Goal: Information Seeking & Learning: Learn about a topic

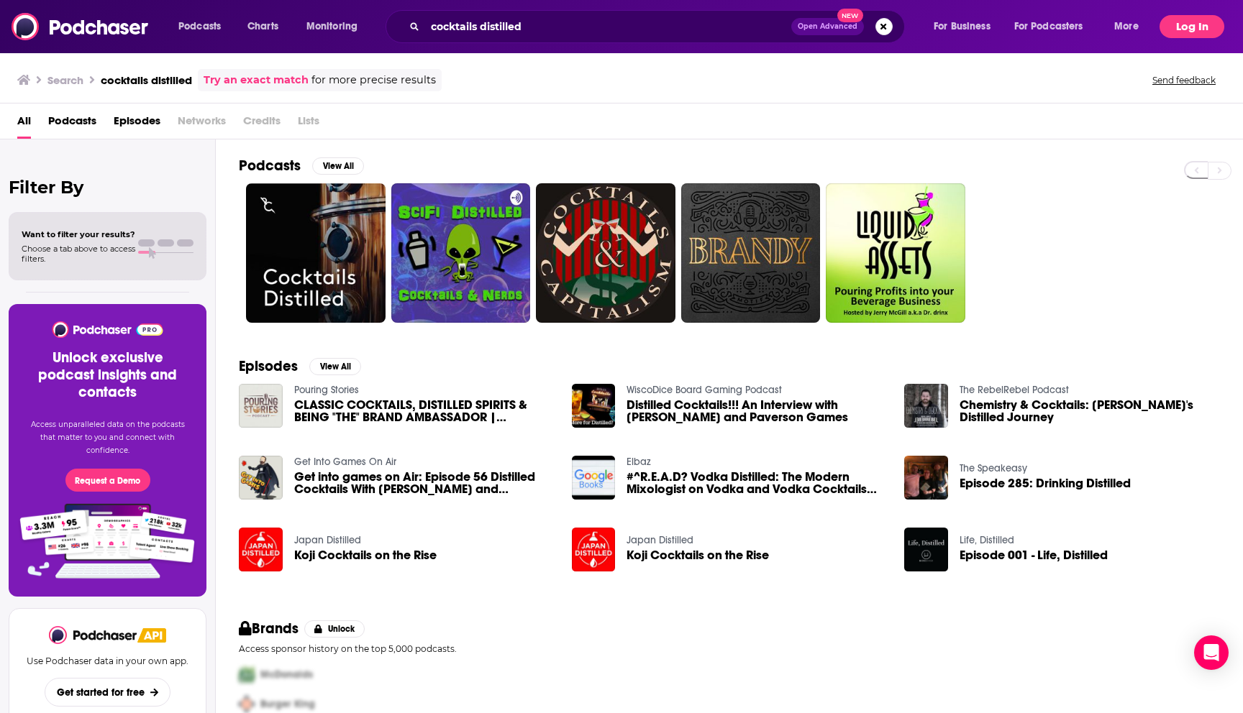
click at [1185, 29] on button "Log In" at bounding box center [1191, 26] width 65 height 23
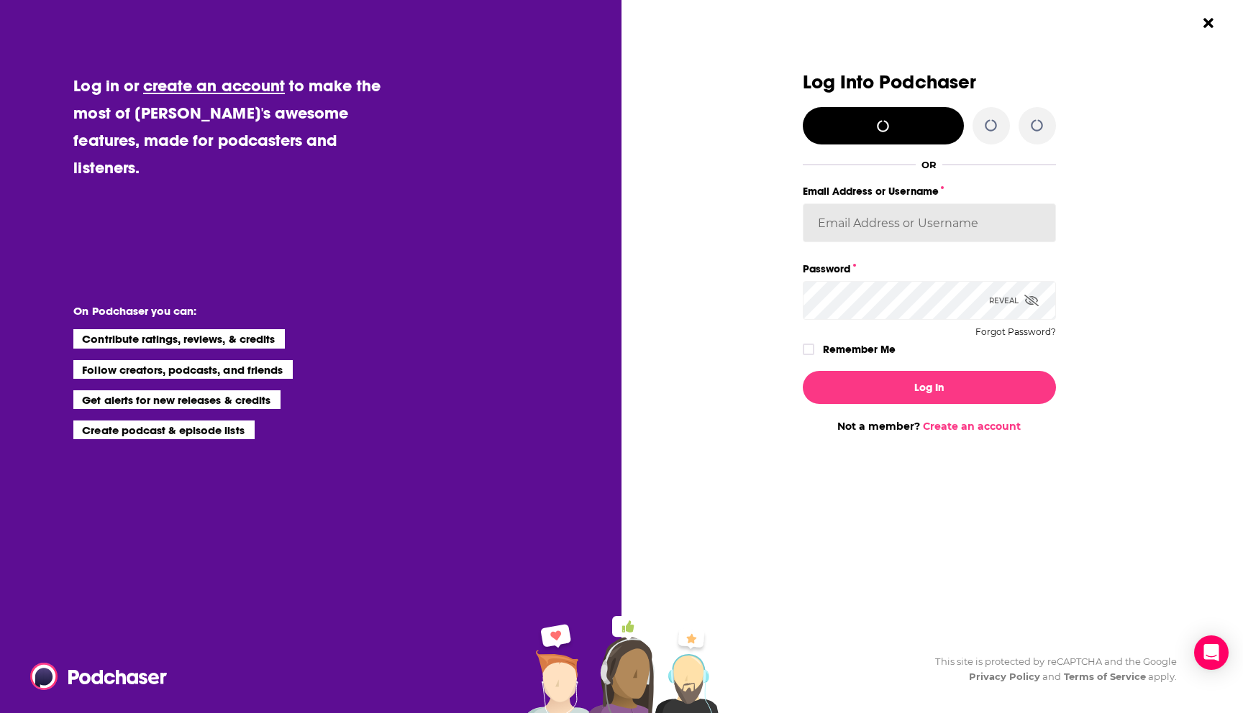
click at [907, 236] on input "Email Address or Username" at bounding box center [929, 223] width 253 height 39
type input "baltzandcompany"
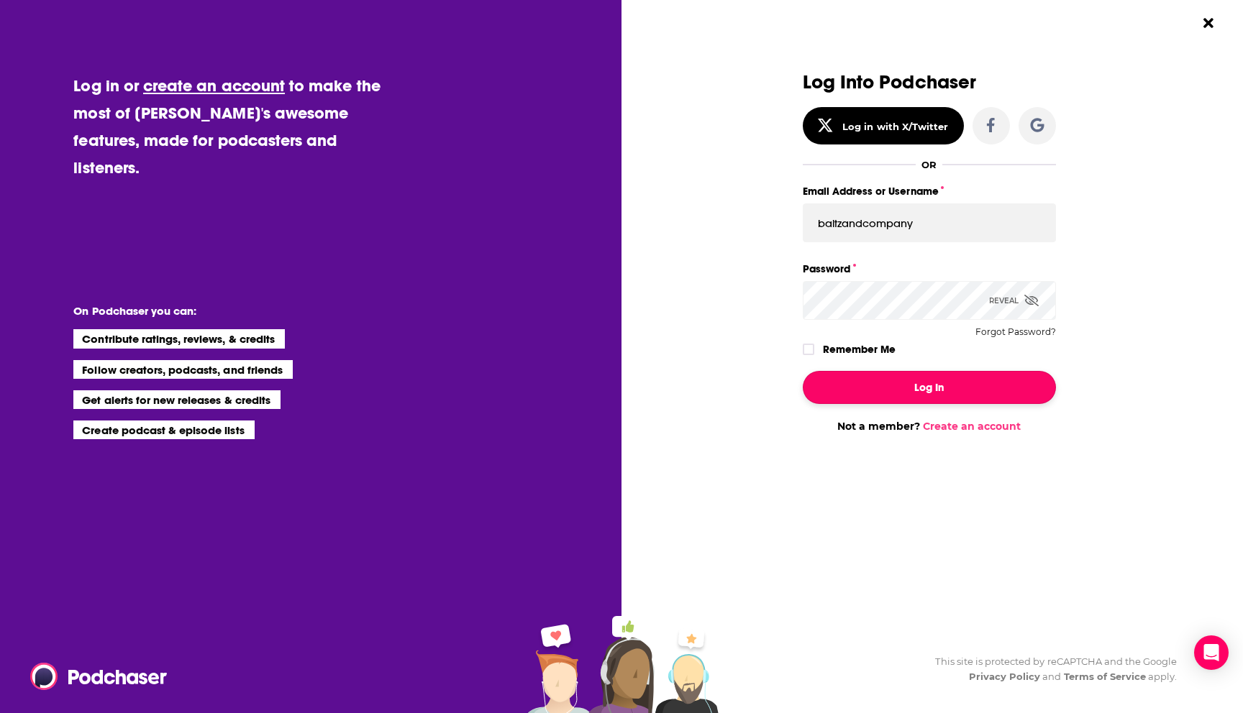
click at [861, 393] on button "Log In" at bounding box center [929, 387] width 253 height 33
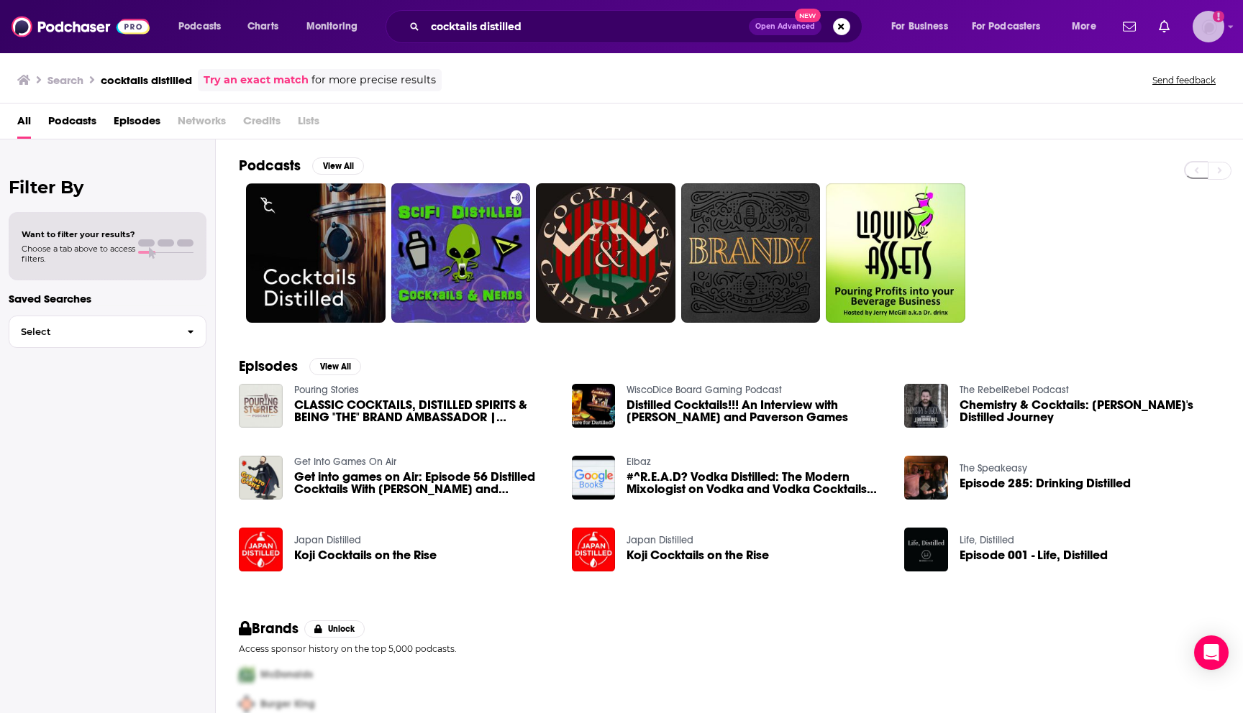
click at [1192, 24] on img "Logged in as BaltzandCompany" at bounding box center [1208, 27] width 32 height 32
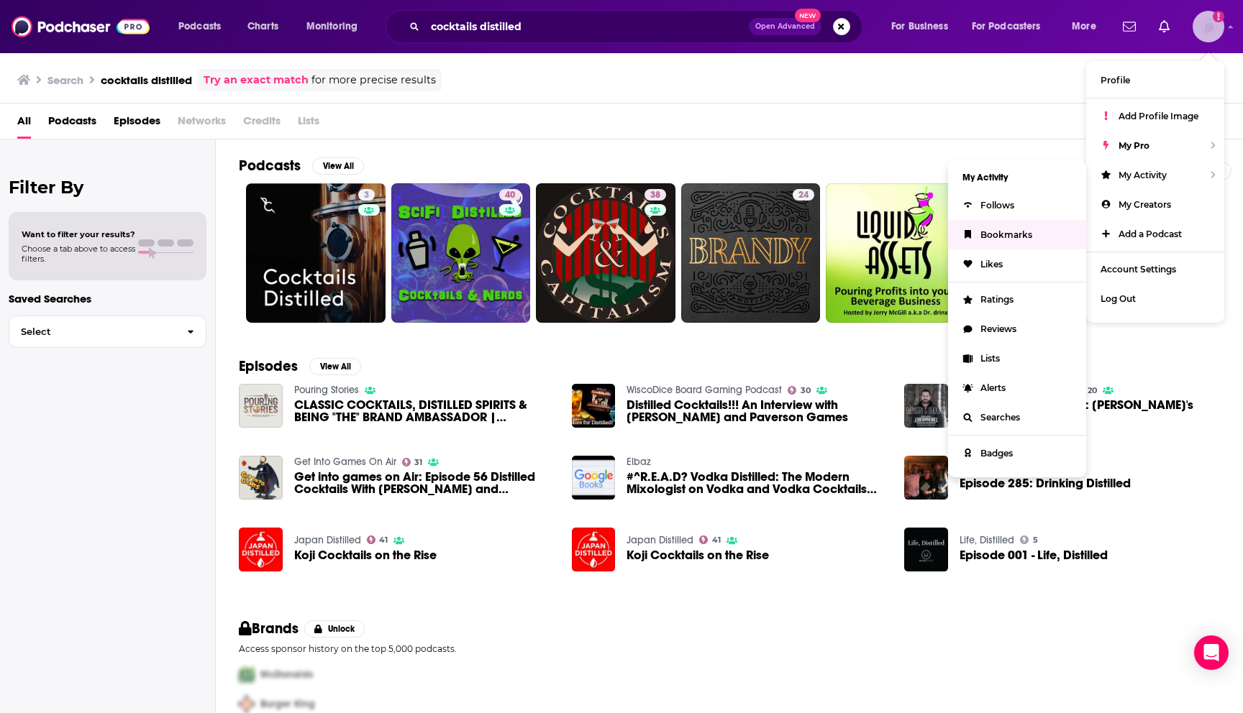
click at [1028, 245] on link "Bookmarks" at bounding box center [1017, 234] width 138 height 29
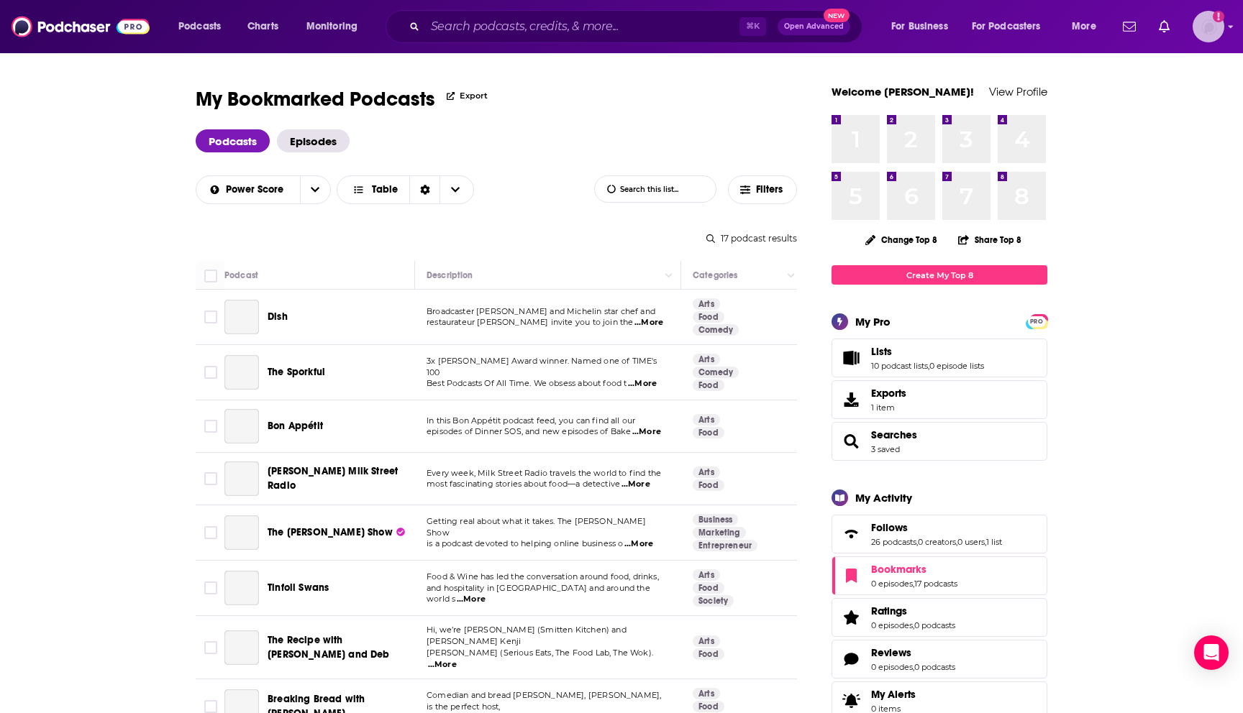
click at [1197, 32] on img "Logged in as BaltzandCompany" at bounding box center [1208, 27] width 32 height 32
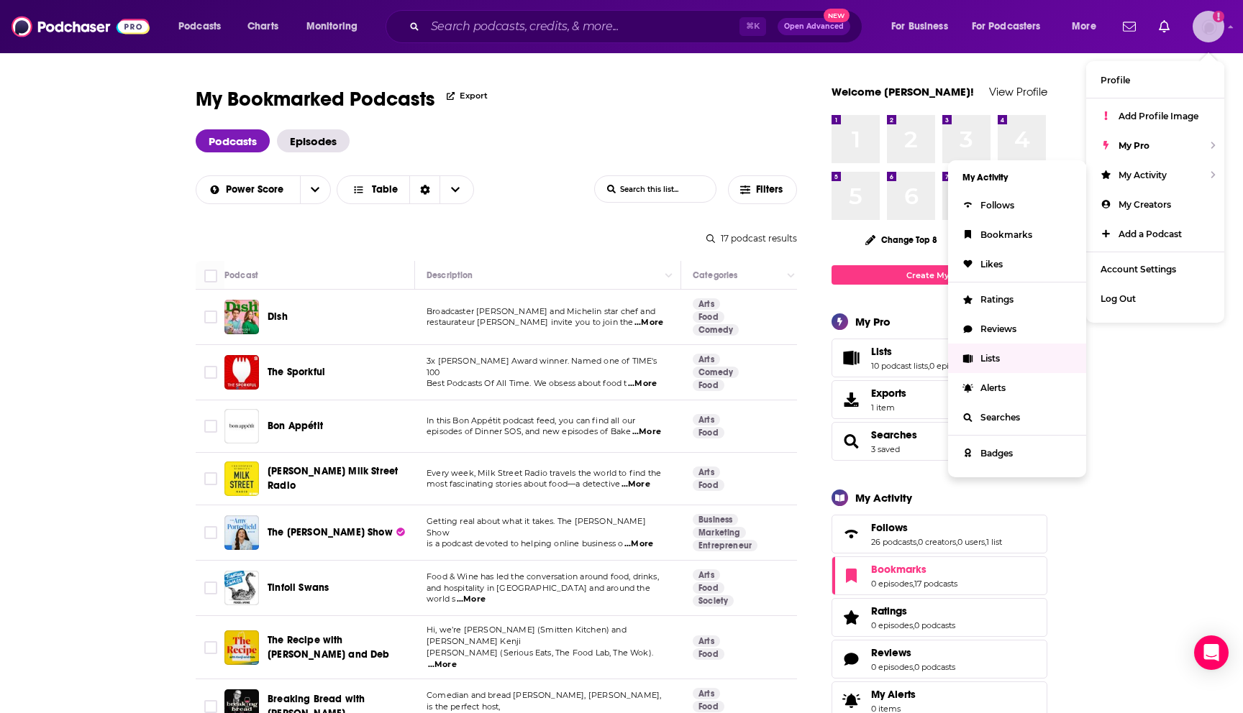
click at [982, 353] on span "Lists" at bounding box center [989, 358] width 19 height 11
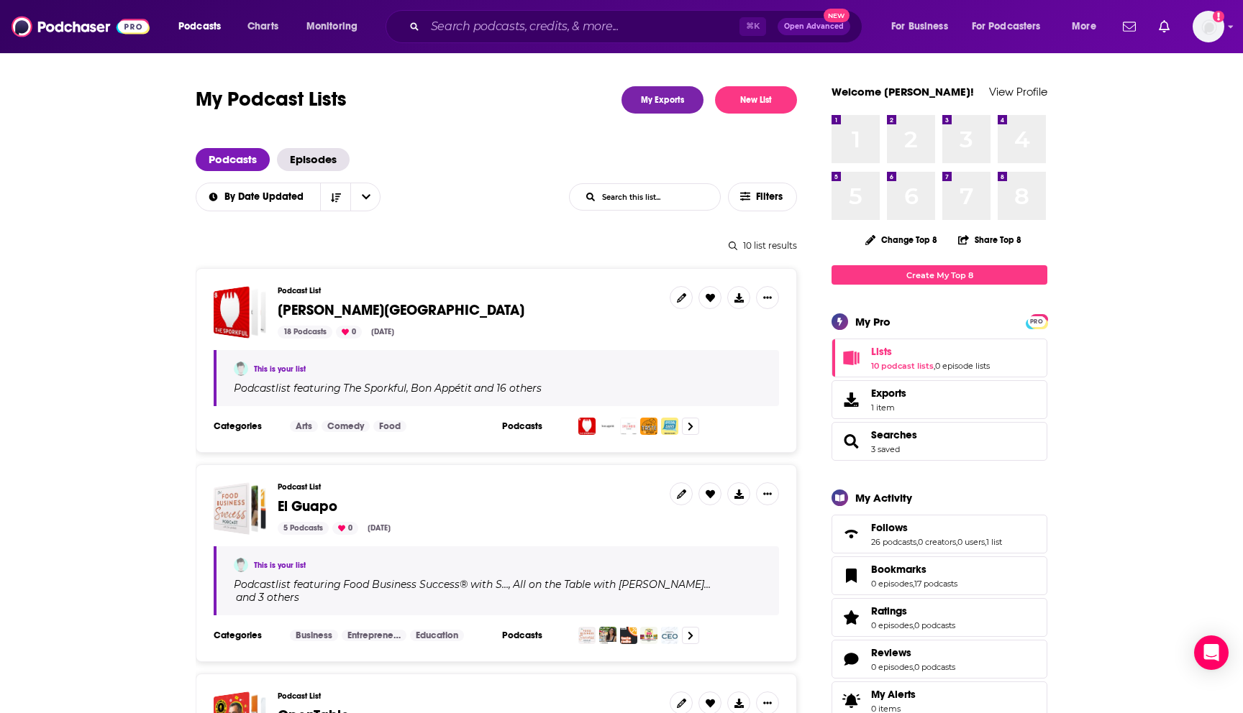
click at [323, 301] on div "Podcast List Martone Street 18 Podcasts 0 Sep 9, 2025" at bounding box center [468, 312] width 380 height 52
click at [232, 296] on div "Martone Street" at bounding box center [232, 312] width 36 height 52
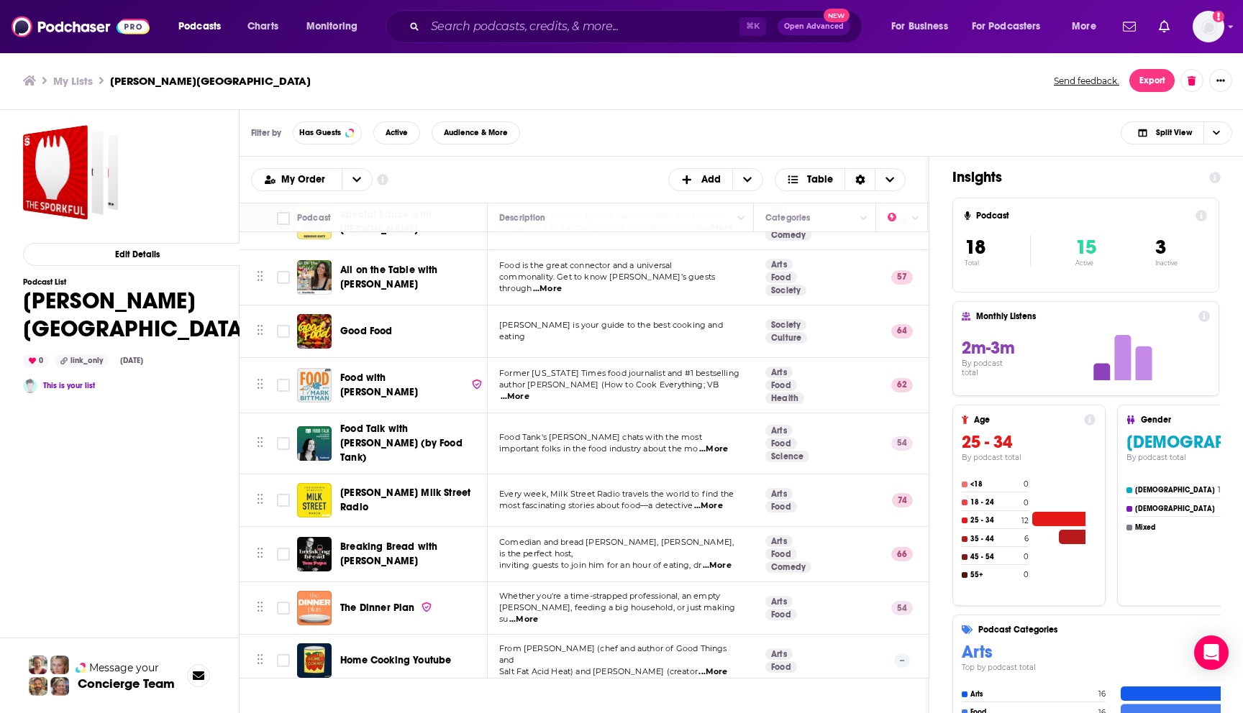
scroll to position [284, 0]
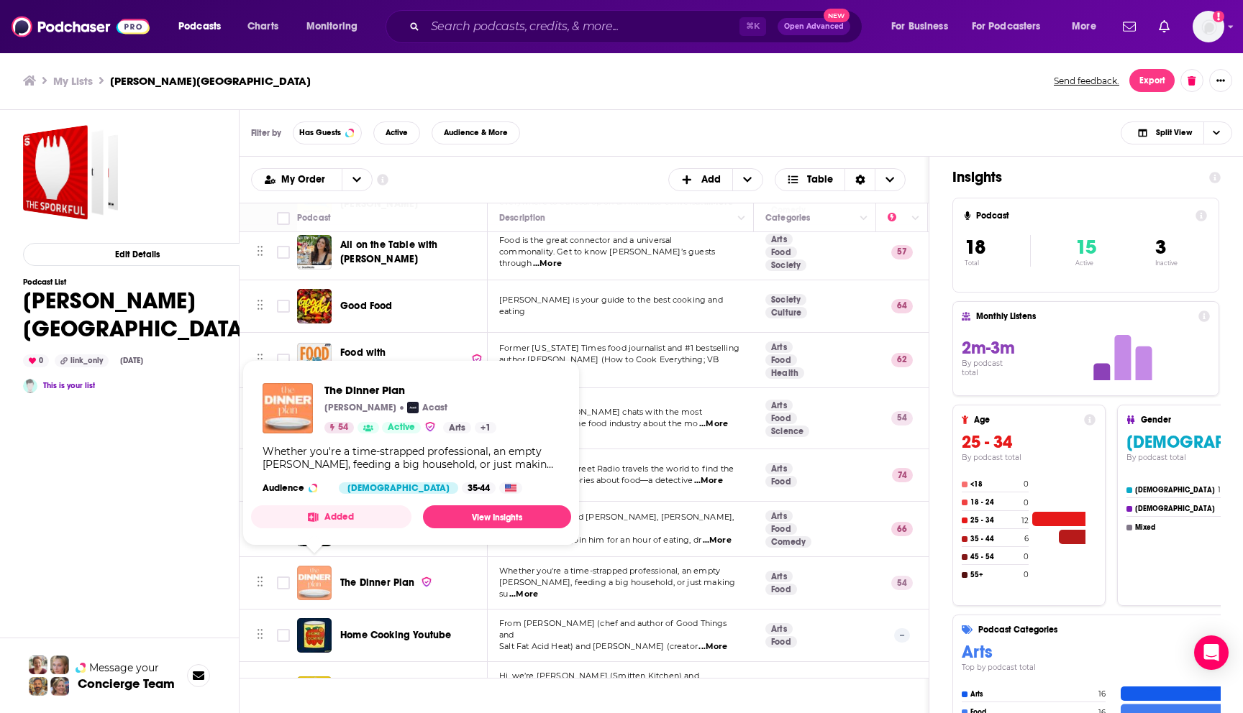
click at [317, 577] on img "The Dinner Plan" at bounding box center [314, 583] width 35 height 35
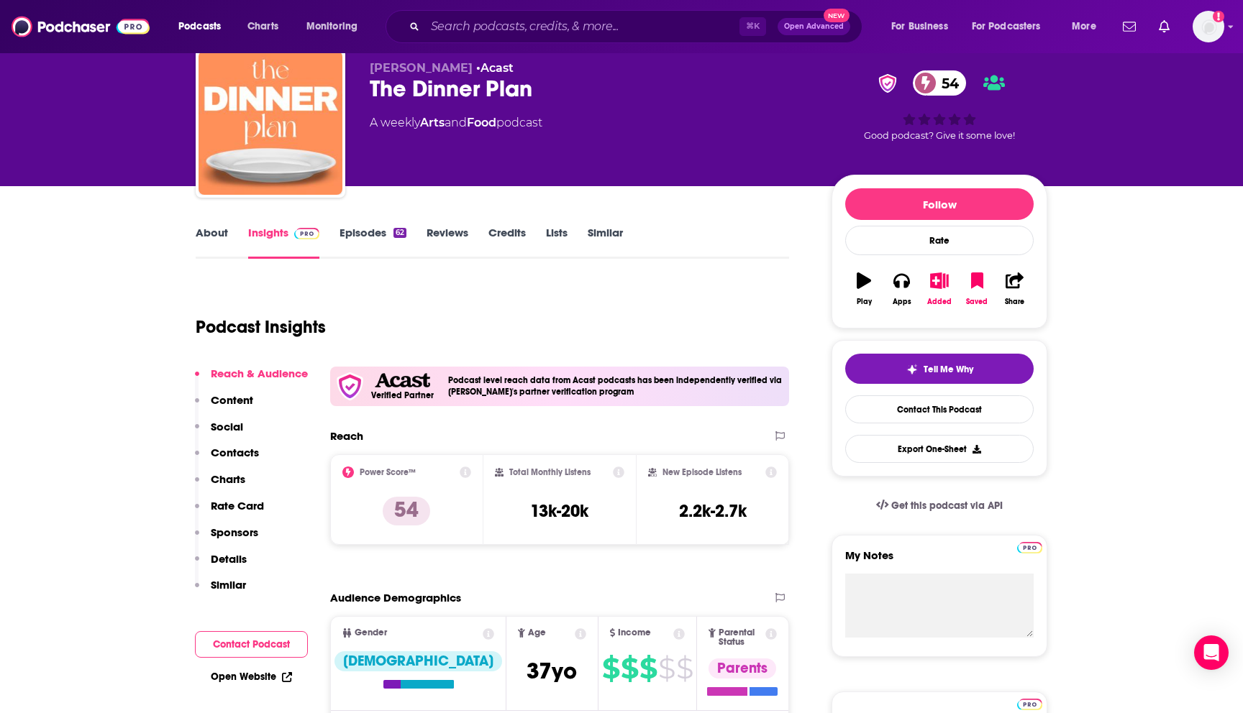
scroll to position [42, 0]
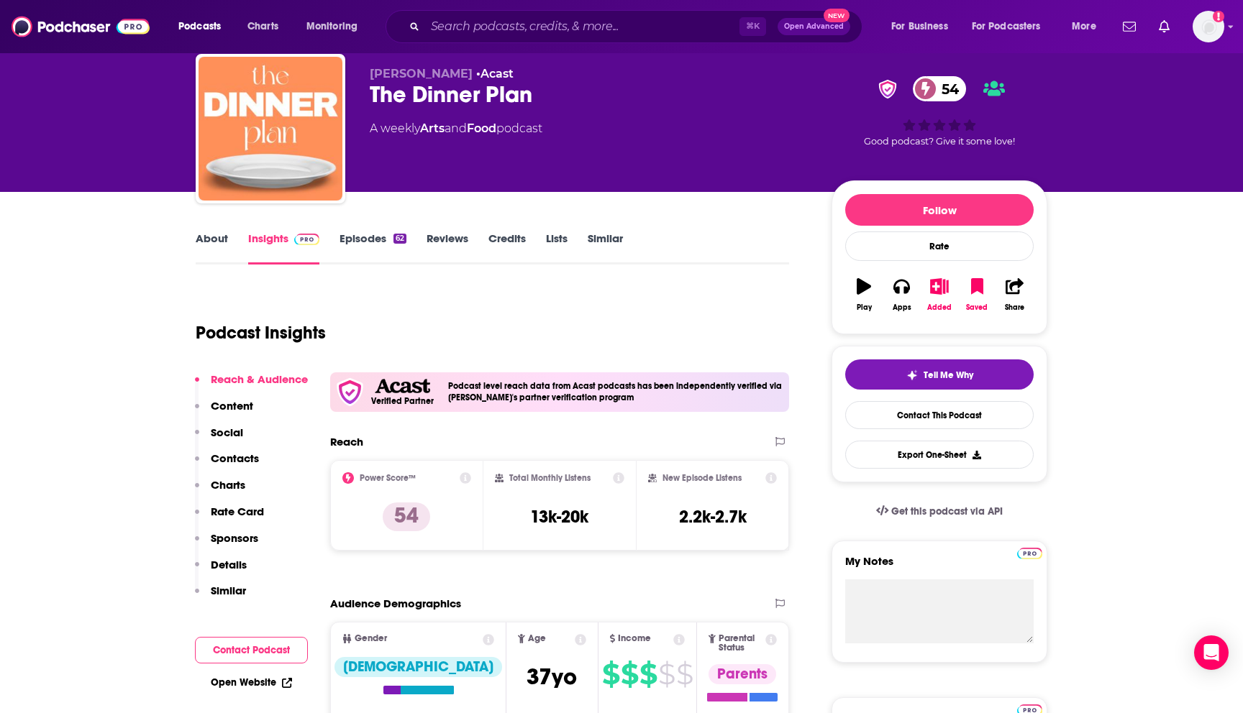
click at [383, 239] on link "Episodes 62" at bounding box center [372, 248] width 67 height 33
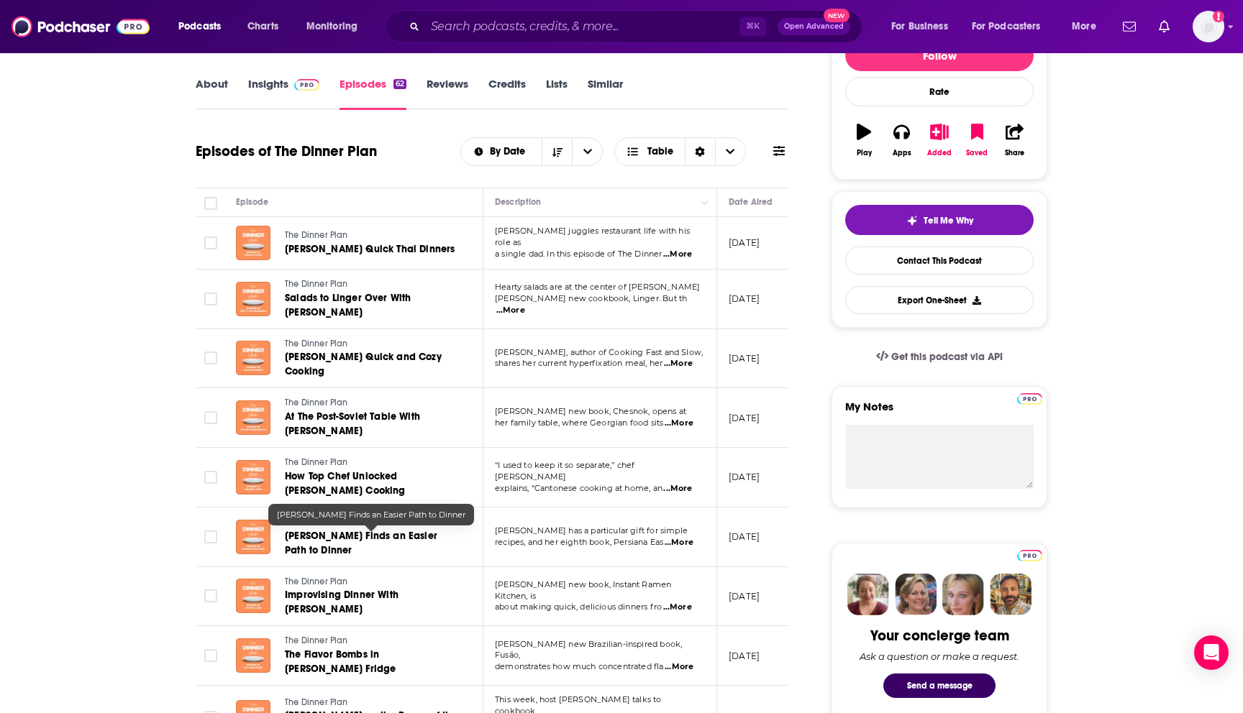
scroll to position [198, 0]
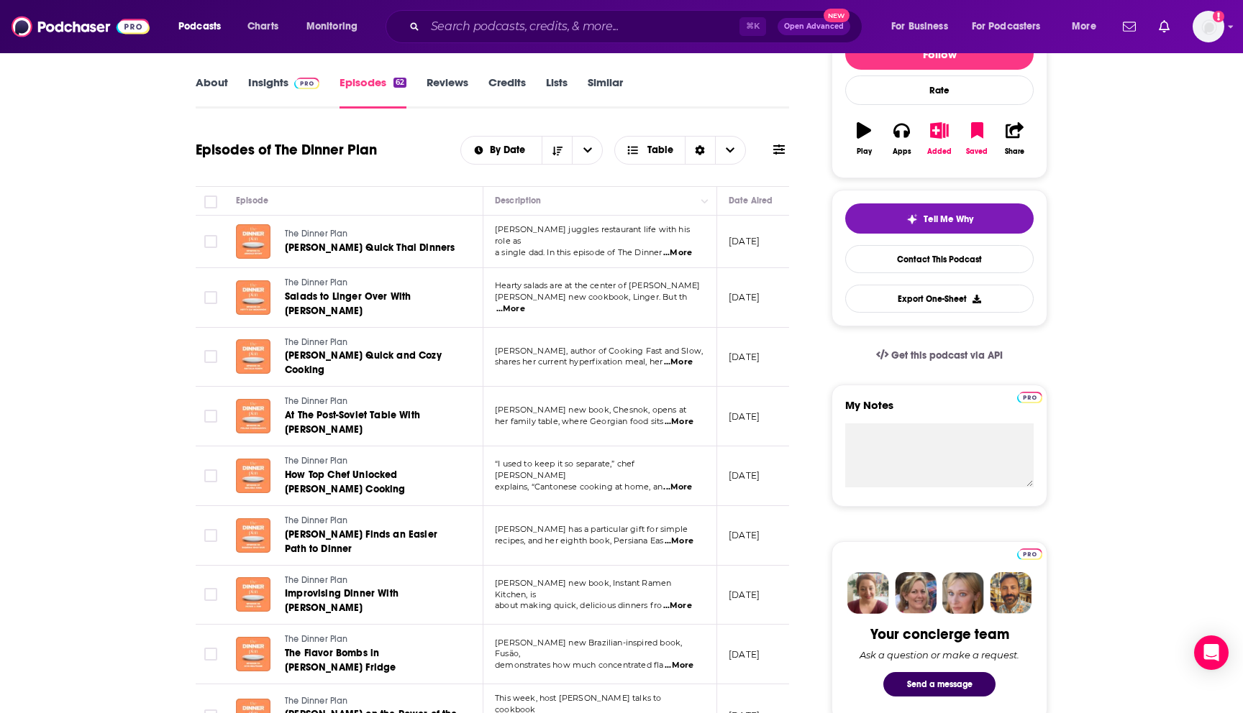
click at [291, 77] on span at bounding box center [303, 83] width 31 height 14
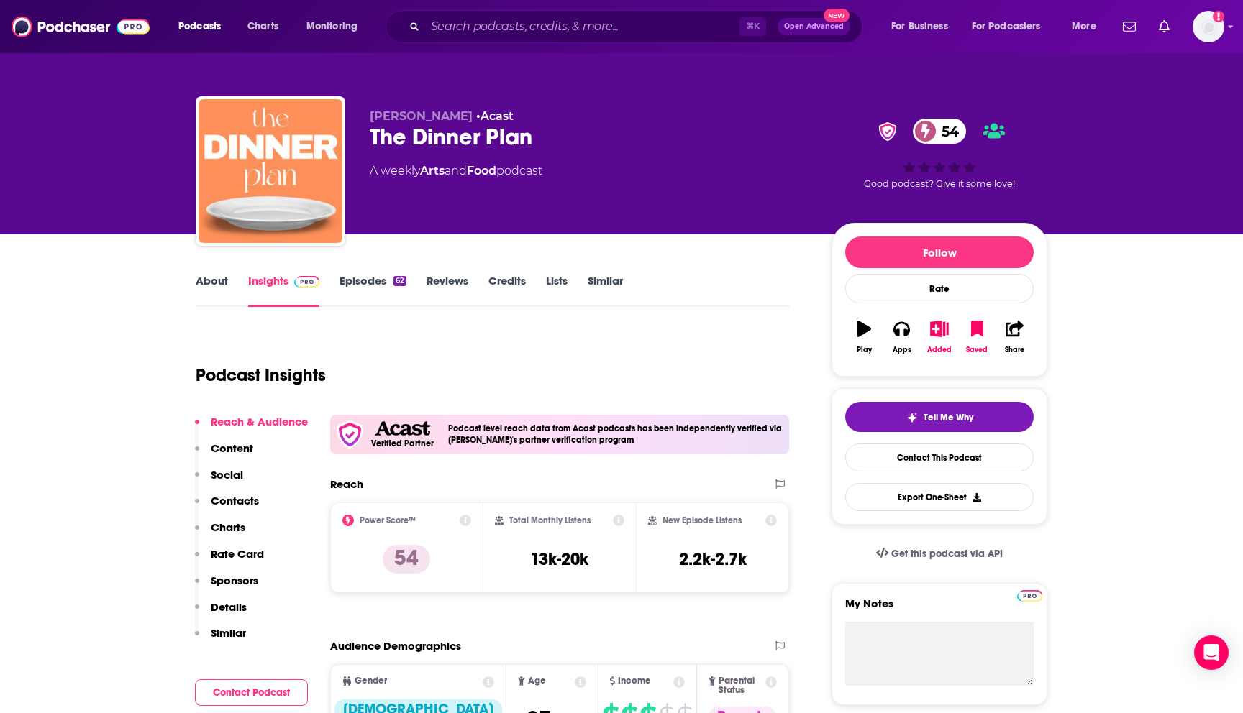
click at [352, 275] on link "Episodes 62" at bounding box center [372, 290] width 67 height 33
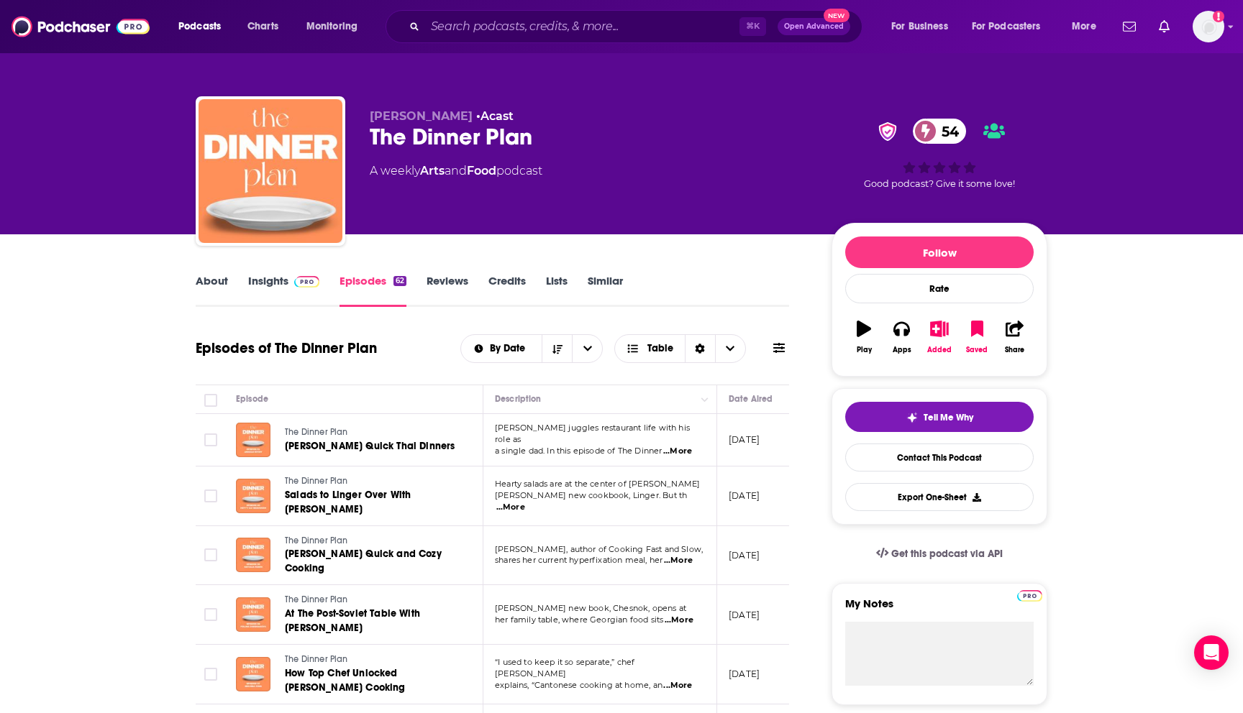
click at [214, 280] on link "About" at bounding box center [212, 290] width 32 height 33
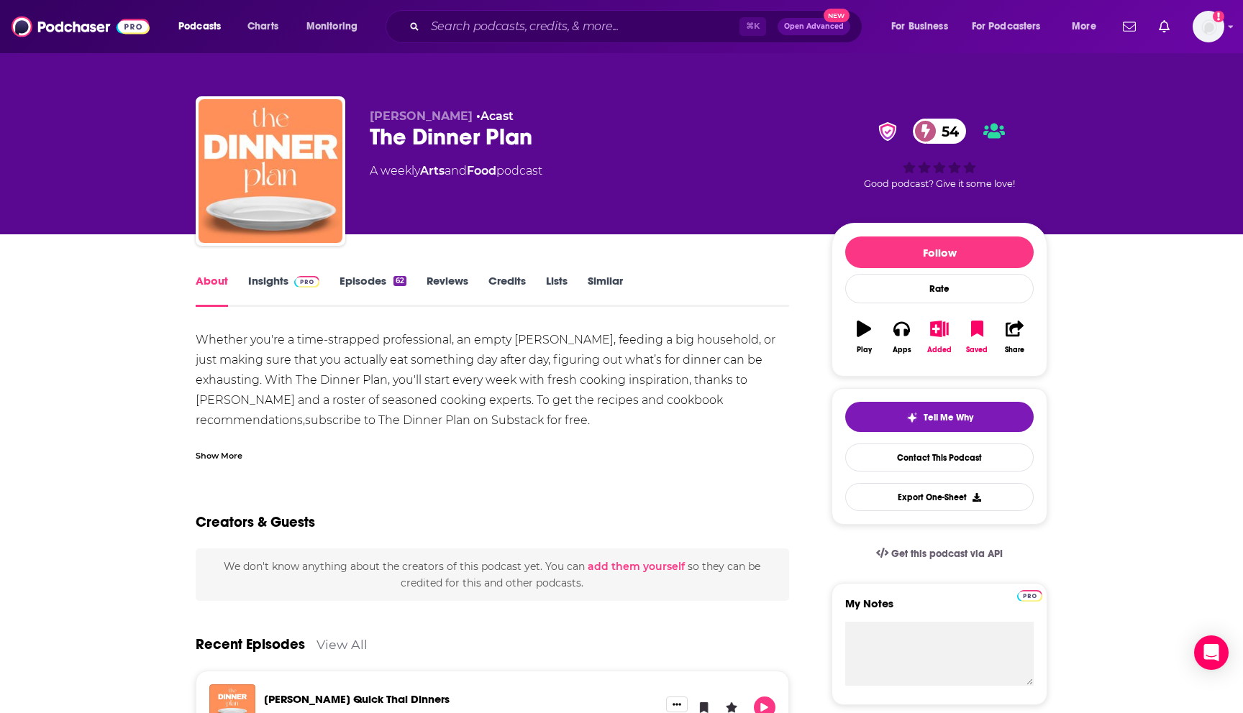
click at [266, 280] on link "Insights" at bounding box center [283, 290] width 71 height 33
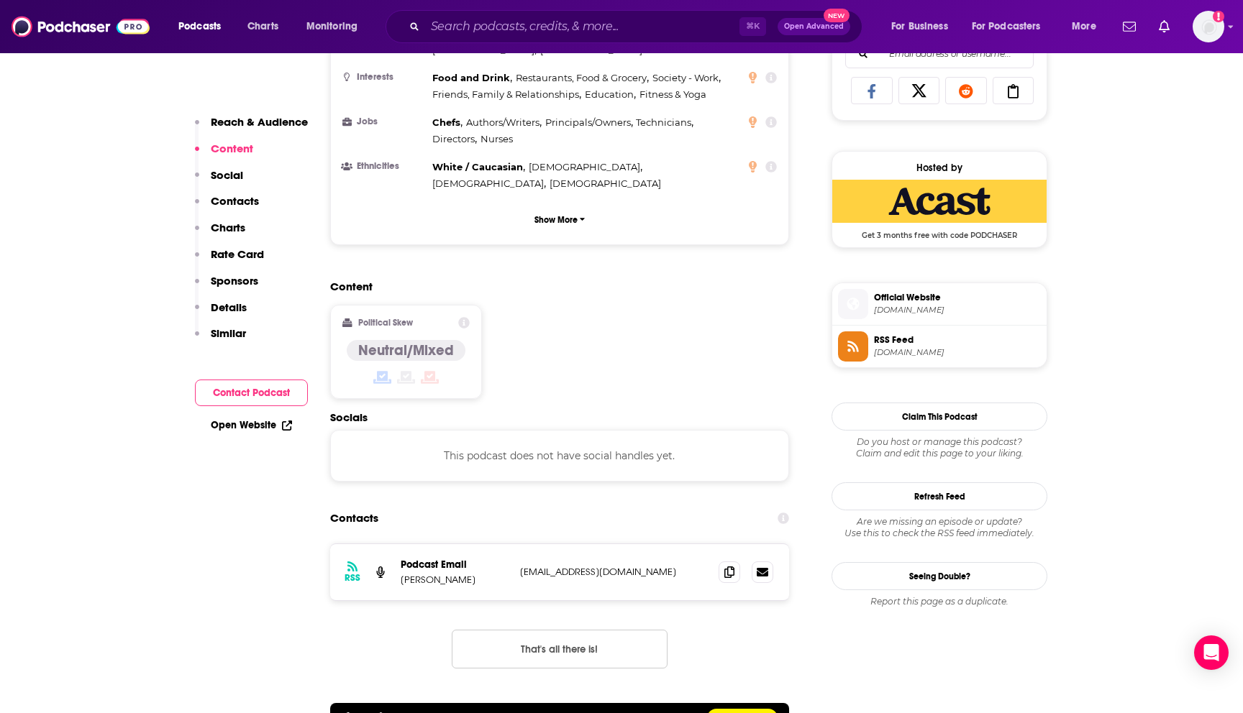
scroll to position [965, 0]
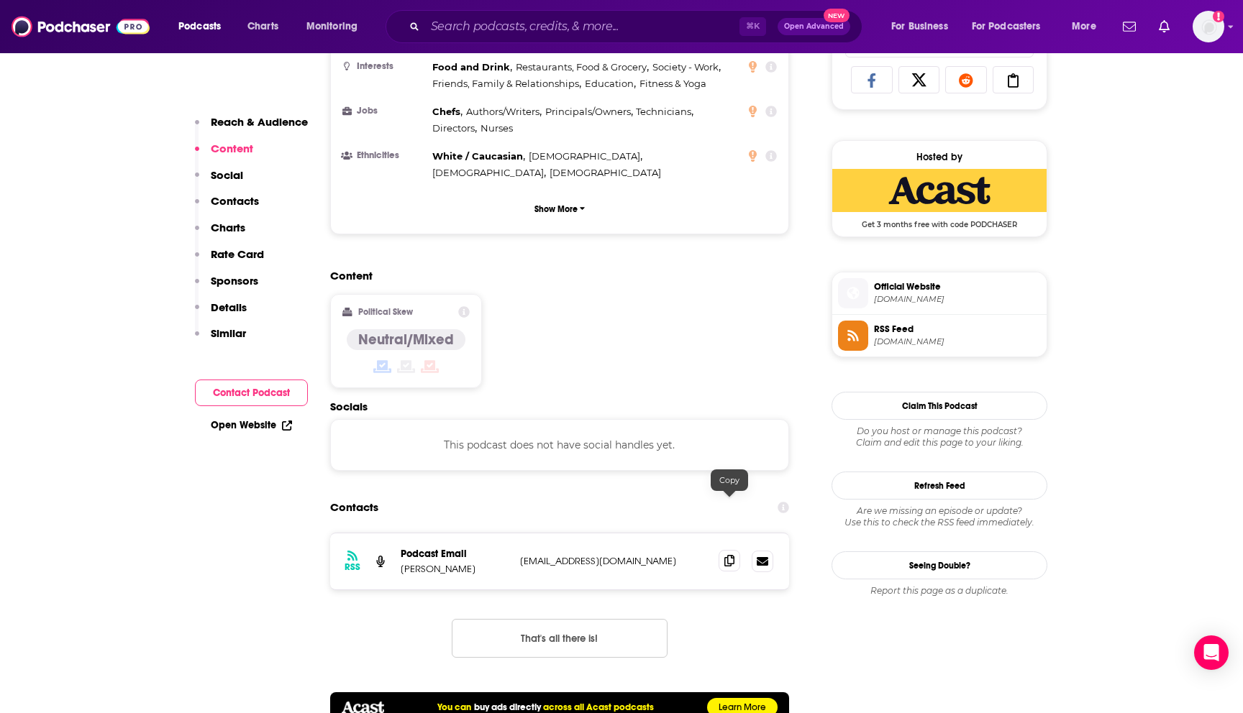
click at [731, 555] on icon at bounding box center [729, 561] width 10 height 12
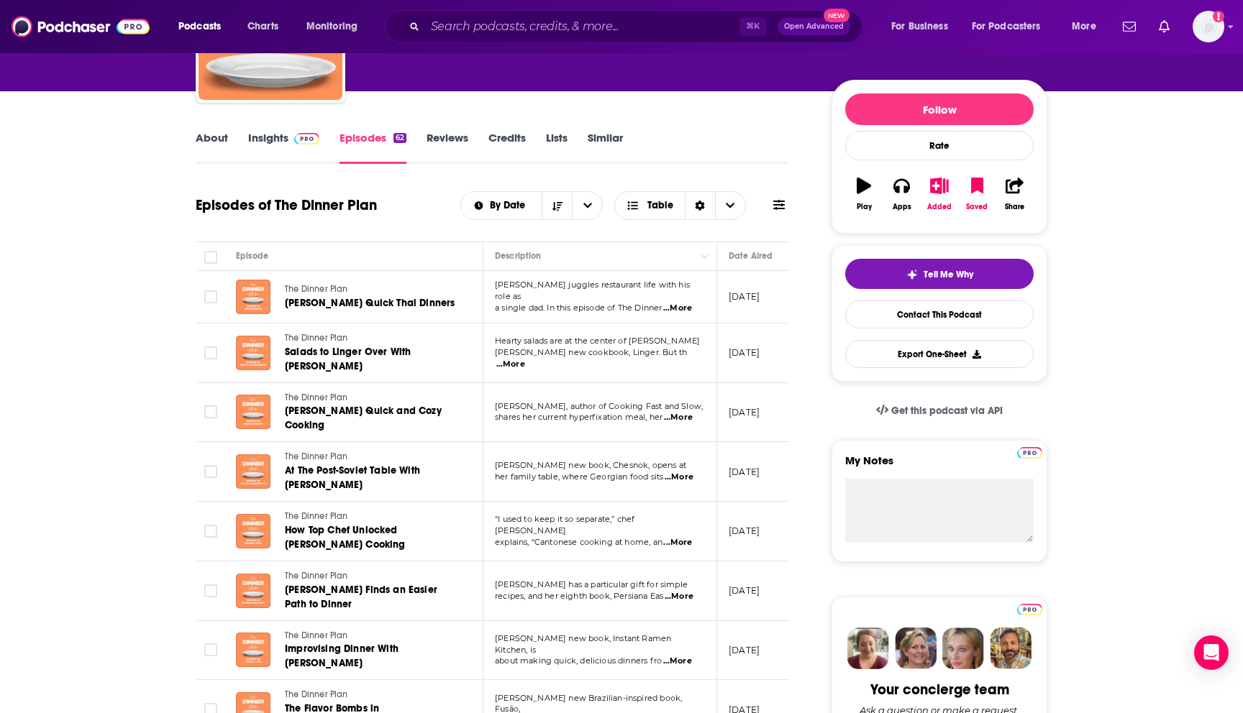
scroll to position [149, 0]
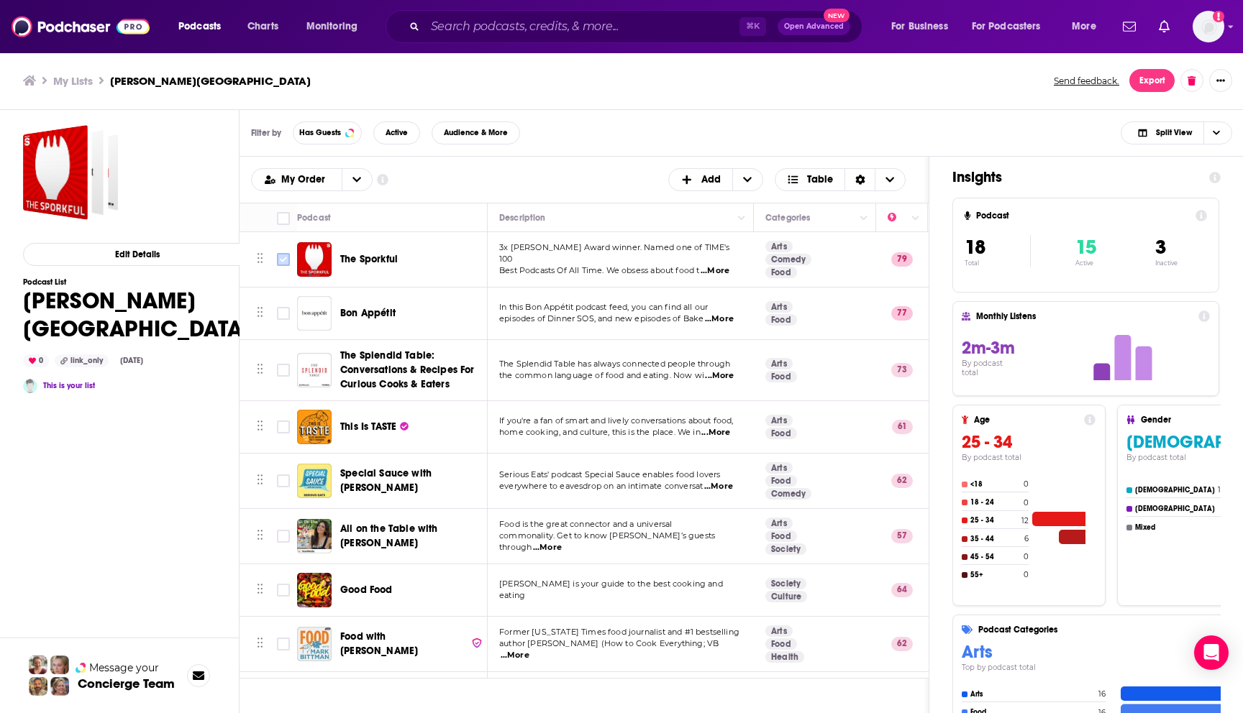
click at [280, 257] on input "Toggle select row" at bounding box center [283, 259] width 13 height 13
checkbox input "true"
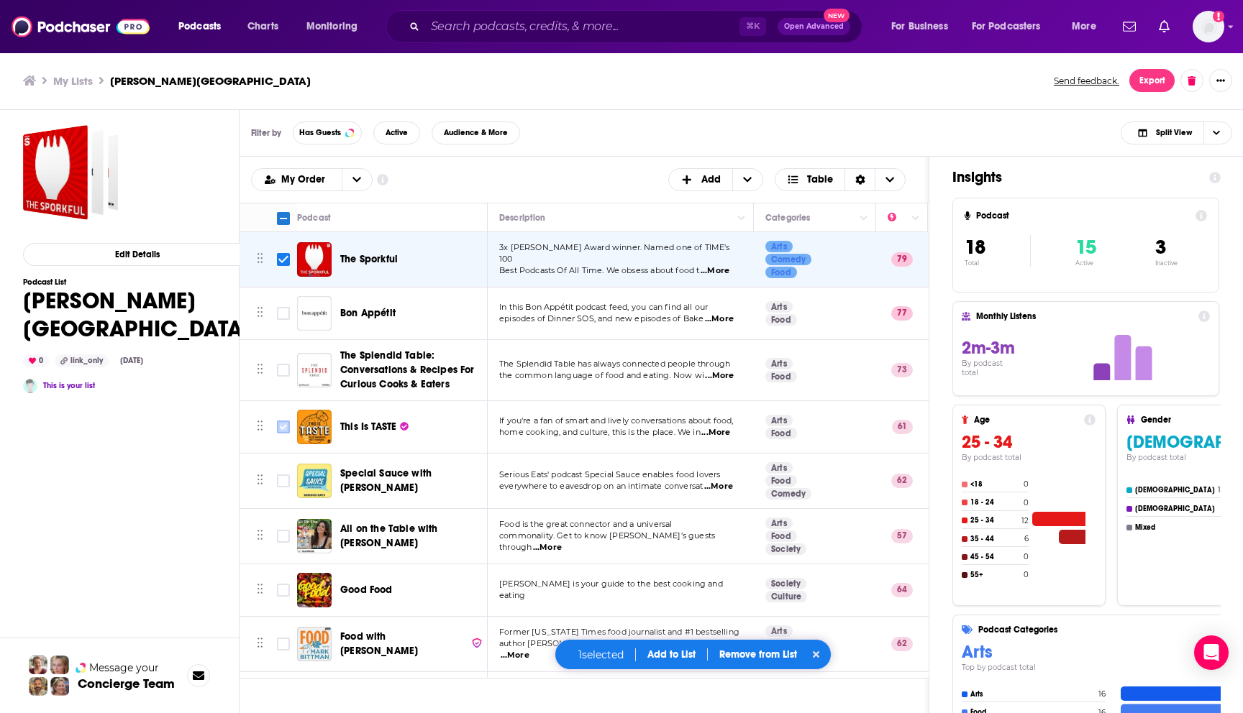
click at [280, 423] on input "Toggle select row" at bounding box center [283, 427] width 13 height 13
checkbox input "true"
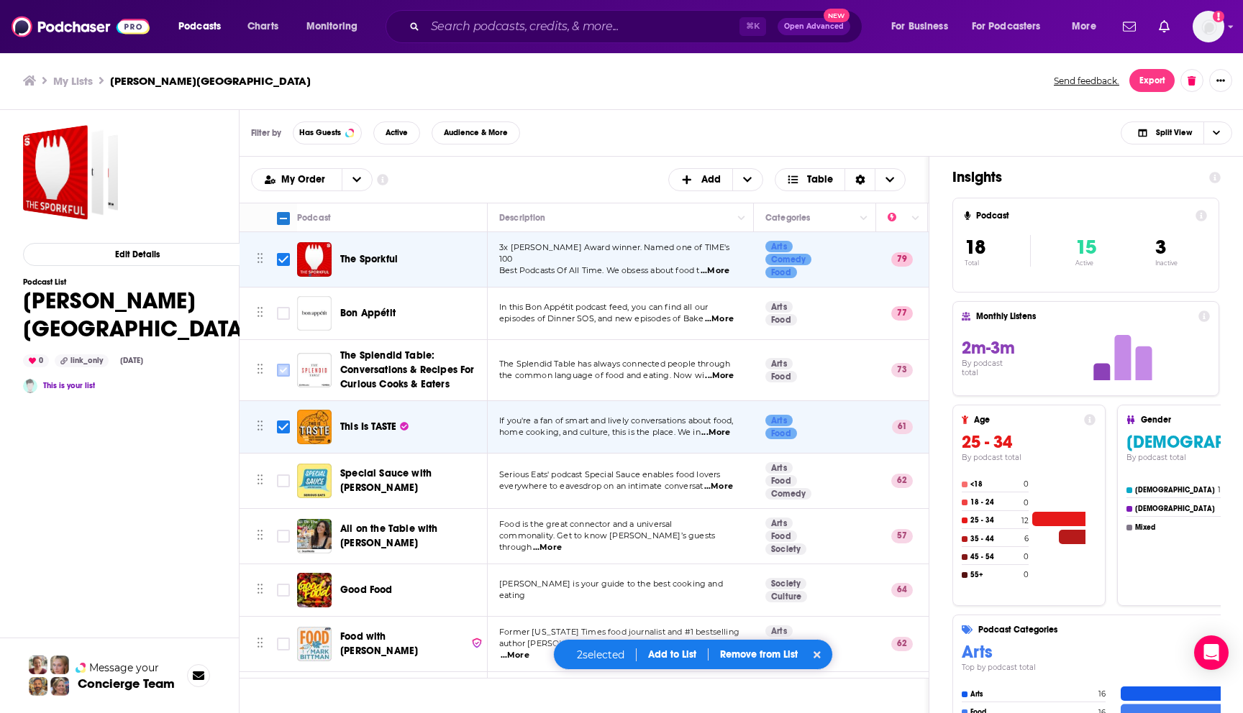
click at [280, 371] on input "Toggle select row" at bounding box center [283, 370] width 13 height 13
checkbox input "true"
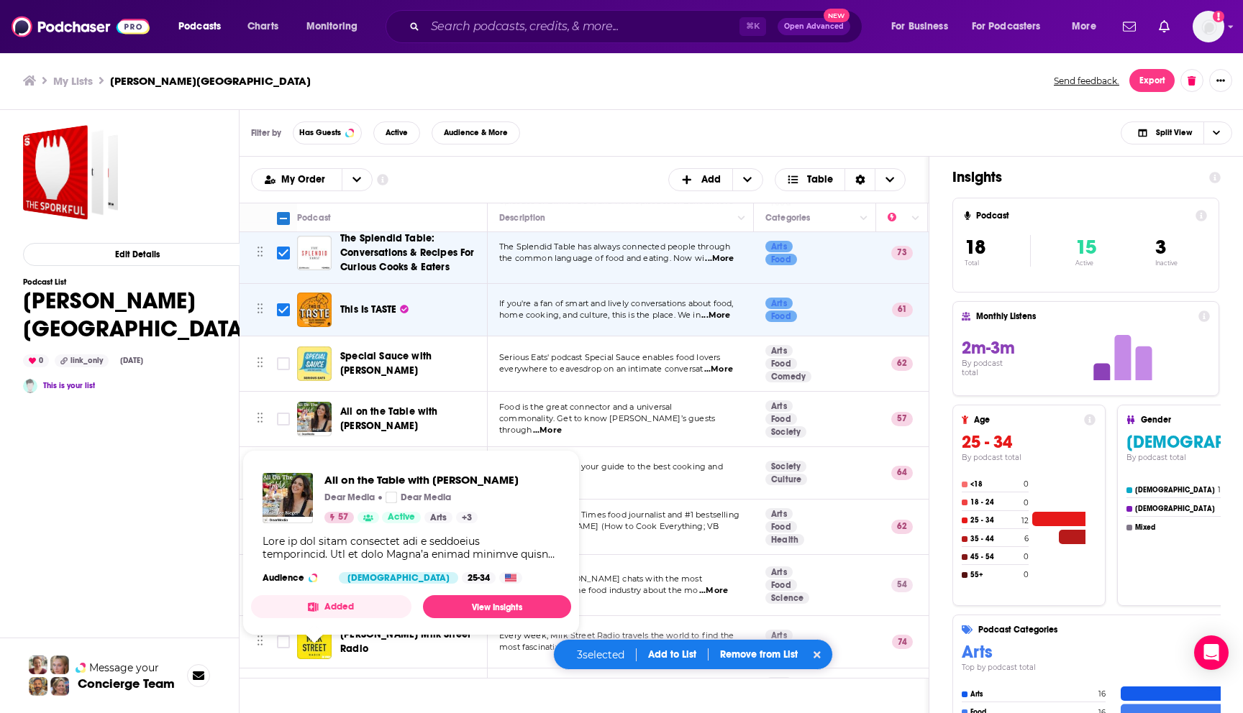
scroll to position [119, 0]
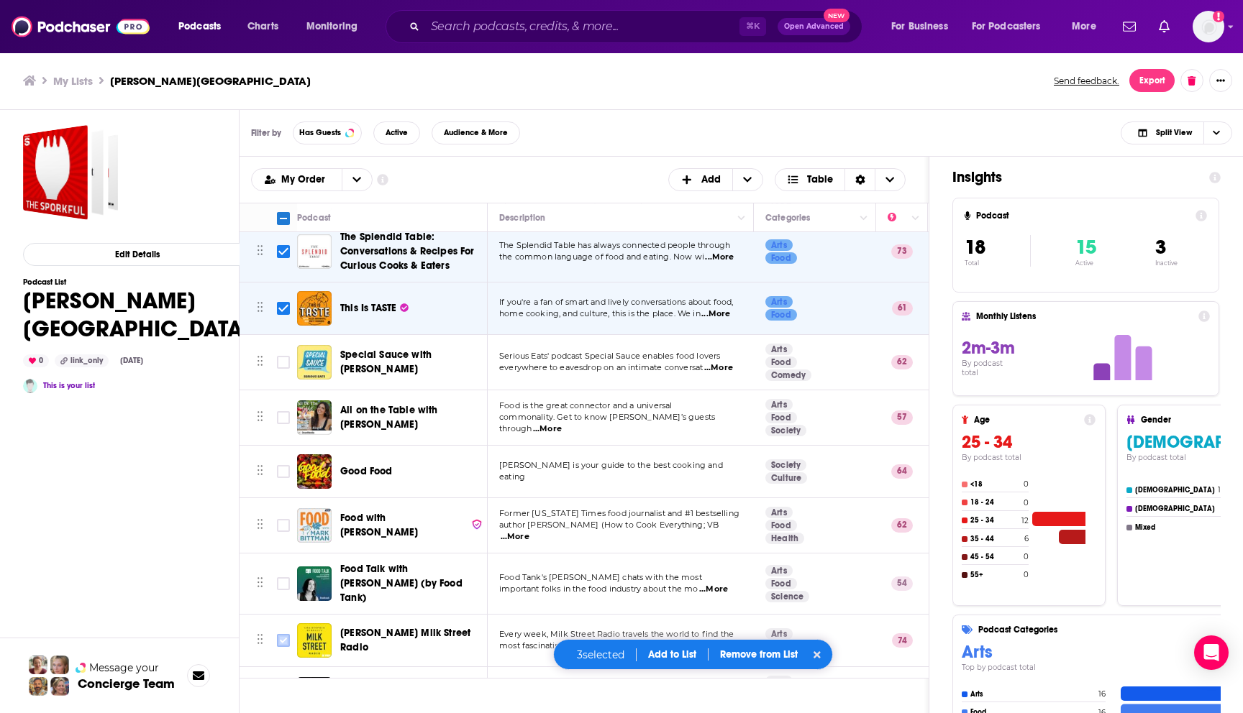
click at [283, 634] on input "Toggle select row" at bounding box center [283, 640] width 13 height 13
checkbox input "true"
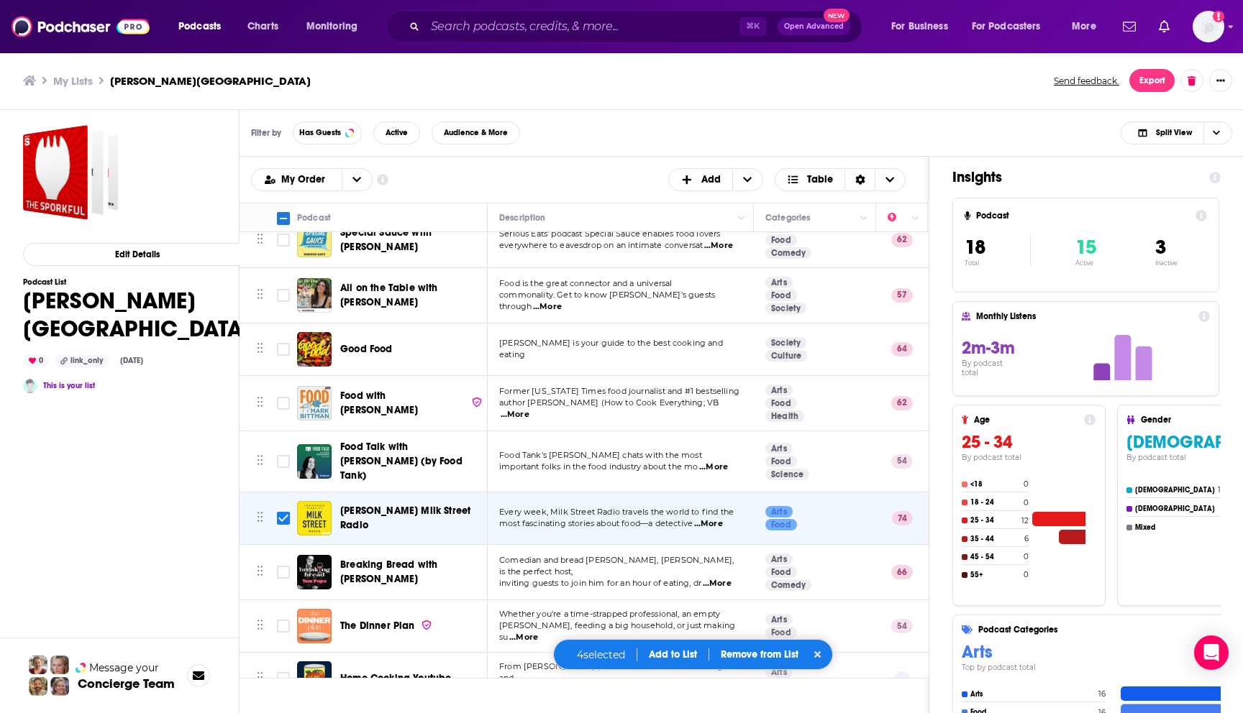
scroll to position [279, 0]
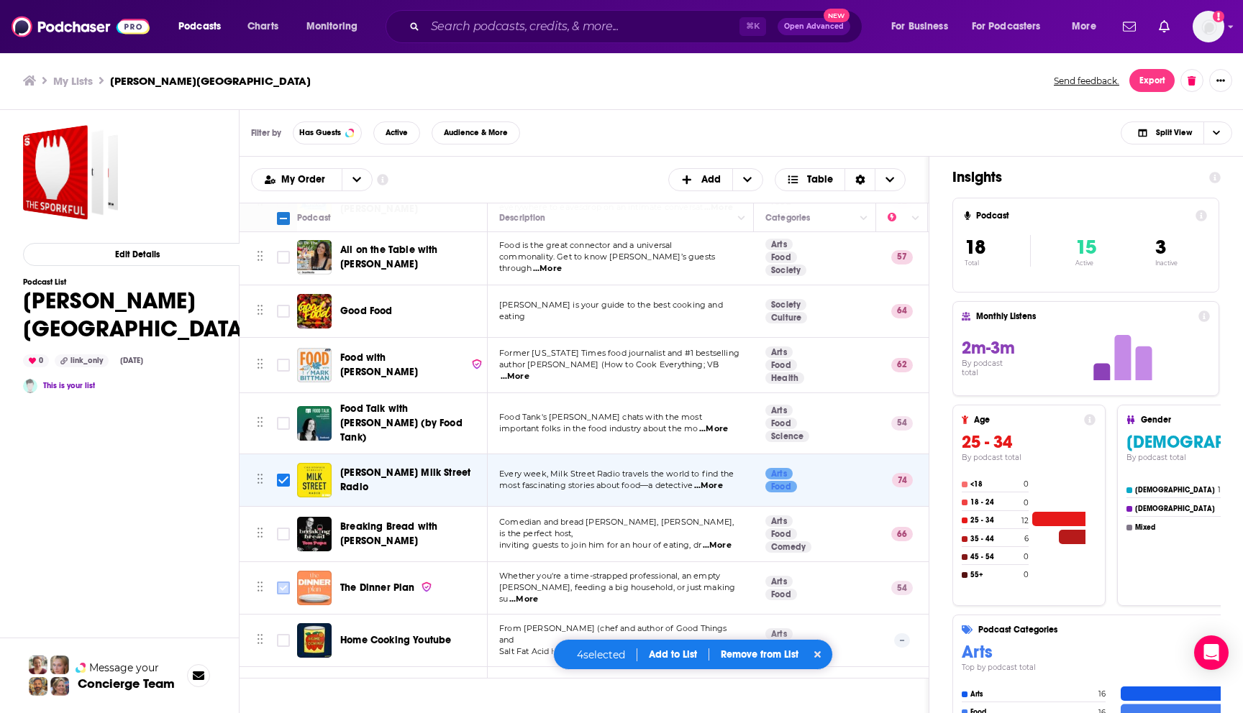
click at [281, 582] on input "Toggle select row" at bounding box center [283, 588] width 13 height 13
checkbox input "true"
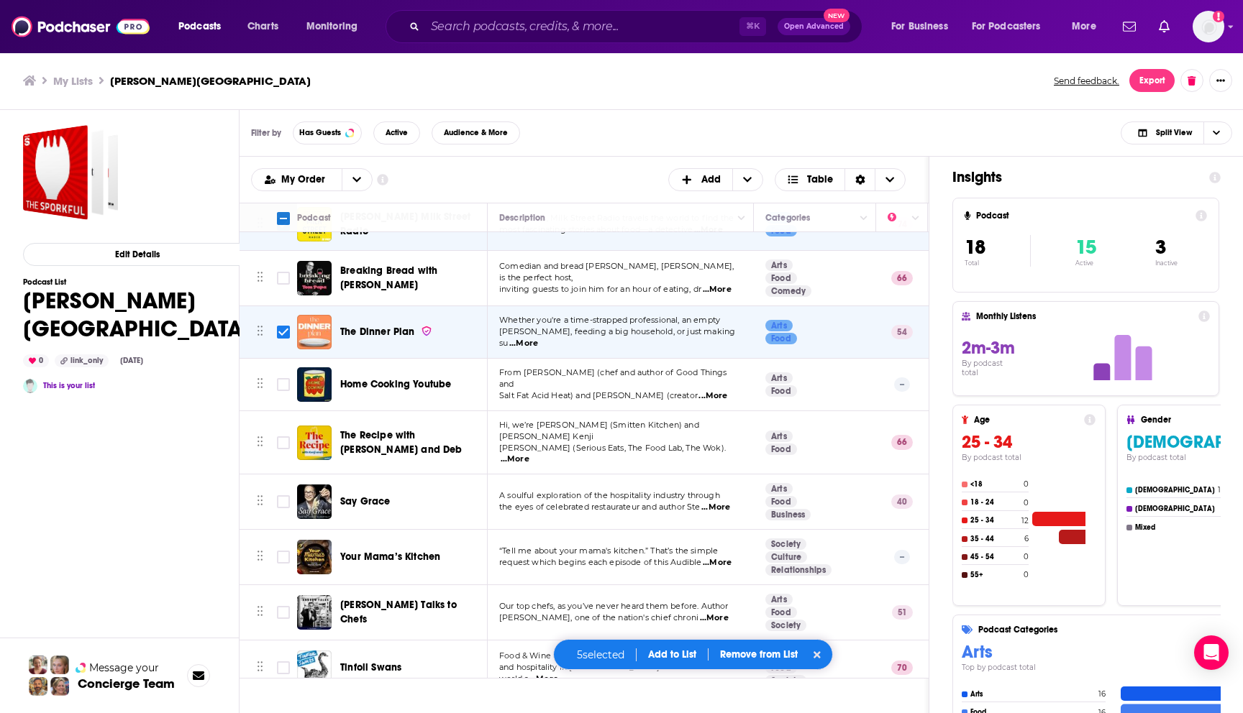
scroll to position [536, 0]
click at [280, 661] on input "Toggle select row" at bounding box center [283, 667] width 13 height 13
checkbox input "true"
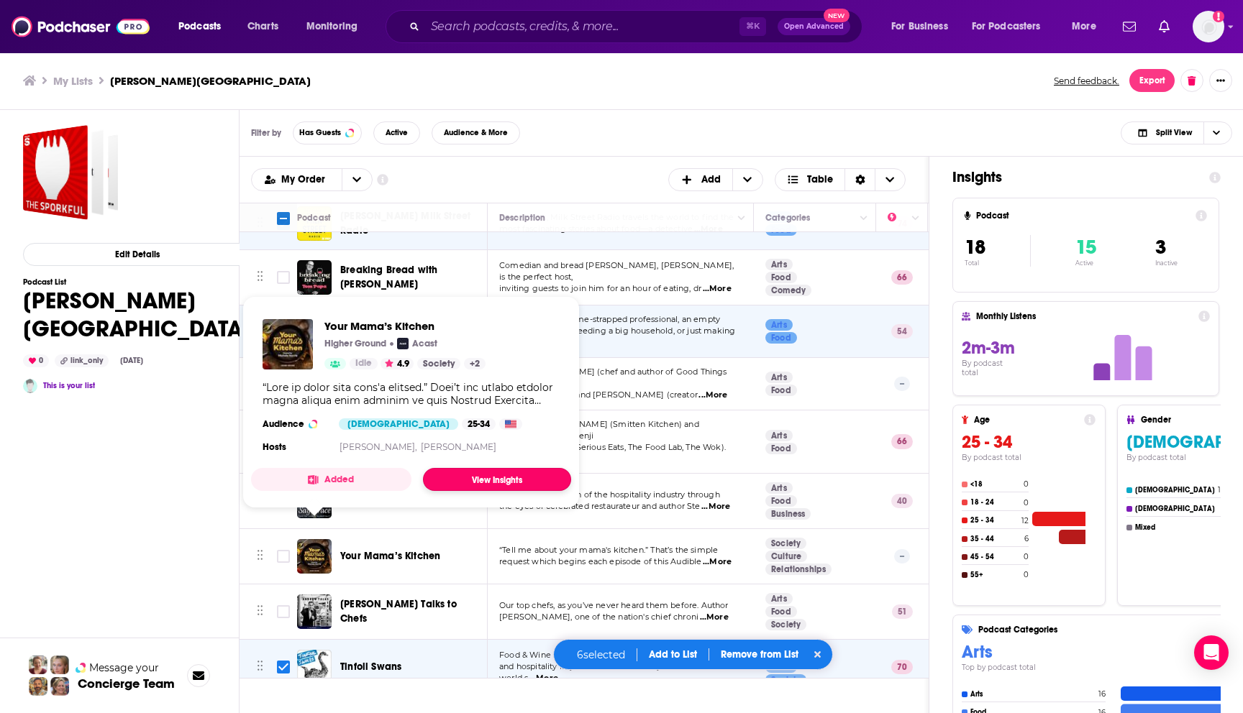
click at [456, 476] on link "View Insights" at bounding box center [497, 479] width 148 height 23
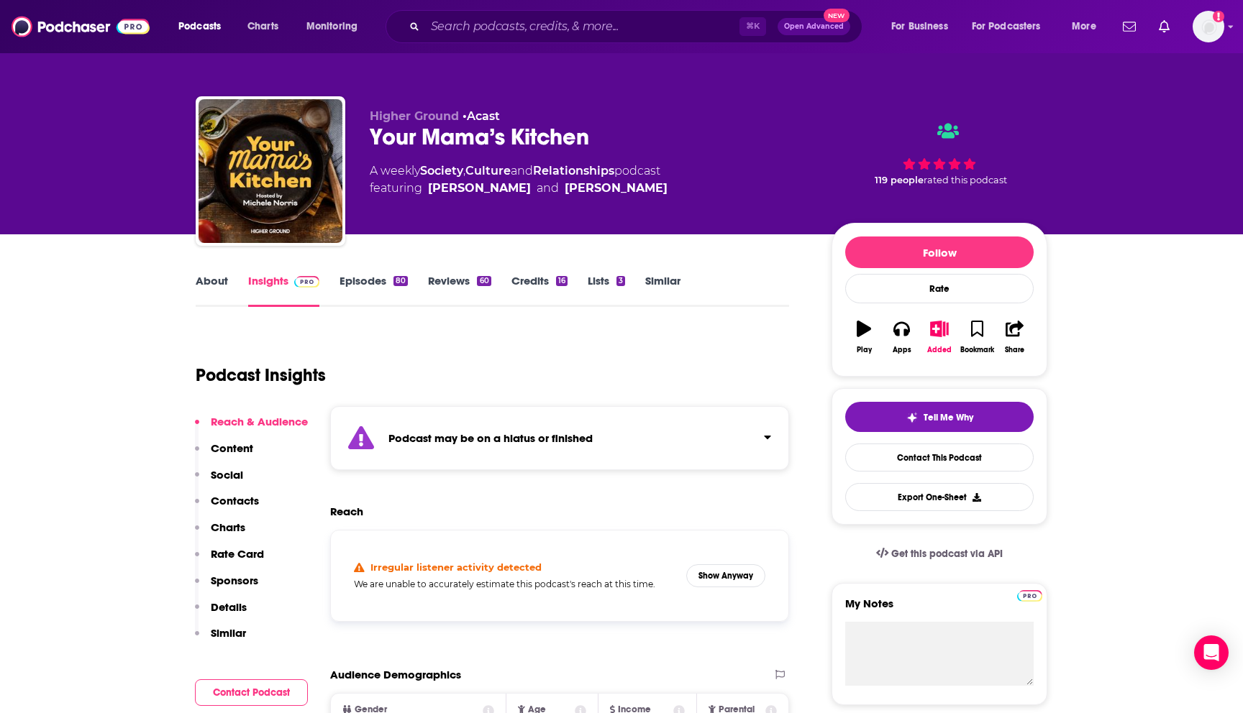
click at [389, 276] on link "Episodes 80" at bounding box center [373, 290] width 68 height 33
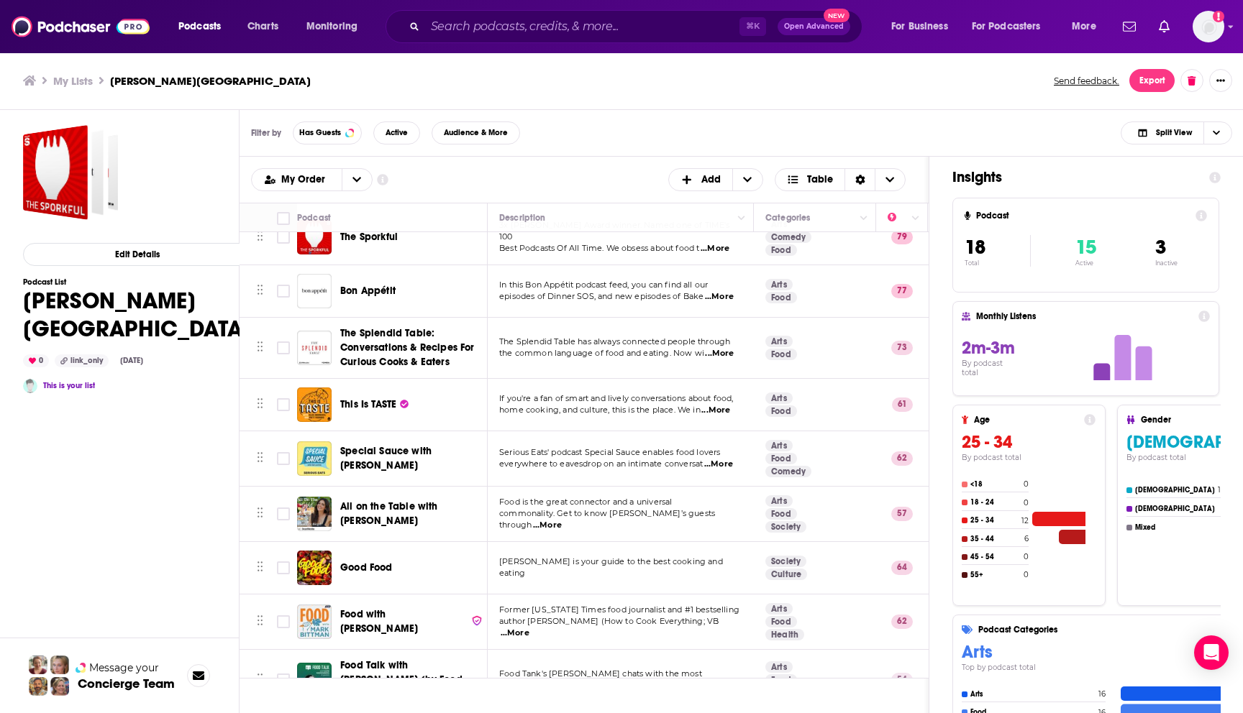
scroll to position [26, 0]
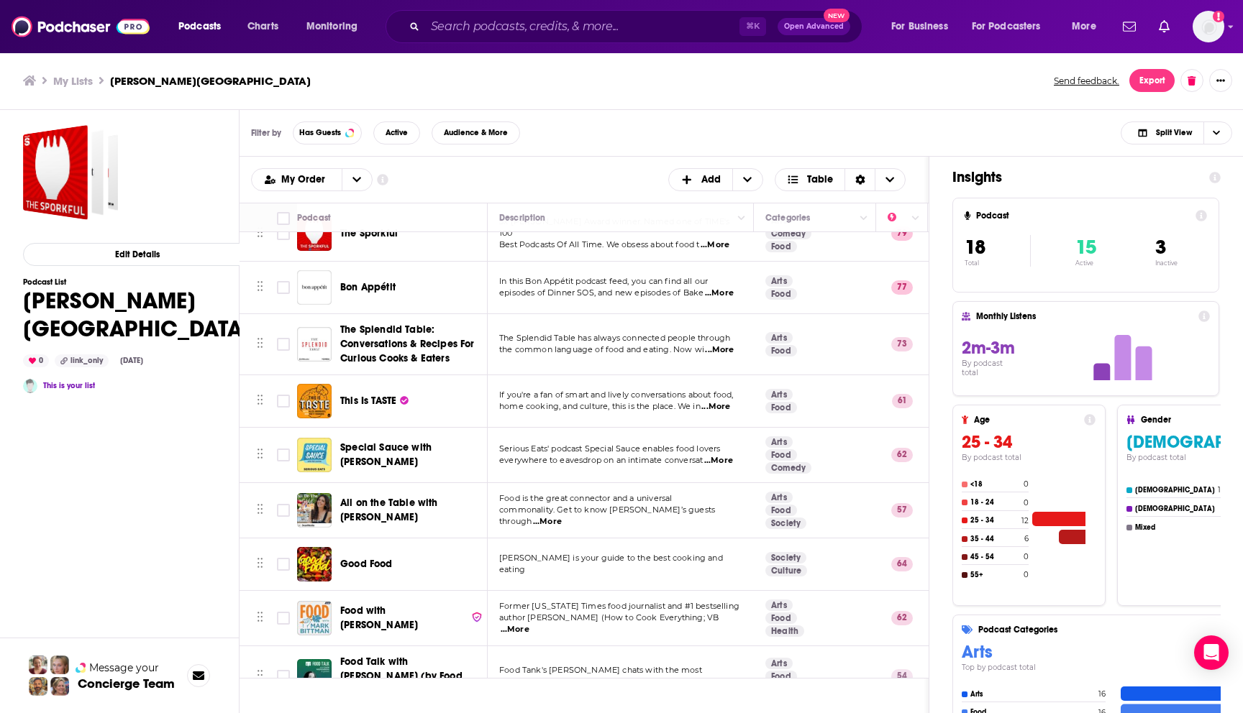
click at [379, 283] on span "Bon Appétit" at bounding box center [367, 287] width 55 height 12
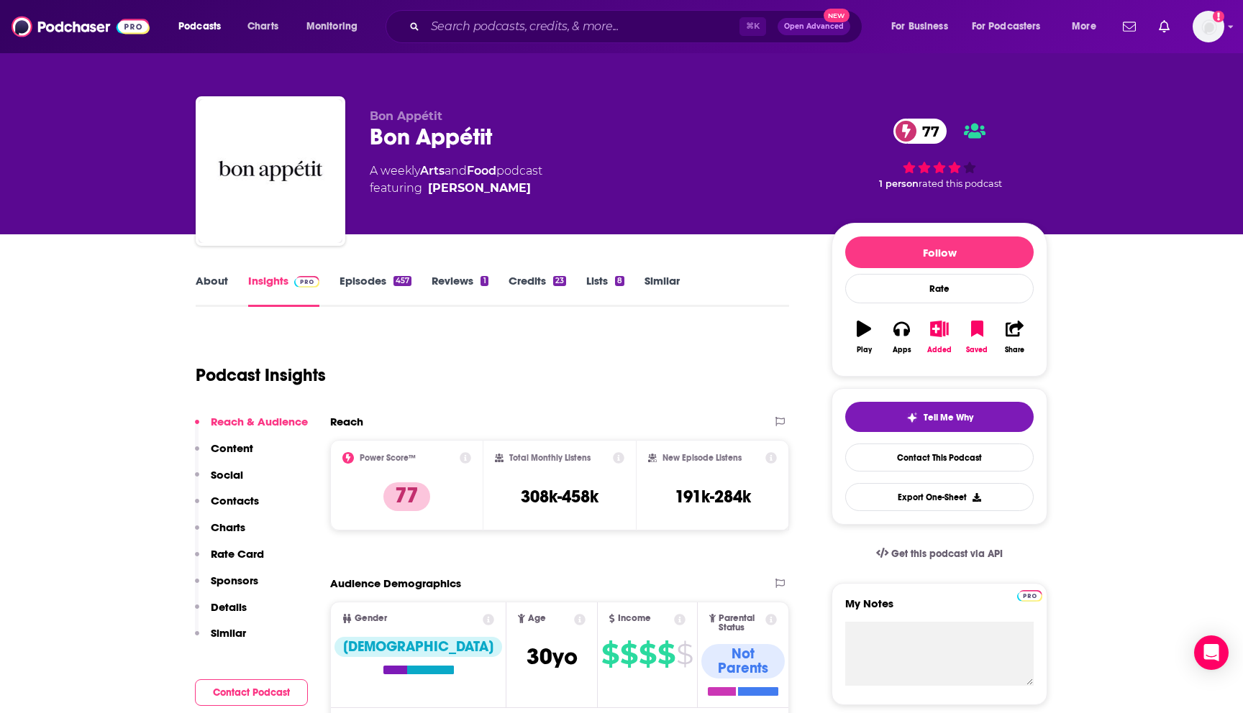
click at [393, 276] on div "457" at bounding box center [402, 281] width 18 height 10
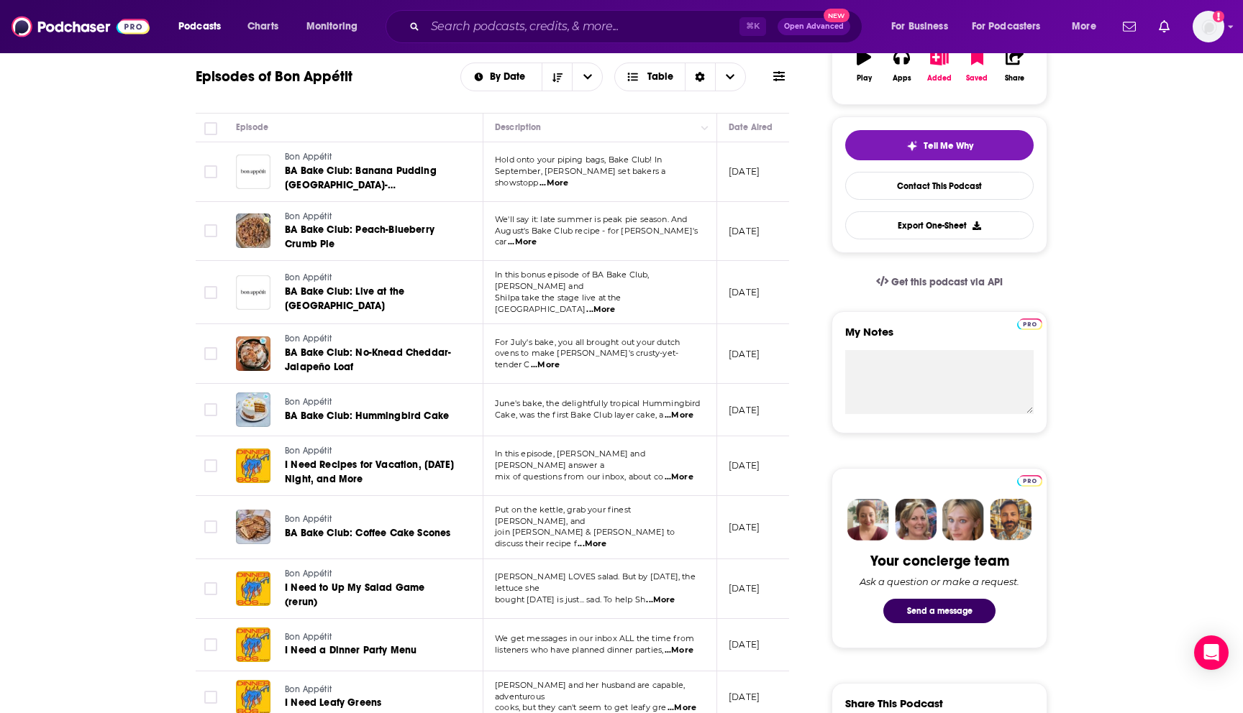
scroll to position [285, 0]
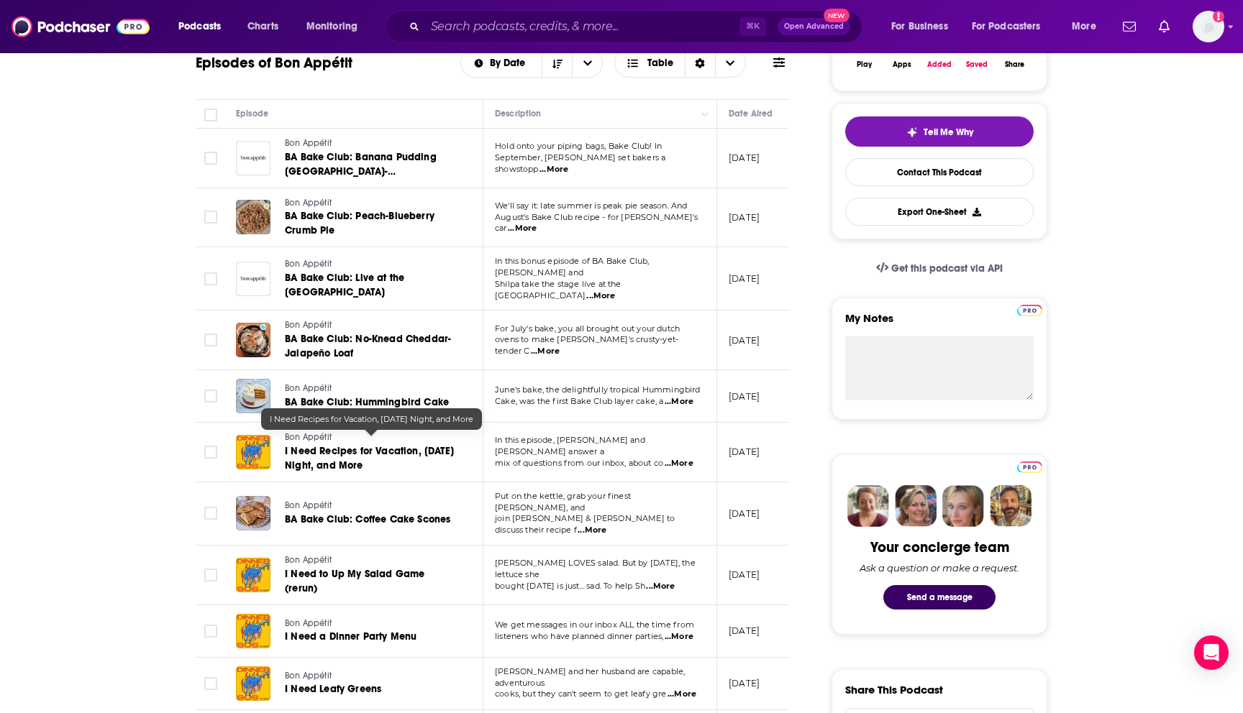
click at [328, 445] on span "I Need Recipes for Vacation, Friday Night, and More" at bounding box center [369, 458] width 169 height 27
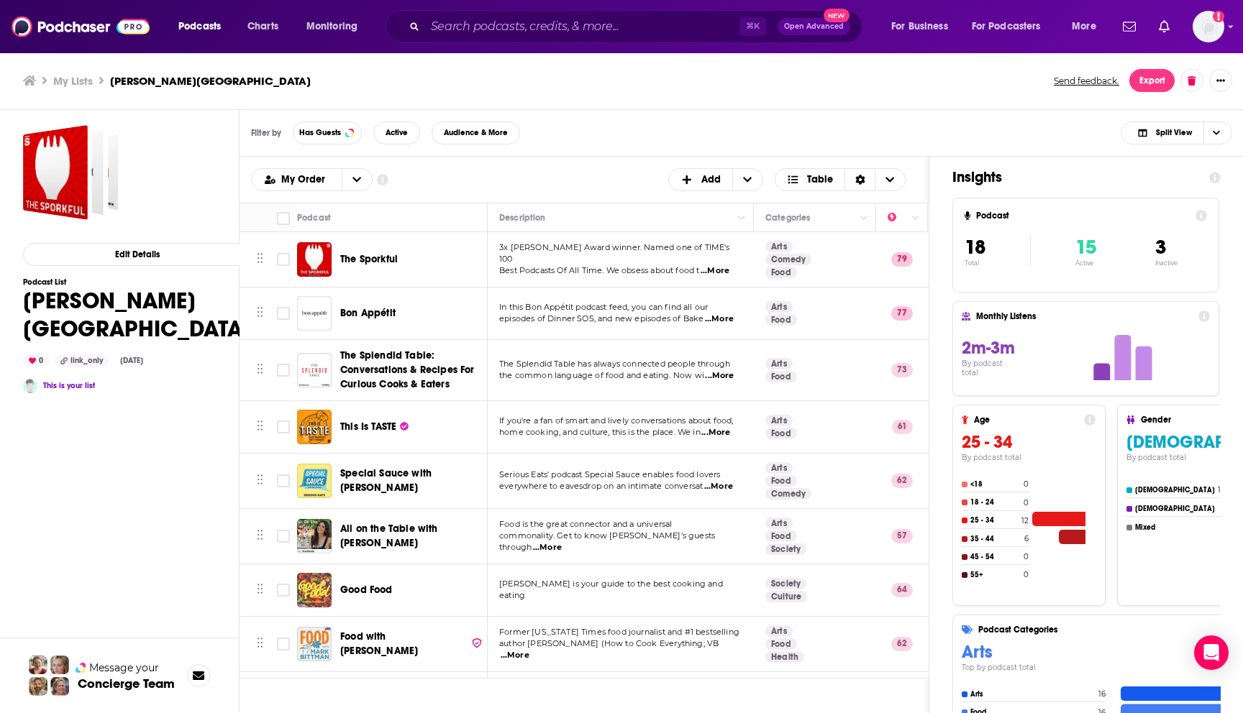
click at [313, 585] on img "Good Food" at bounding box center [314, 590] width 35 height 35
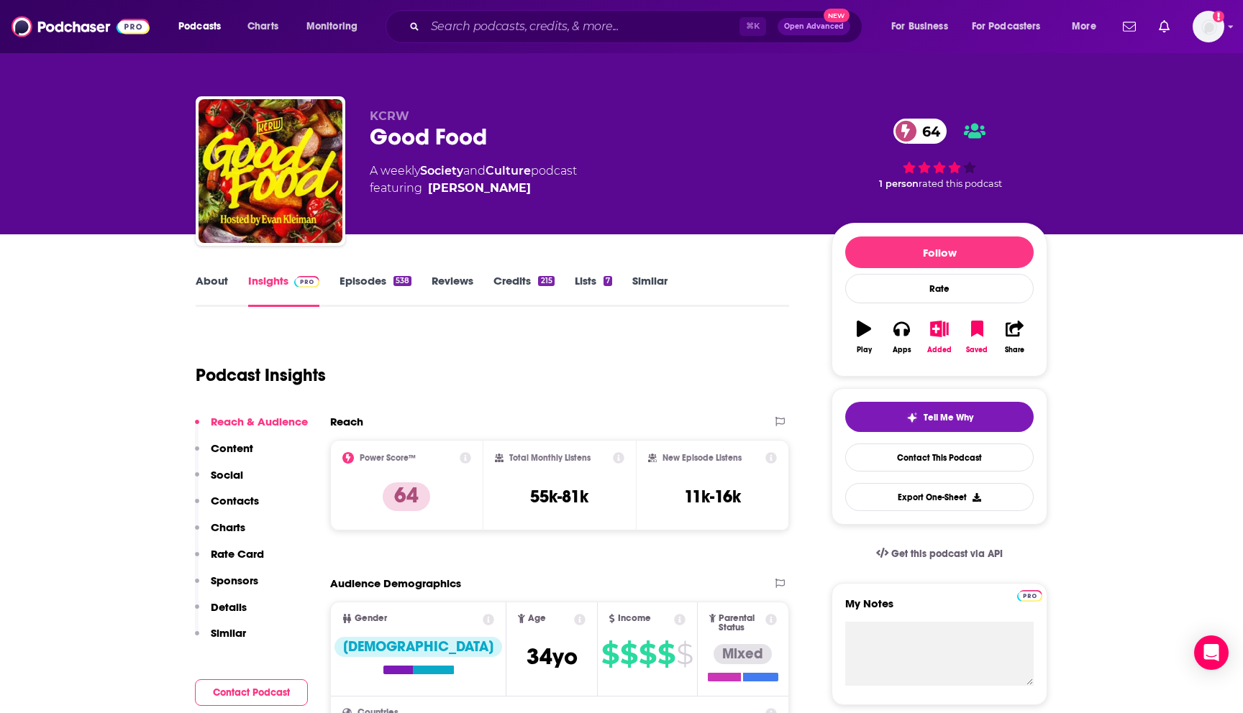
click at [385, 279] on link "Episodes 538" at bounding box center [375, 290] width 72 height 33
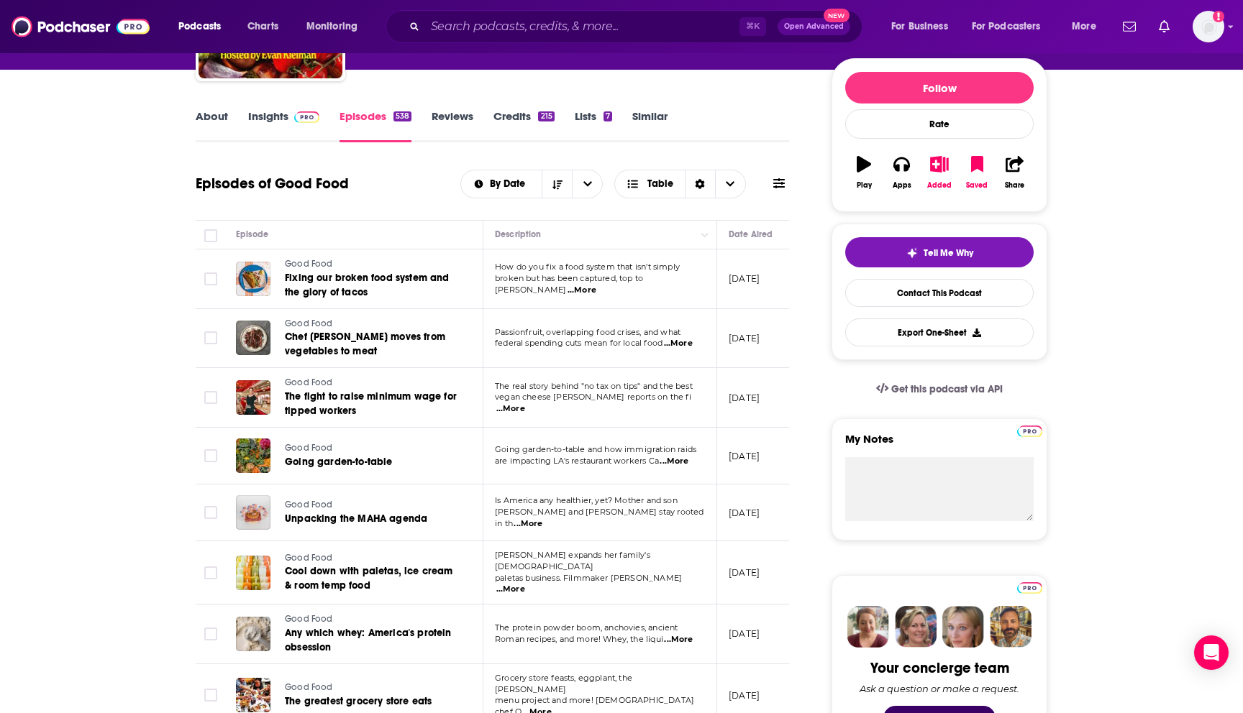
scroll to position [139, 0]
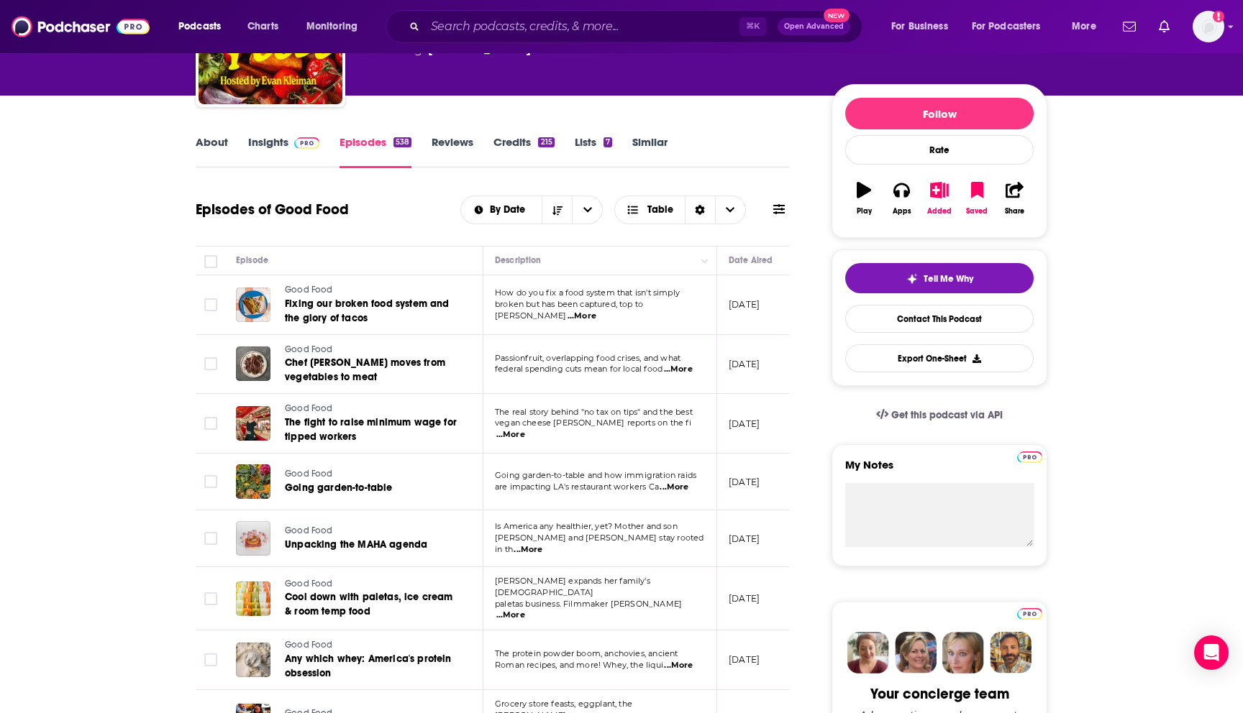
click at [263, 136] on link "Insights" at bounding box center [283, 151] width 71 height 33
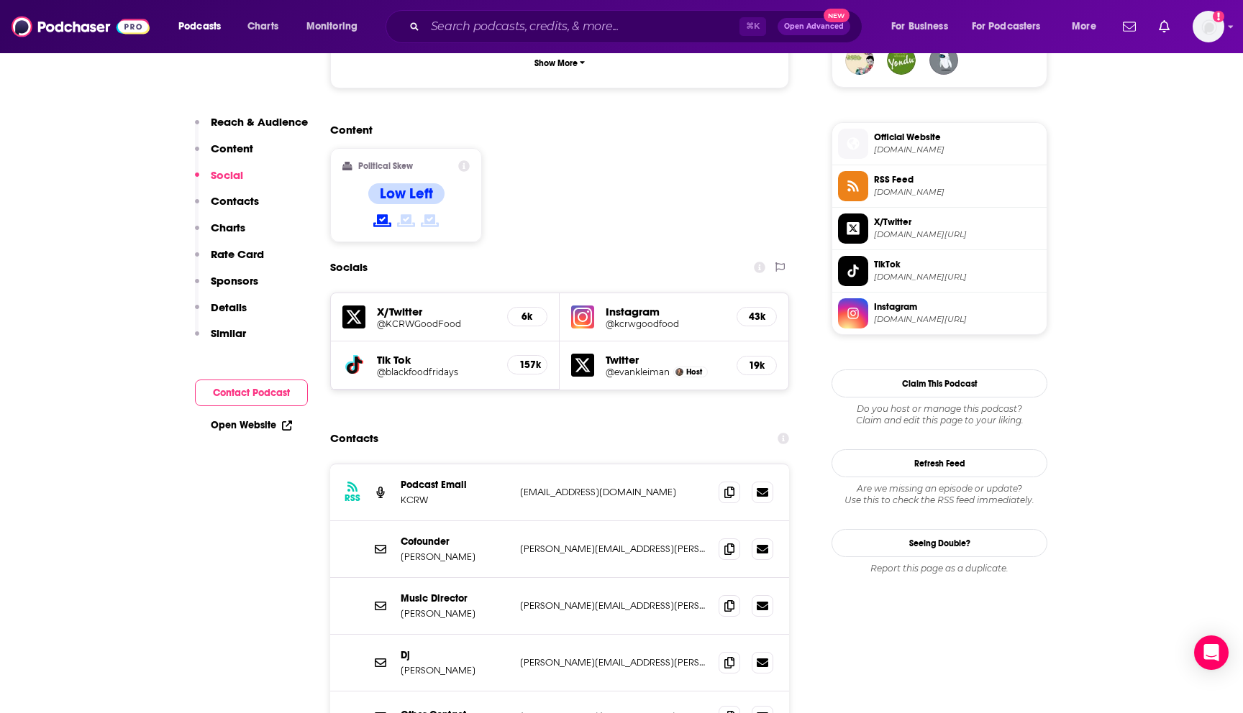
scroll to position [1105, 0]
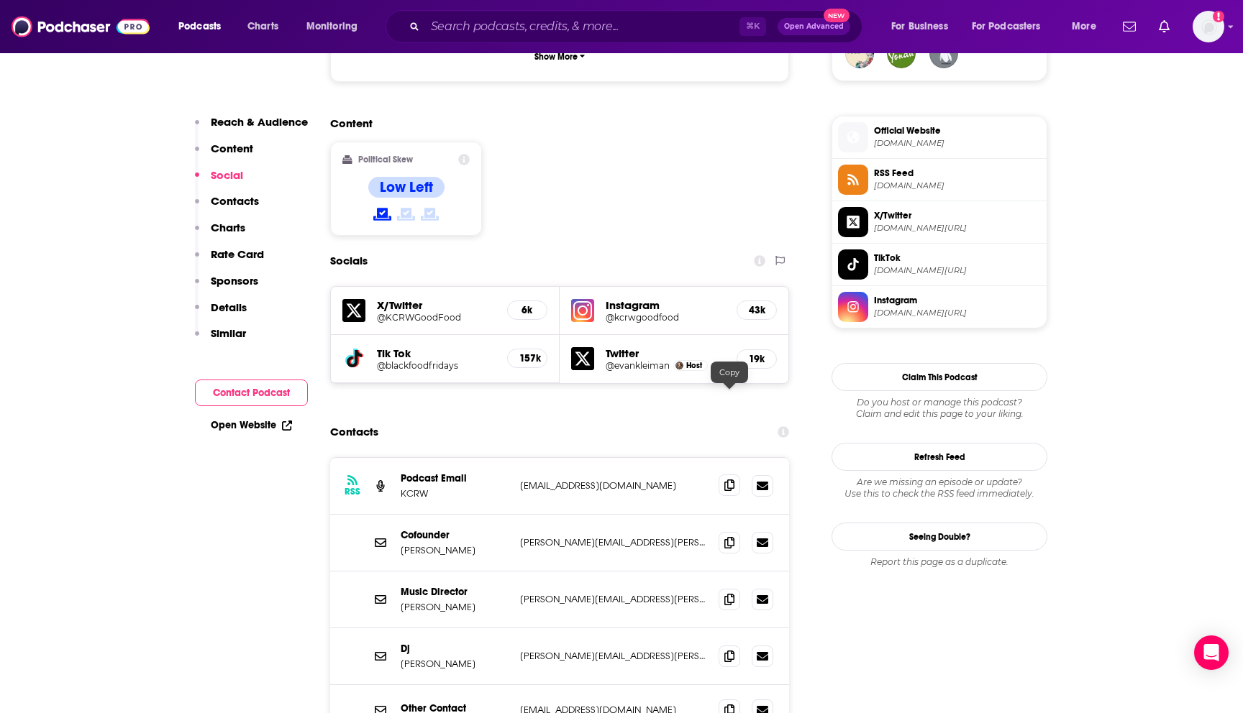
click at [728, 475] on span at bounding box center [729, 486] width 22 height 22
click at [729, 536] on icon at bounding box center [729, 542] width 10 height 12
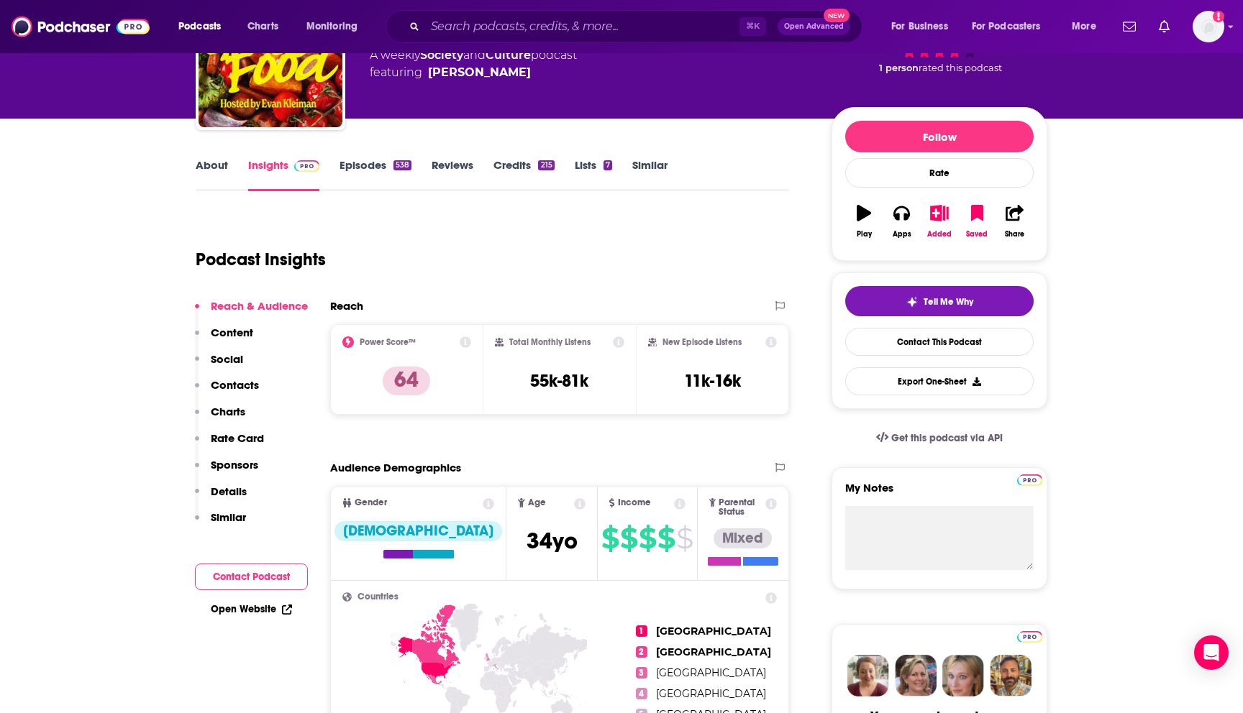
scroll to position [98, 0]
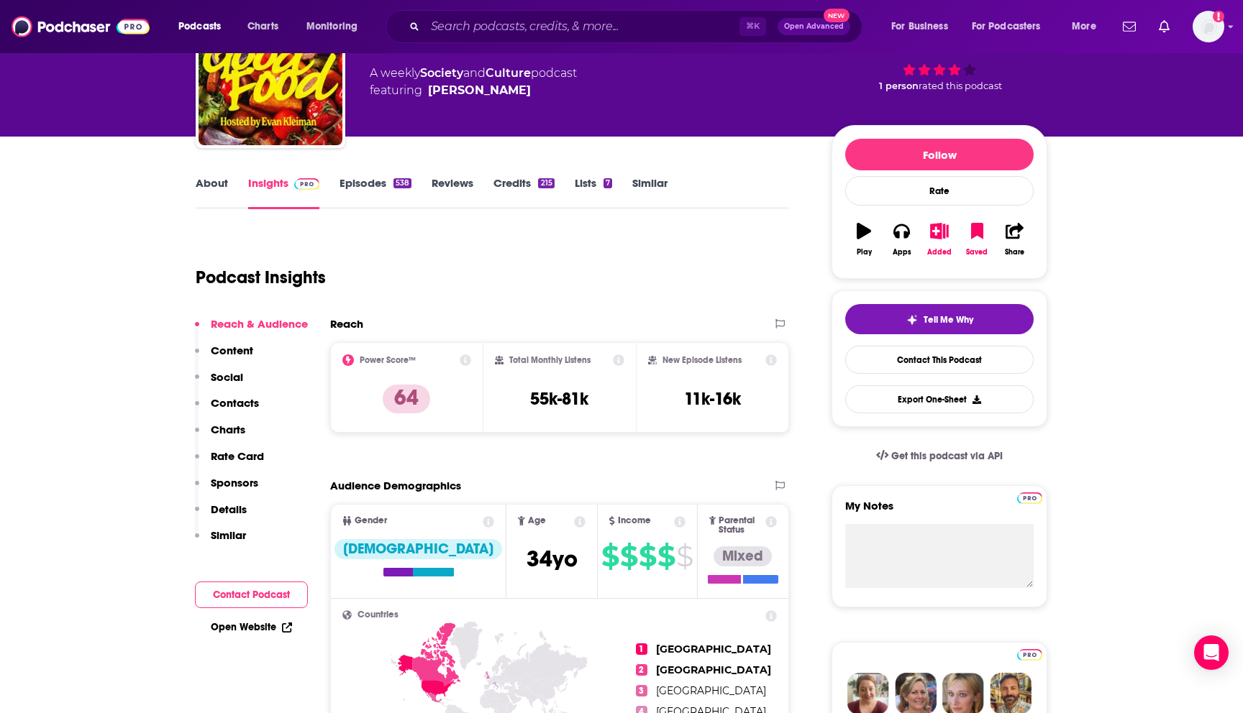
click at [219, 179] on link "About" at bounding box center [212, 192] width 32 height 33
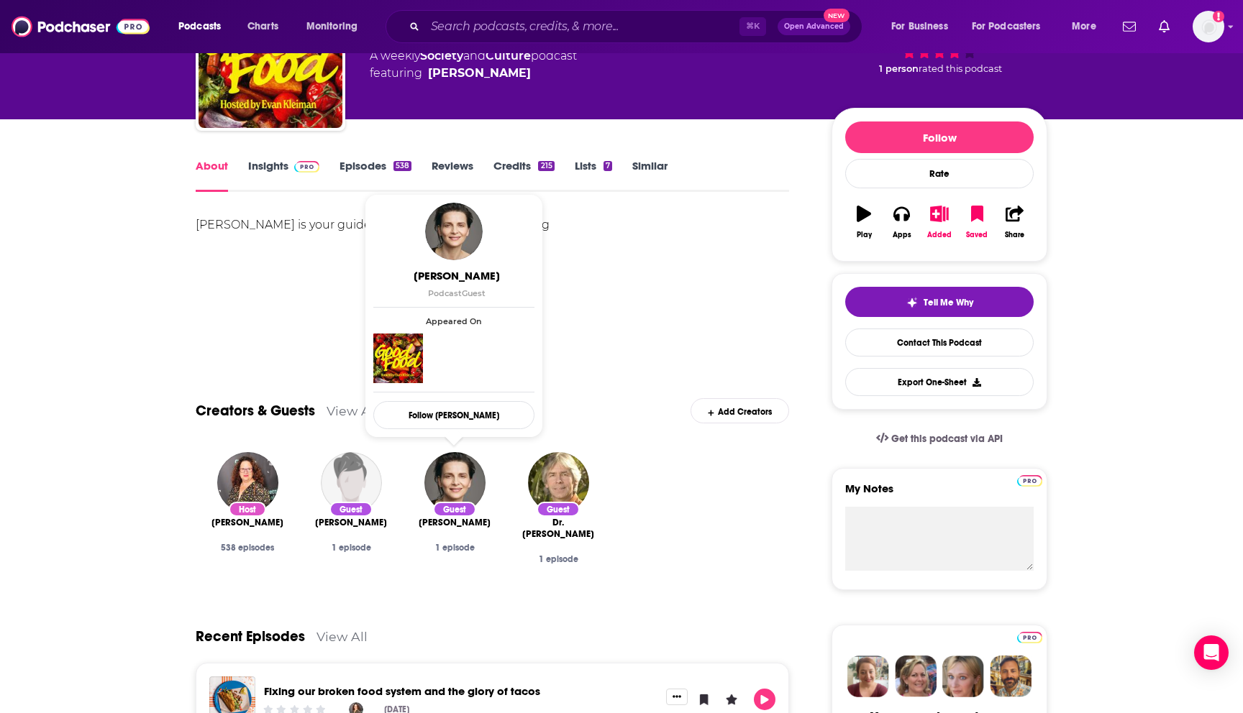
scroll to position [111, 0]
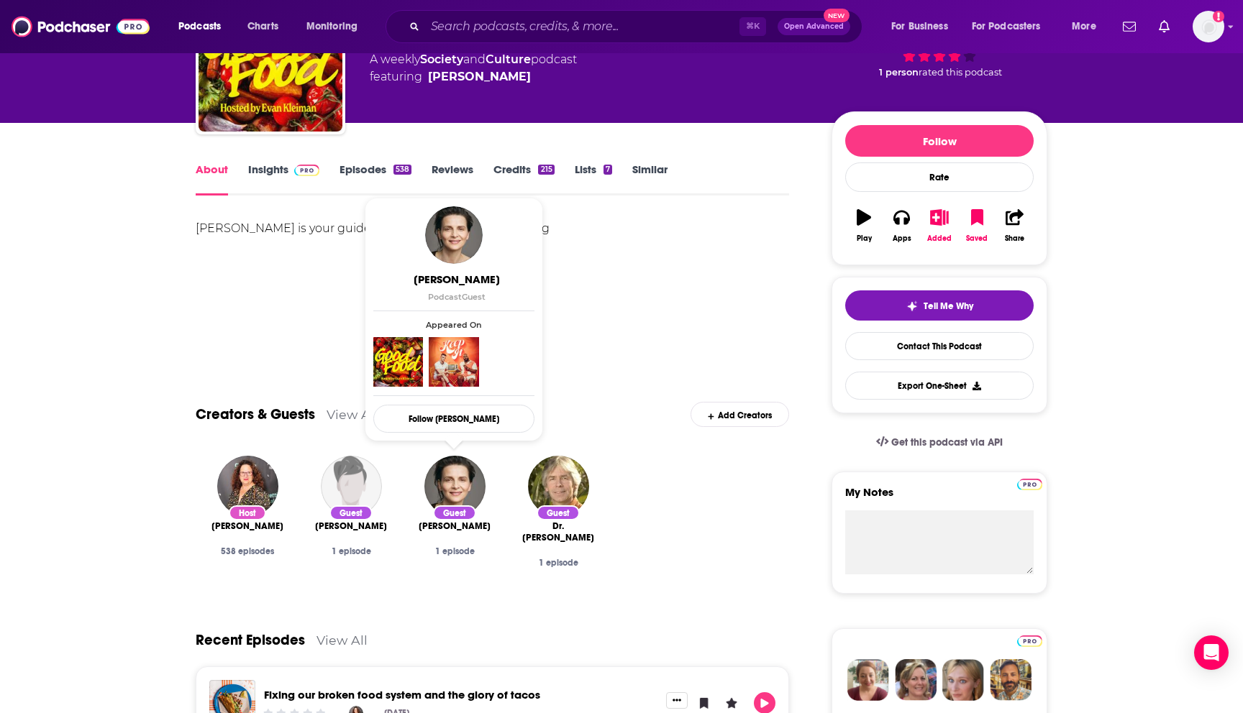
click at [258, 273] on div "[PERSON_NAME] is your guide to the best cooking and eating" at bounding box center [492, 269] width 593 height 101
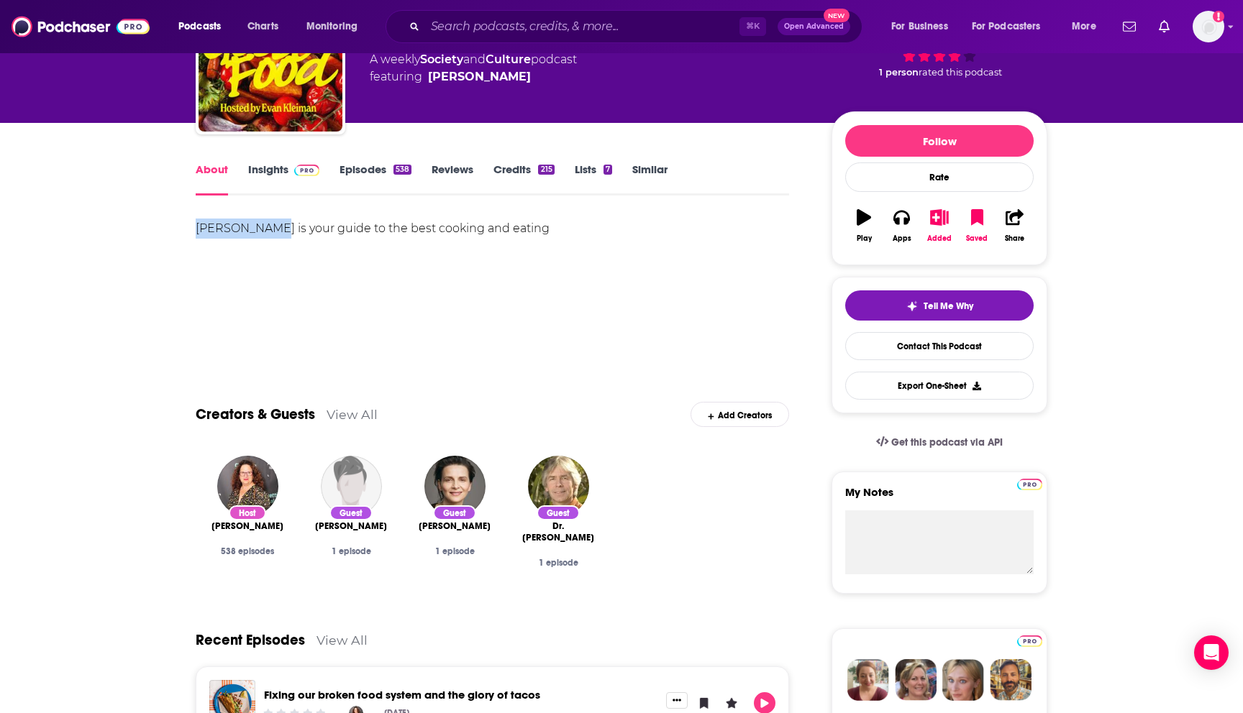
drag, startPoint x: 273, startPoint y: 228, endPoint x: 197, endPoint y: 228, distance: 75.5
click at [197, 228] on div "[PERSON_NAME] is your guide to the best cooking and eating" at bounding box center [492, 229] width 593 height 20
copy div "Evan Kleiman"
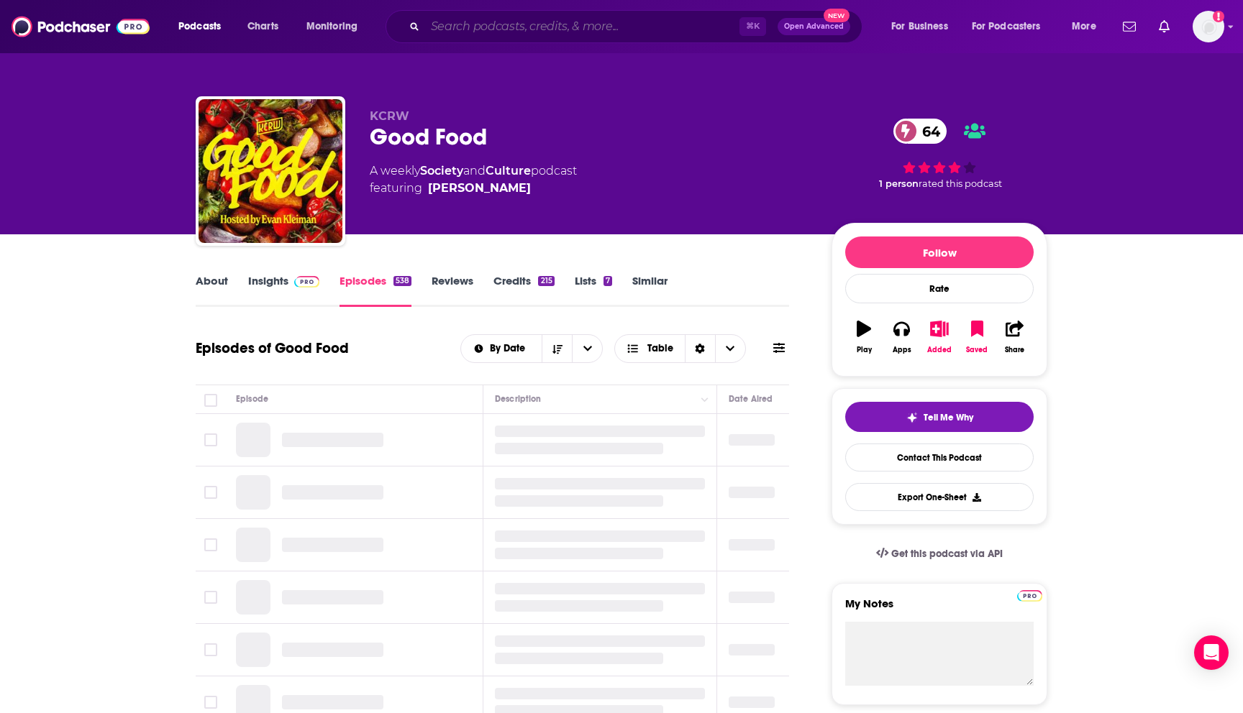
click at [462, 27] on input "Search podcasts, credits, & more..." at bounding box center [582, 26] width 314 height 23
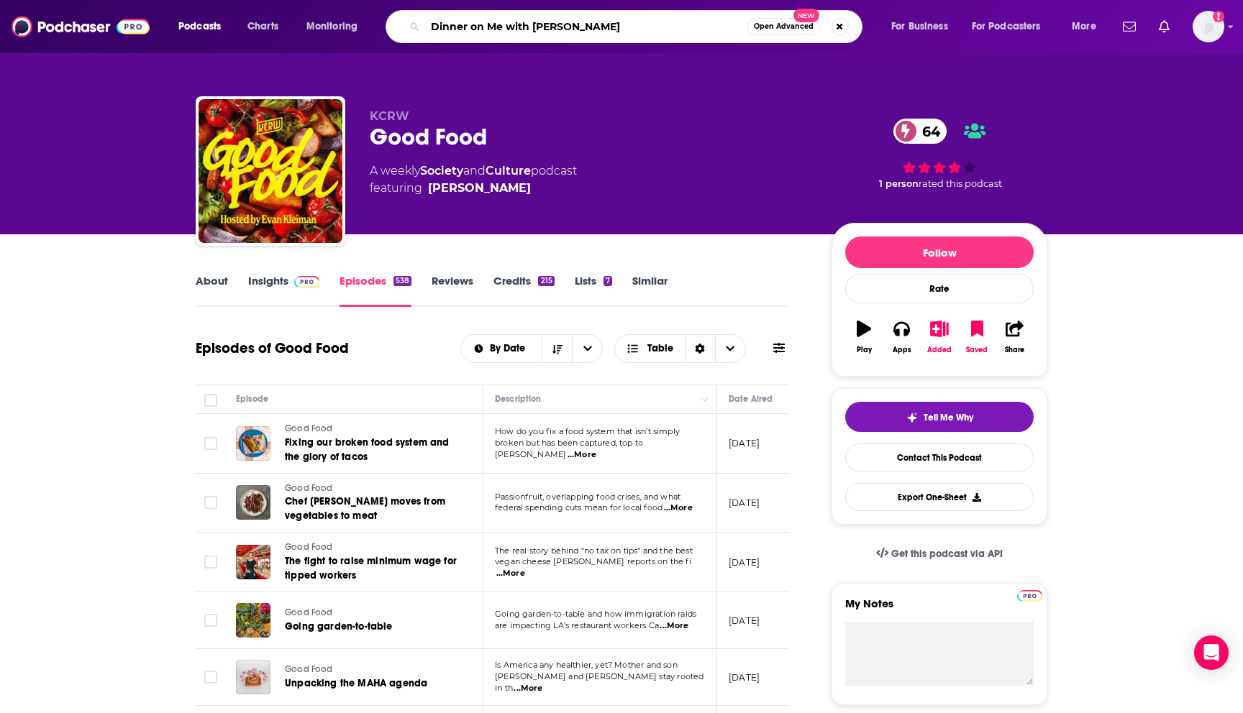
type input "Dinner on Me with [PERSON_NAME]"
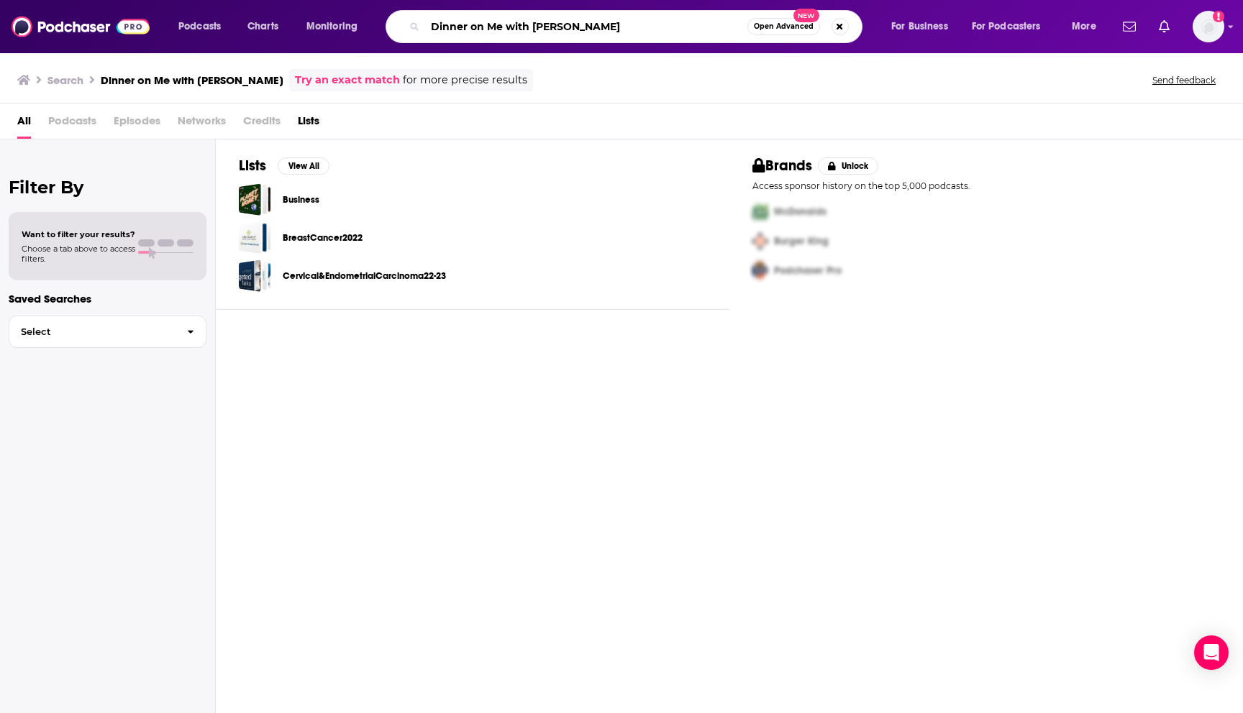
drag, startPoint x: 663, startPoint y: 35, endPoint x: 559, endPoint y: 29, distance: 103.7
click at [559, 29] on input "Dinner on Me with [PERSON_NAME]" at bounding box center [586, 26] width 322 height 23
type input "Dinner on Me"
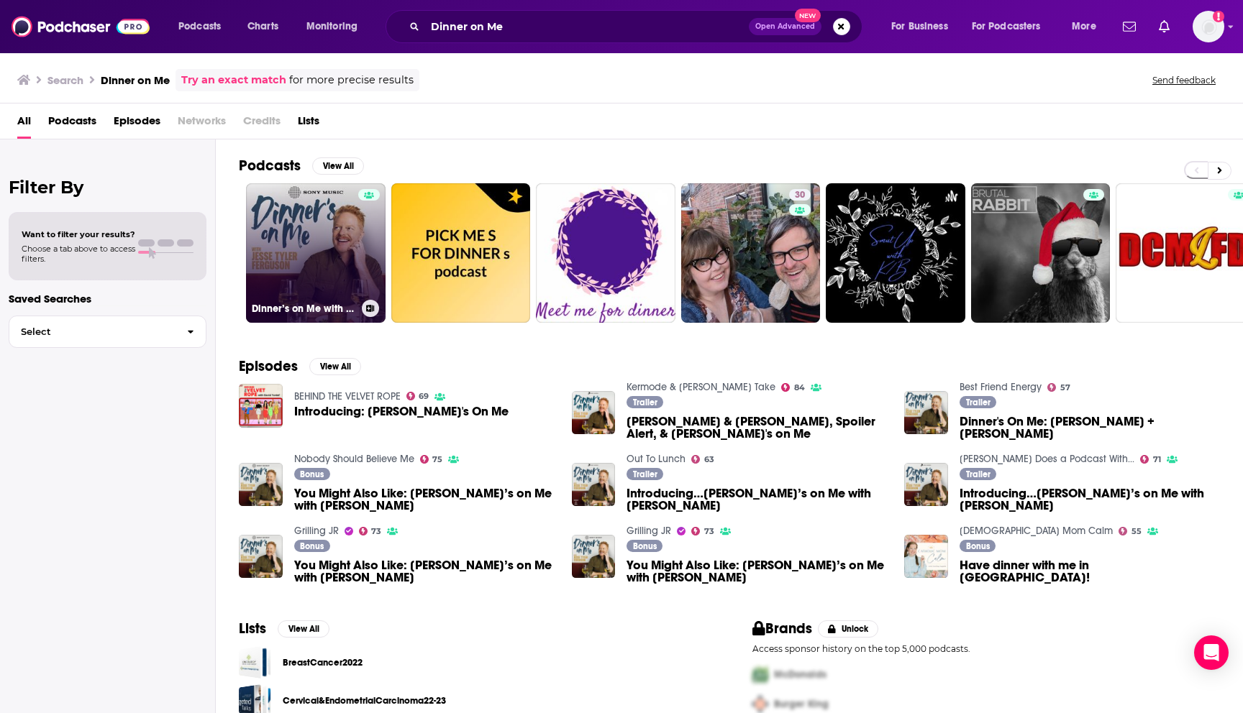
click at [352, 247] on link "Dinner’s on Me with [PERSON_NAME]" at bounding box center [316, 253] width 140 height 140
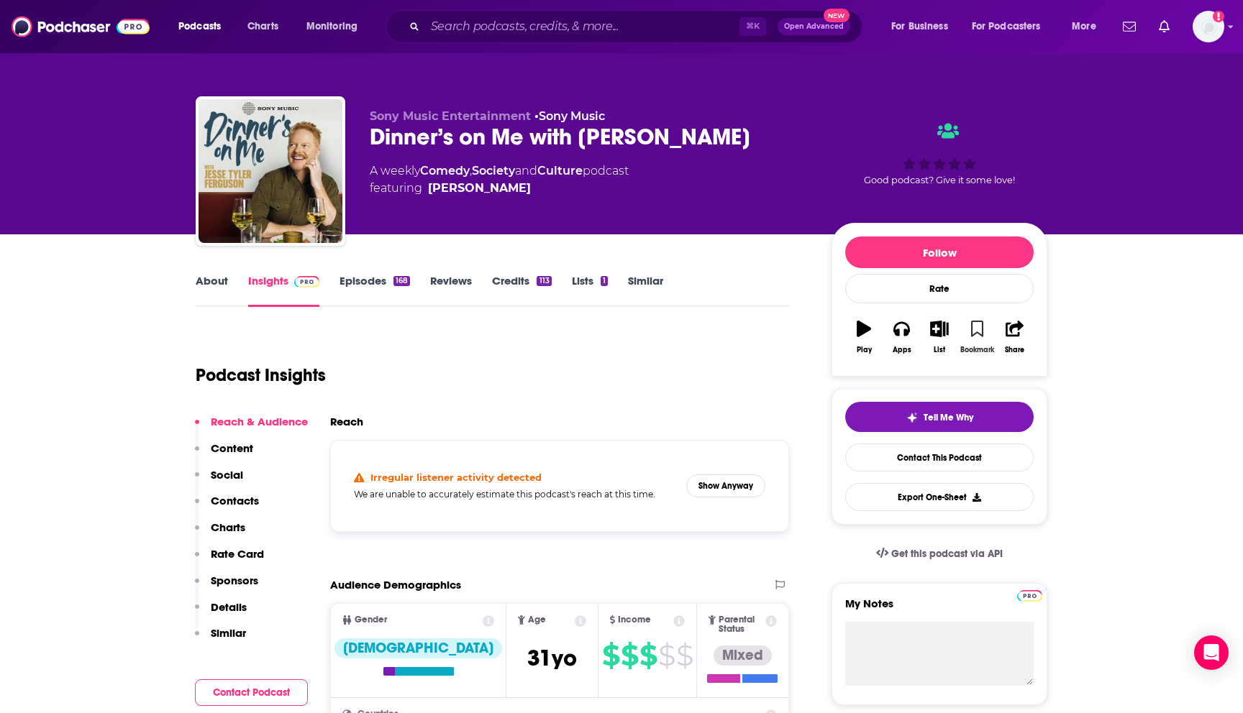
click at [977, 334] on icon "button" at bounding box center [977, 329] width 12 height 16
click at [938, 330] on icon "button" at bounding box center [939, 329] width 18 height 16
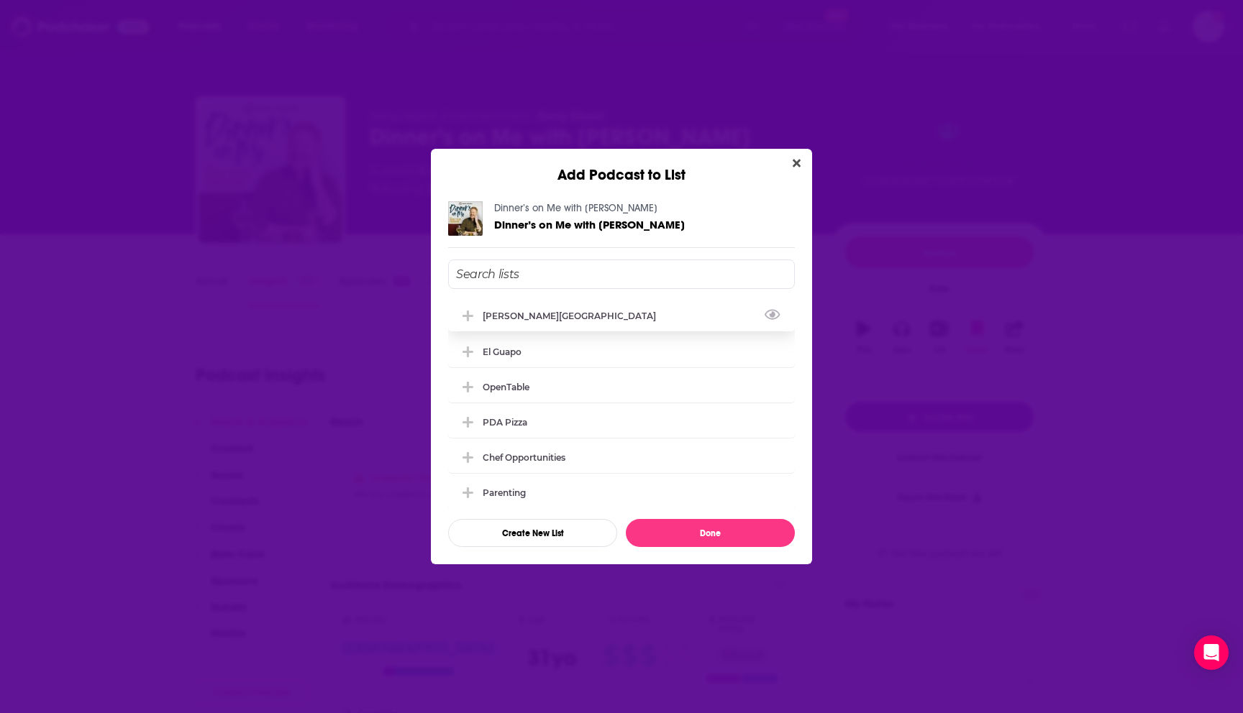
click at [613, 308] on div "[PERSON_NAME][GEOGRAPHIC_DATA]" at bounding box center [621, 316] width 347 height 32
click at [716, 537] on button "Done" at bounding box center [710, 533] width 169 height 28
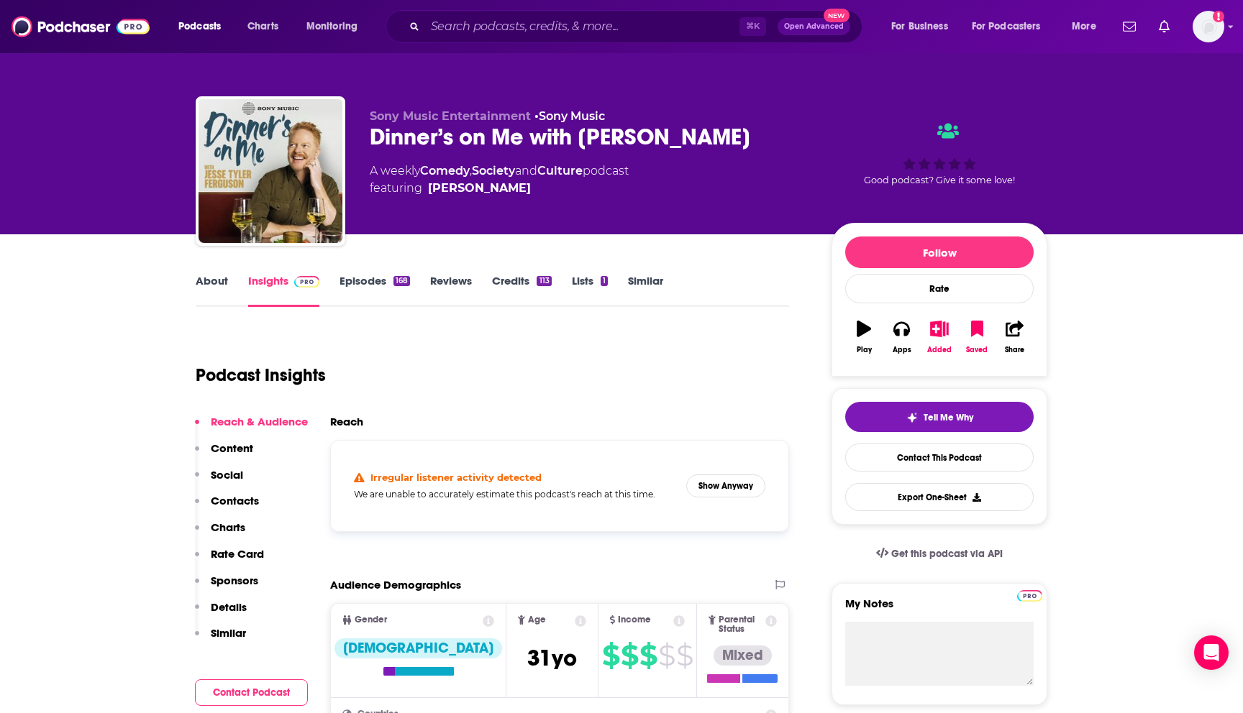
click at [388, 283] on link "Episodes 168" at bounding box center [374, 290] width 70 height 33
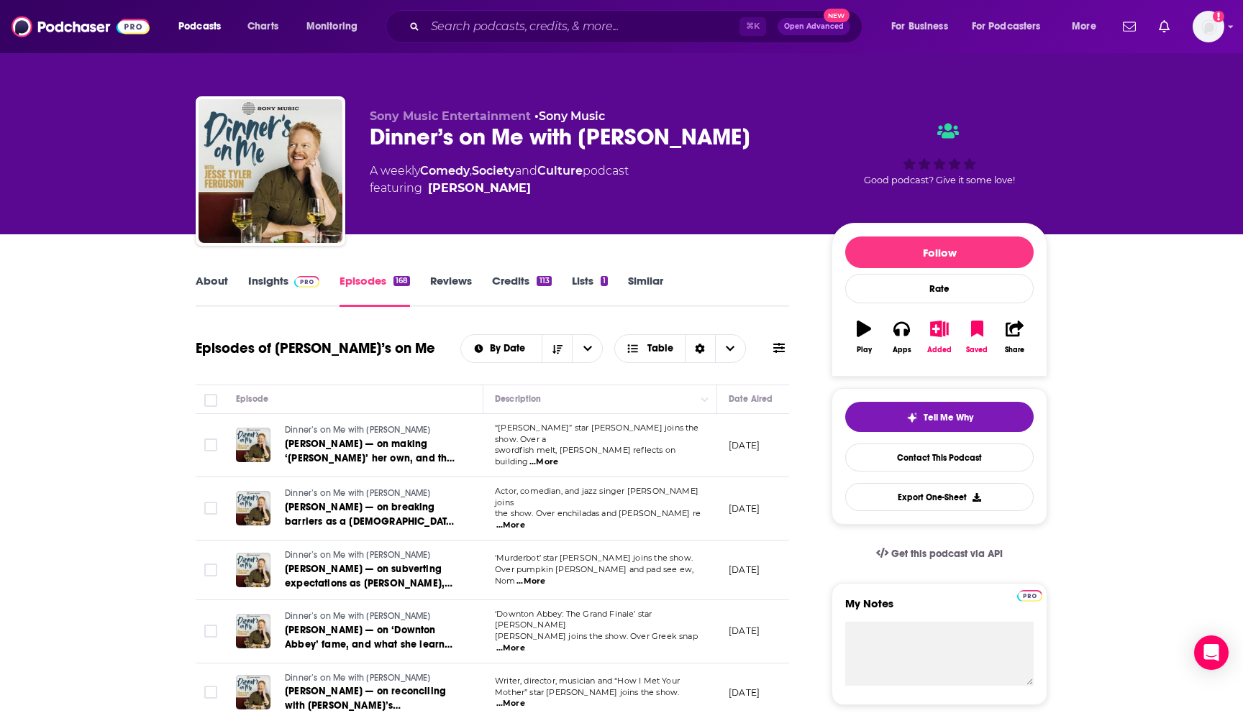
drag, startPoint x: 797, startPoint y: 133, endPoint x: 358, endPoint y: 141, distance: 439.4
click at [358, 141] on div "Sony Music Entertainment • Sony Music Dinner’s on Me with [PERSON_NAME] A weekl…" at bounding box center [621, 173] width 851 height 155
copy h2 "Dinner’s on Me with [PERSON_NAME]"
click at [288, 278] on span at bounding box center [303, 281] width 31 height 14
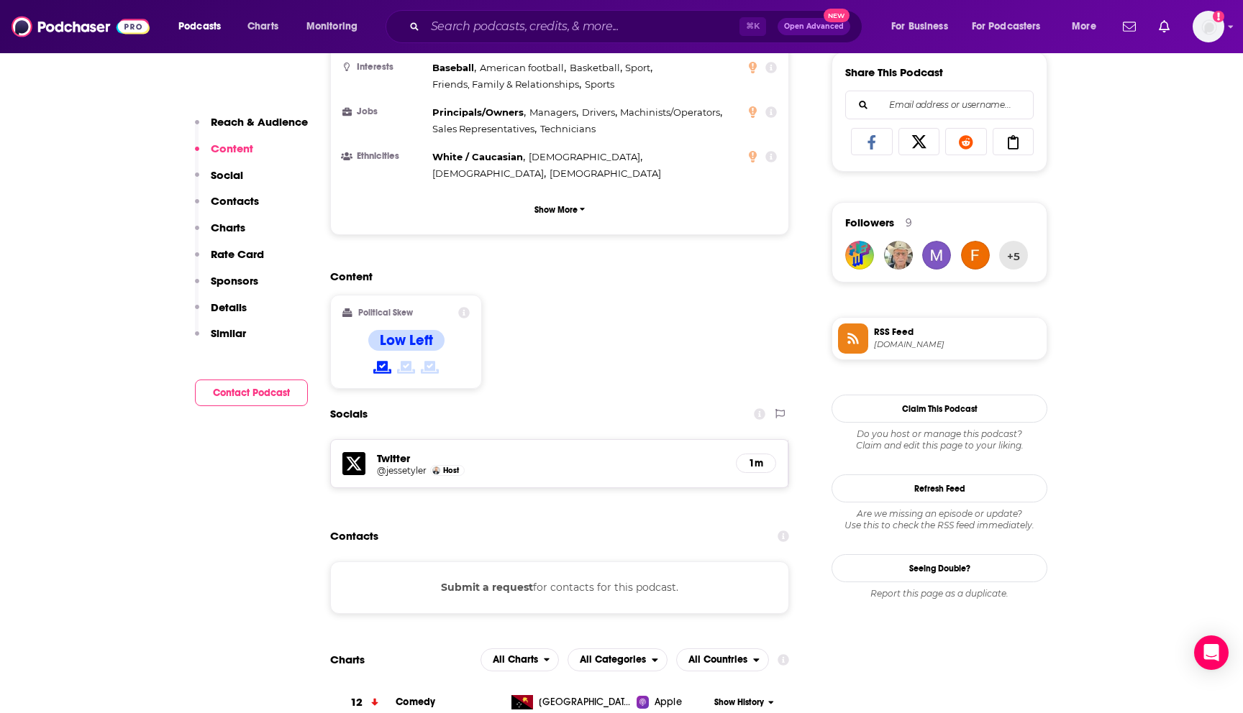
scroll to position [841, 0]
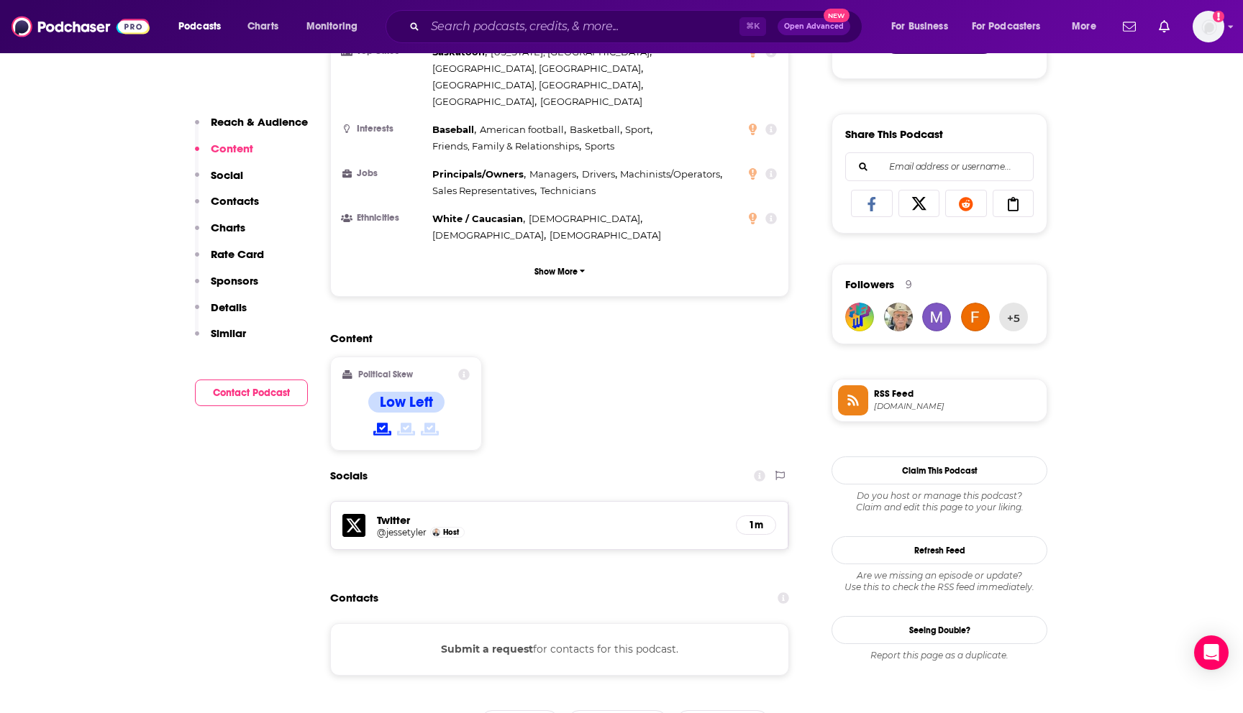
click at [470, 641] on button "Submit a request" at bounding box center [487, 649] width 92 height 16
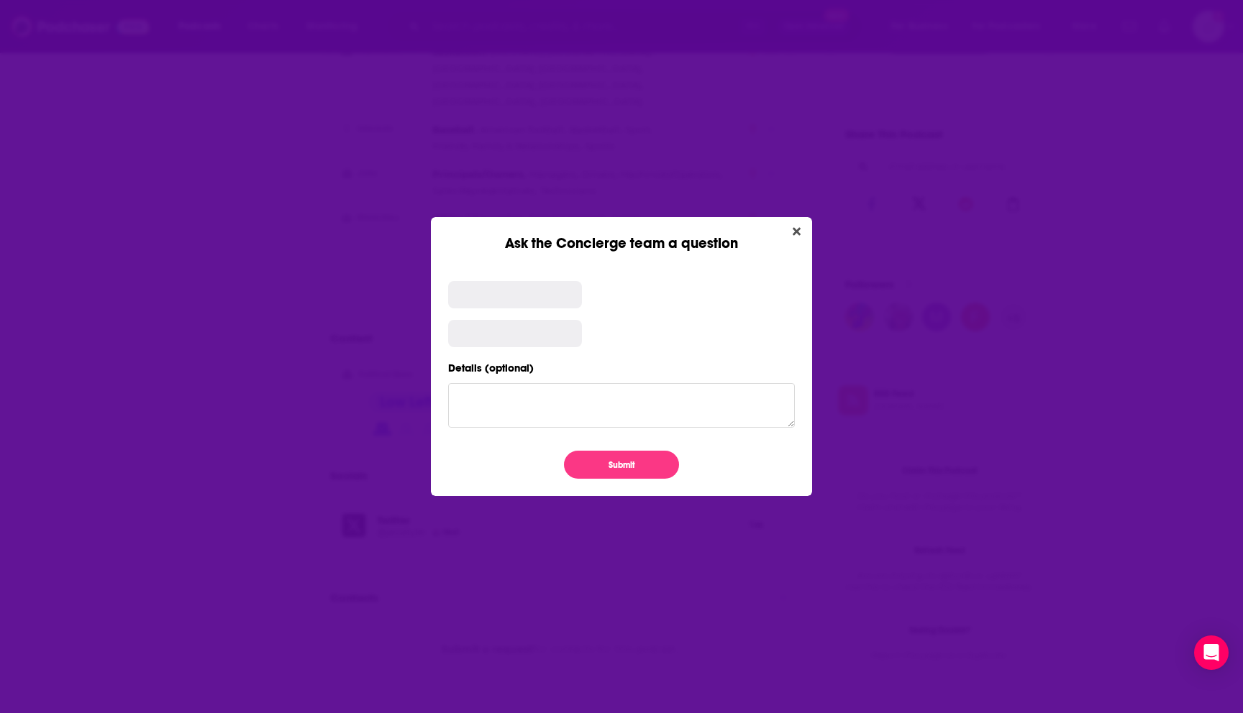
scroll to position [0, 0]
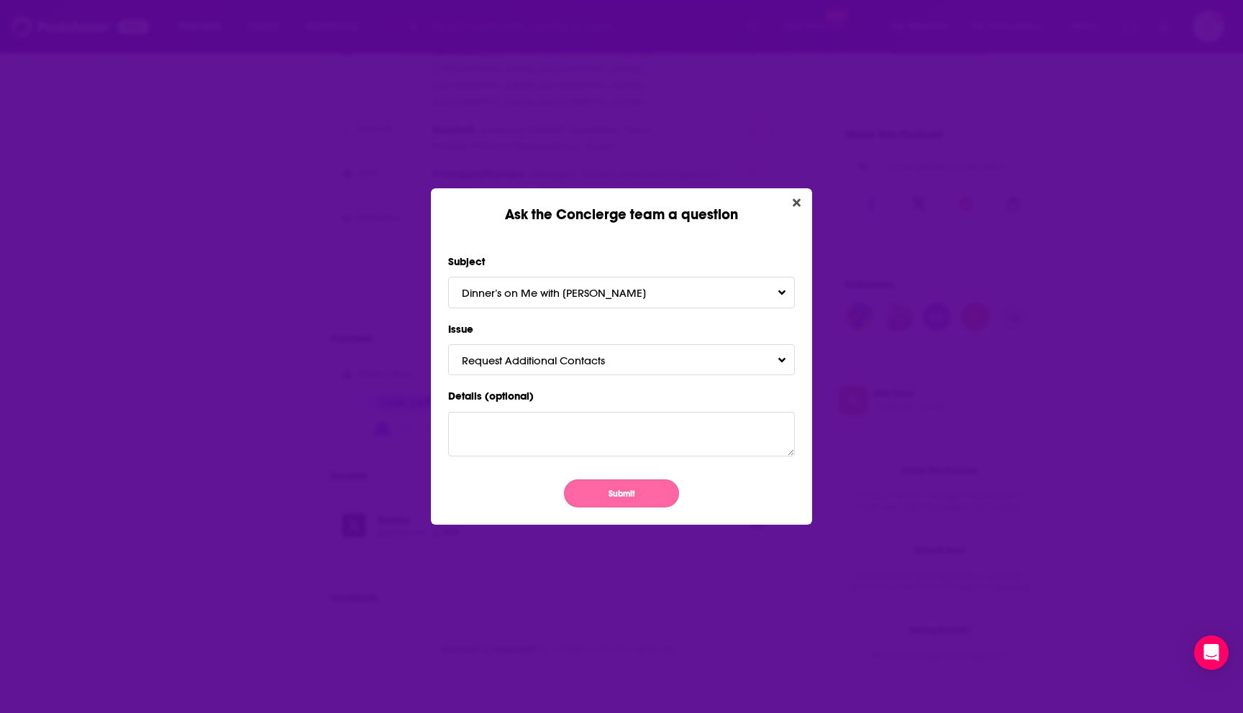
click at [612, 497] on button "Submit" at bounding box center [621, 494] width 115 height 28
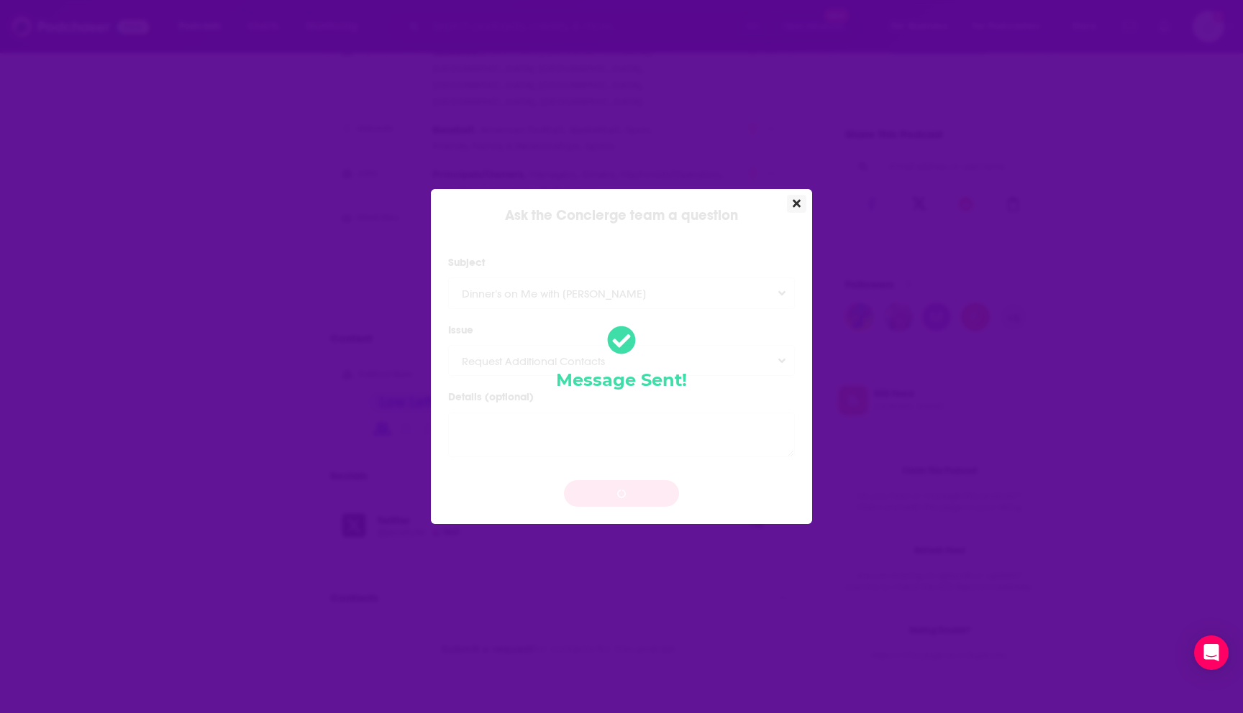
click at [803, 203] on button "Close" at bounding box center [796, 204] width 19 height 18
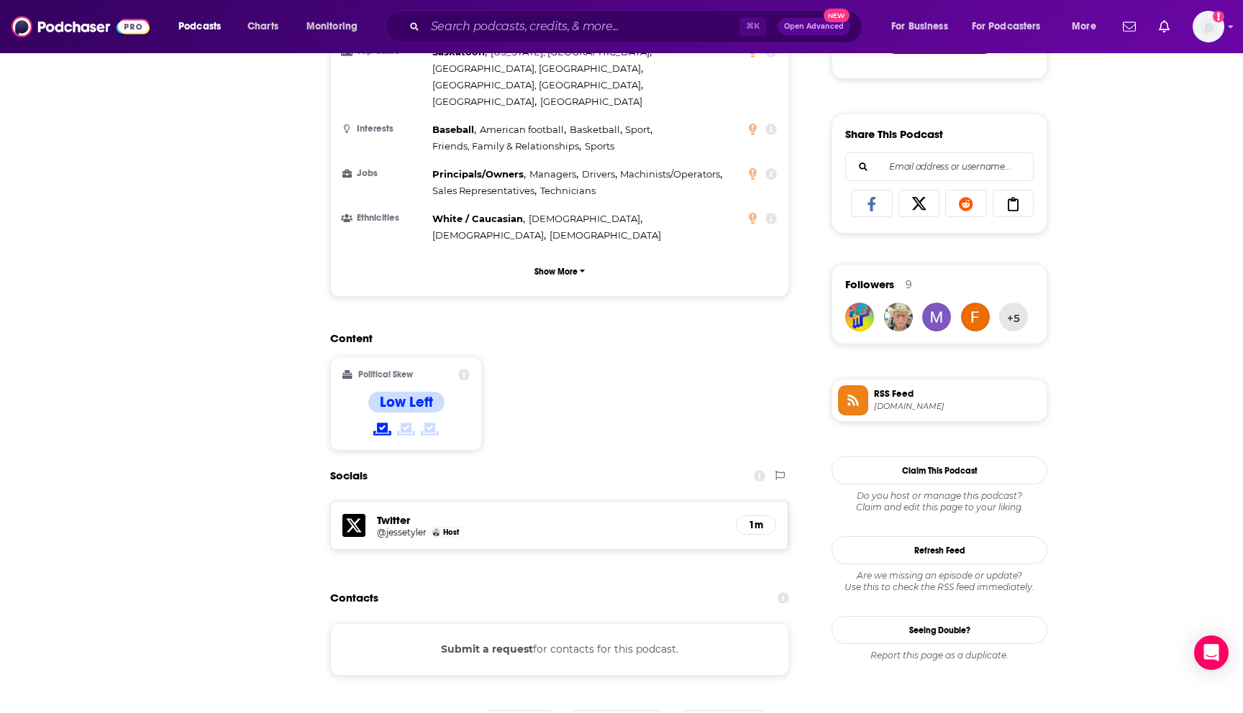
scroll to position [841, 0]
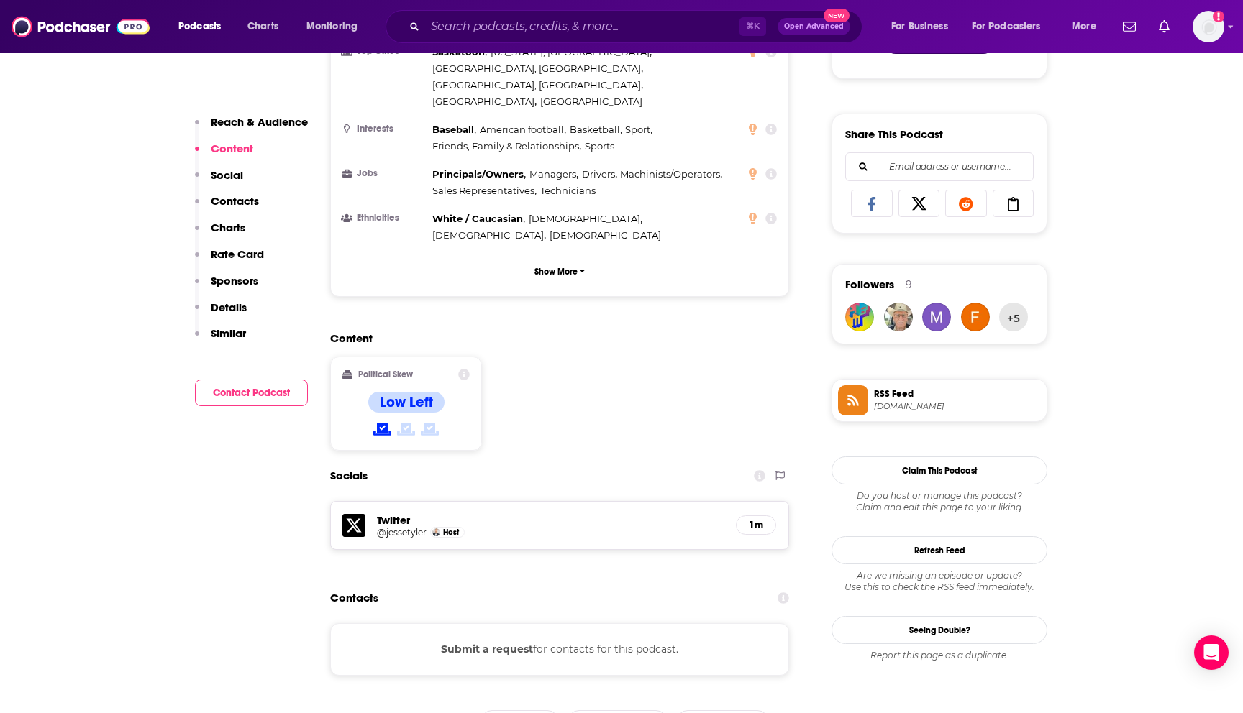
click at [477, 641] on button "Submit a request" at bounding box center [487, 649] width 92 height 16
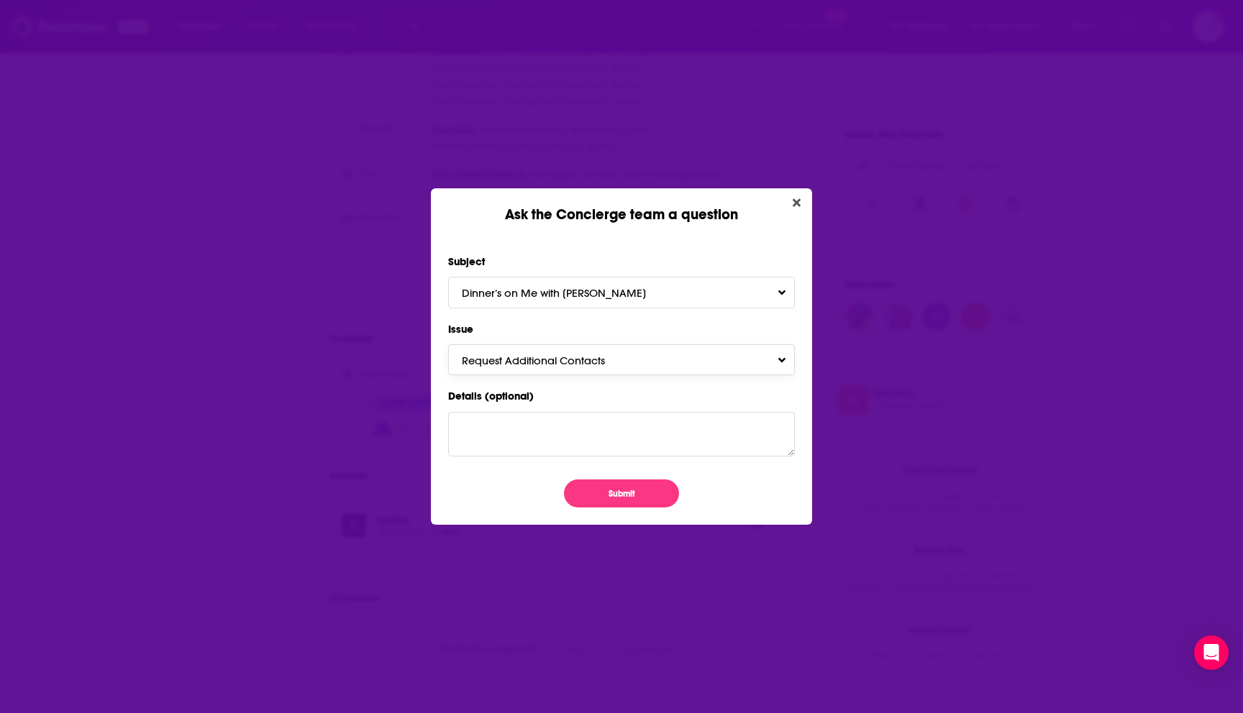
click at [592, 359] on span "Request Additional Contacts" at bounding box center [548, 361] width 172 height 14
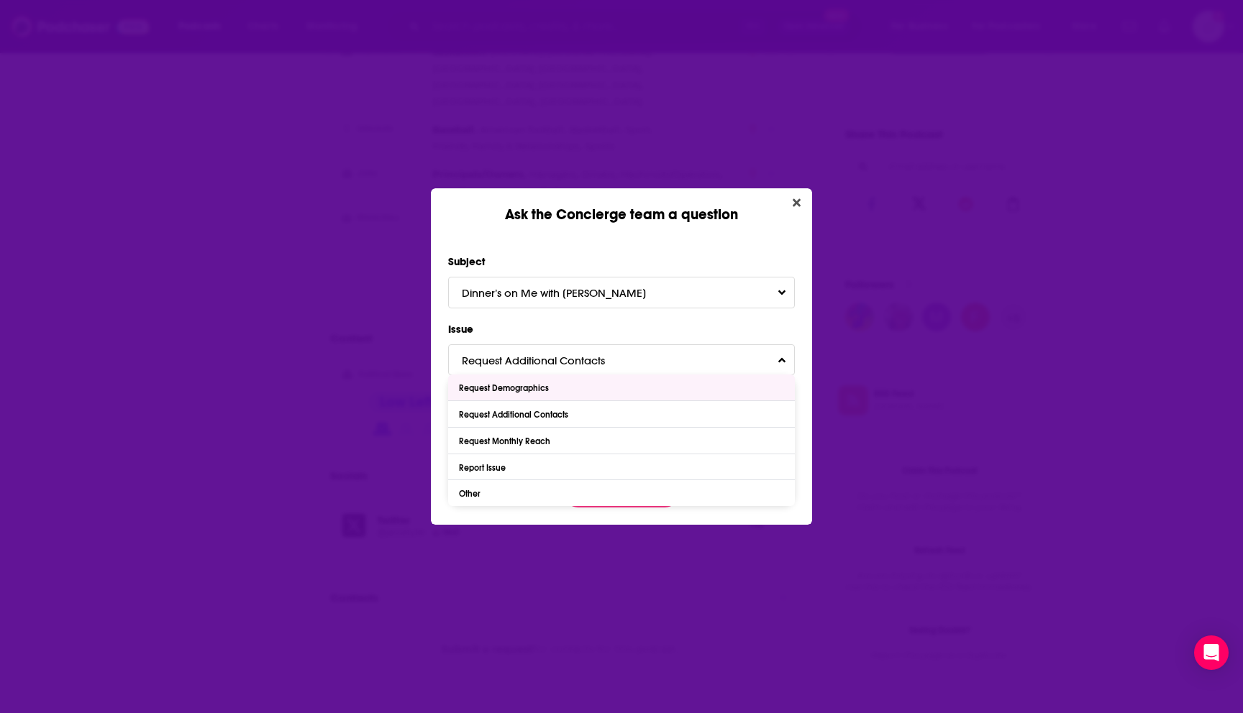
click at [234, 442] on div "Ask the Concierge team a question Subject Dinner’s on Me with [PERSON_NAME] Iss…" at bounding box center [621, 356] width 1243 height 713
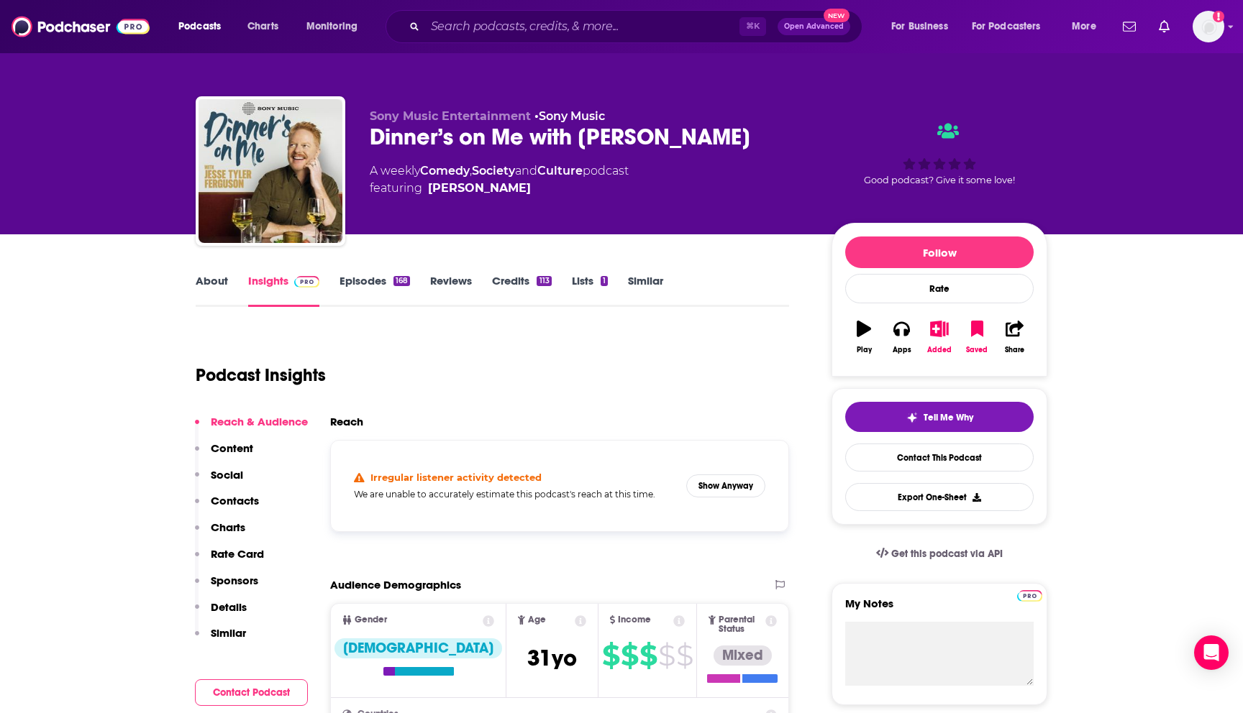
click at [605, 134] on div "Dinner’s on Me with [PERSON_NAME]" at bounding box center [589, 137] width 439 height 28
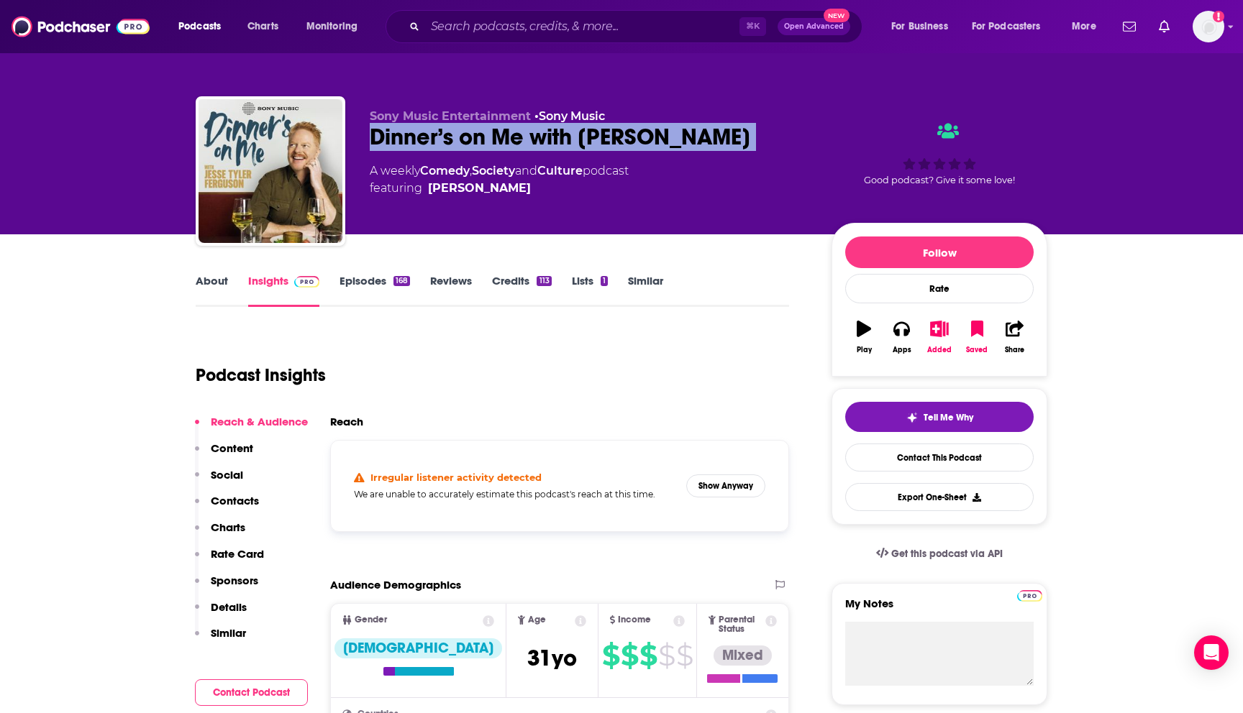
click at [605, 134] on div "Dinner’s on Me with [PERSON_NAME]" at bounding box center [589, 137] width 439 height 28
copy div "Dinner’s on Me with [PERSON_NAME]"
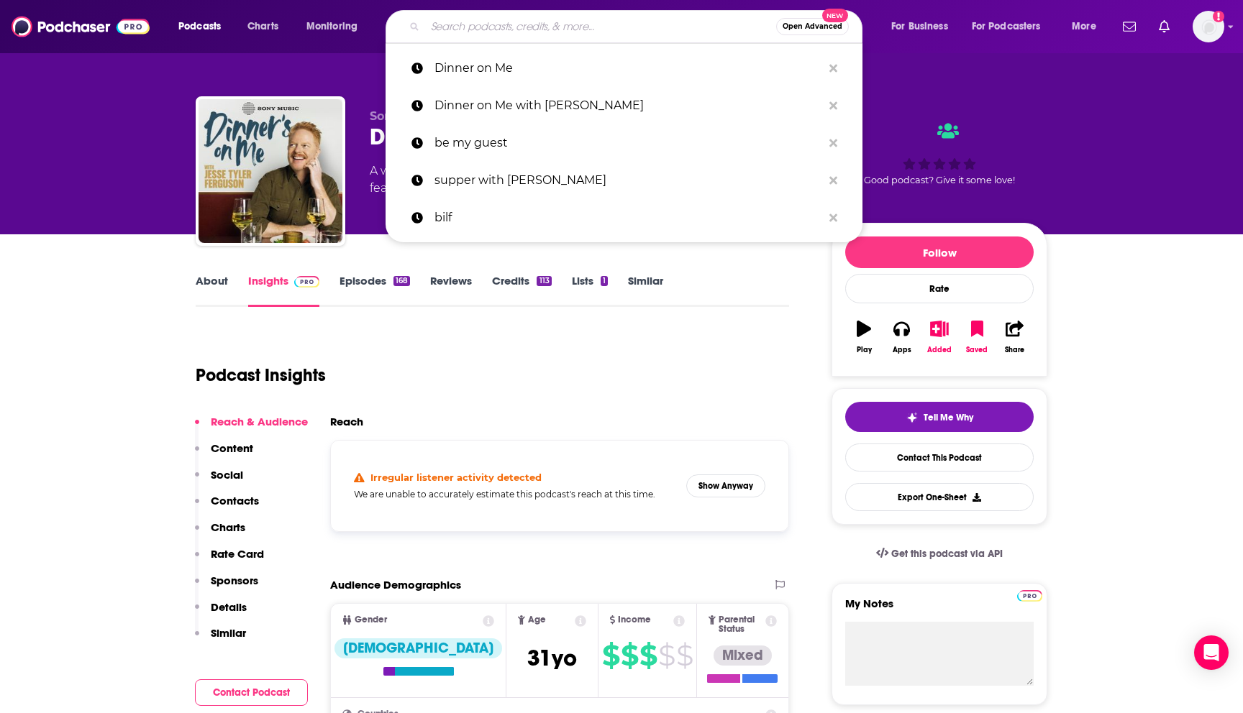
click at [470, 32] on input "Search podcasts, credits, & more..." at bounding box center [600, 26] width 351 height 23
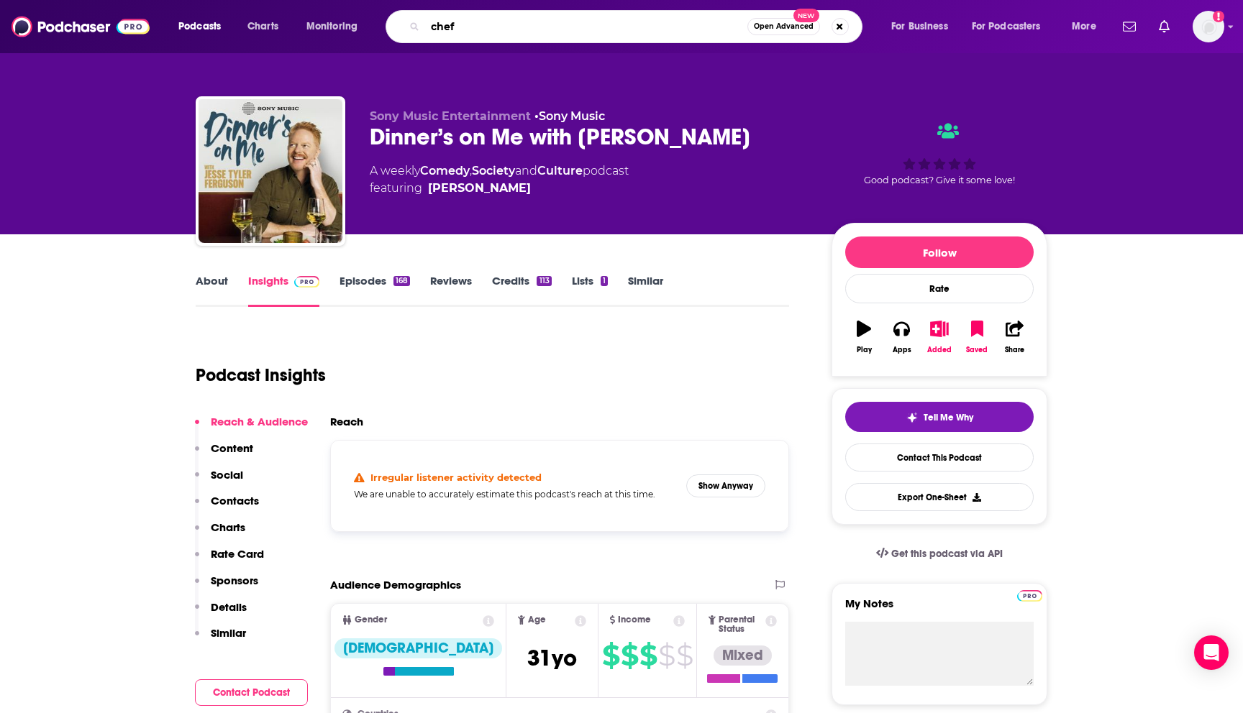
type input "chefs"
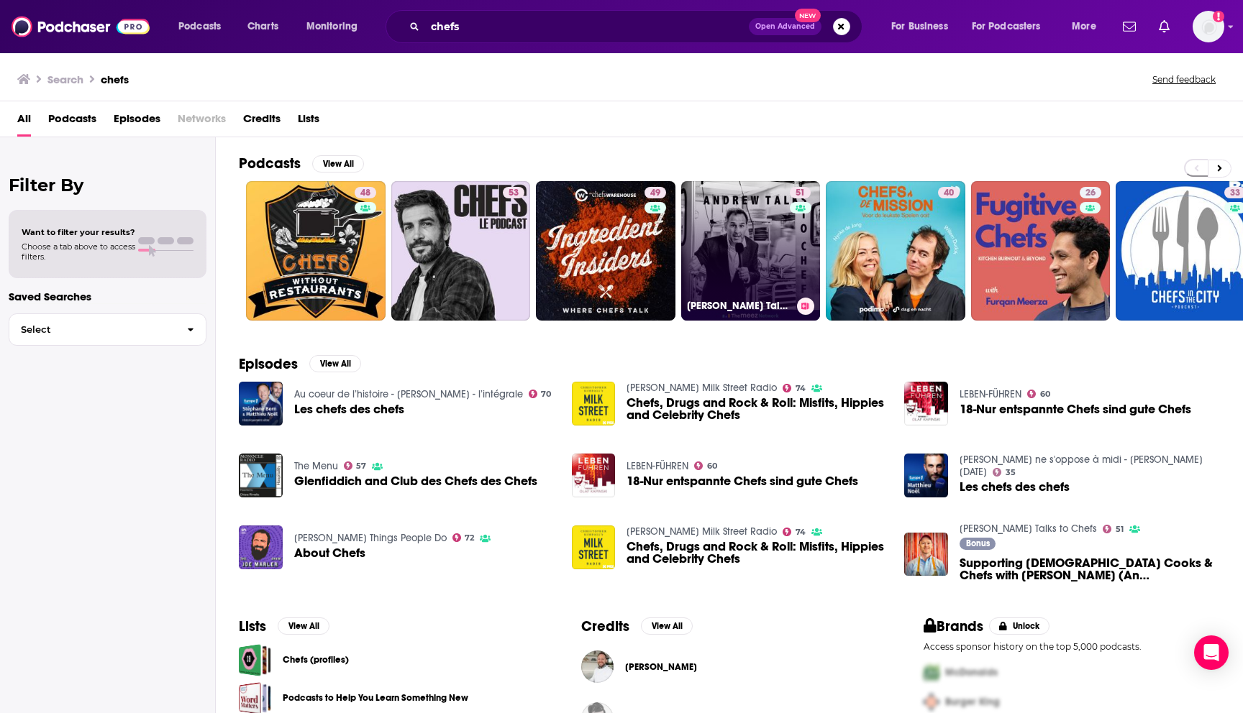
click at [767, 232] on link "51 [PERSON_NAME] Talks to Chefs" at bounding box center [751, 251] width 140 height 140
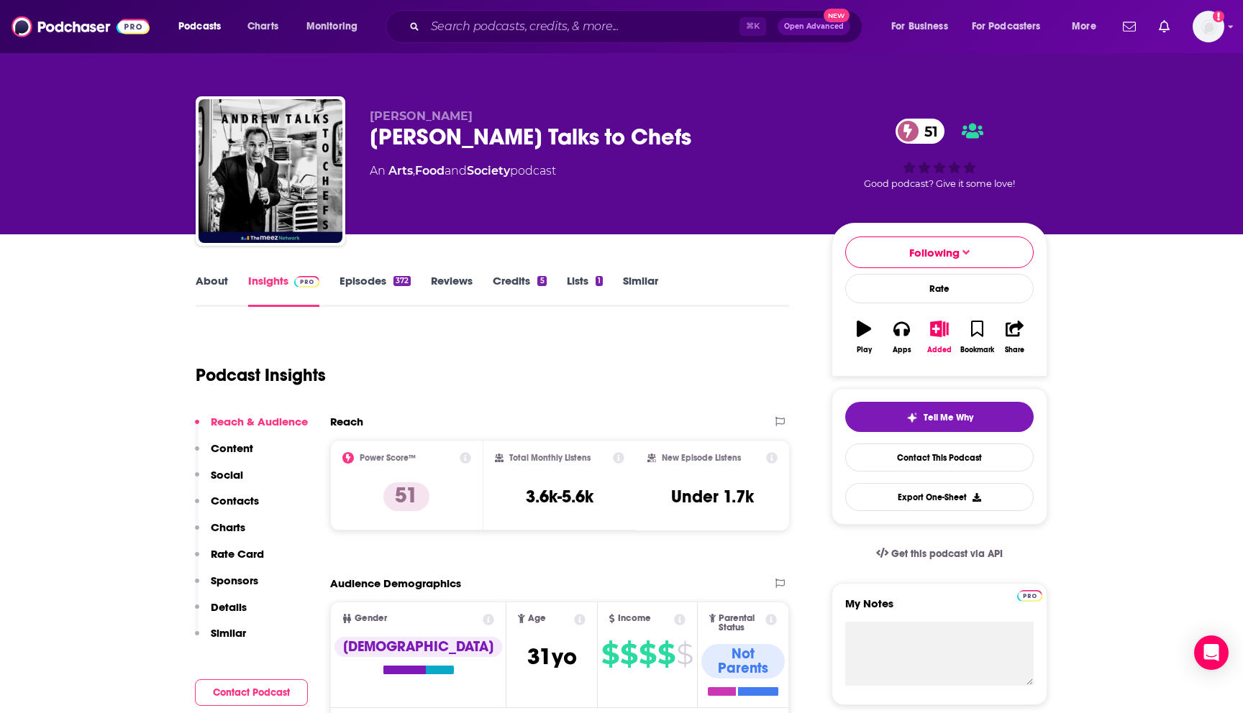
click at [263, 278] on link "Insights" at bounding box center [283, 290] width 71 height 33
click at [288, 282] on span at bounding box center [303, 281] width 31 height 14
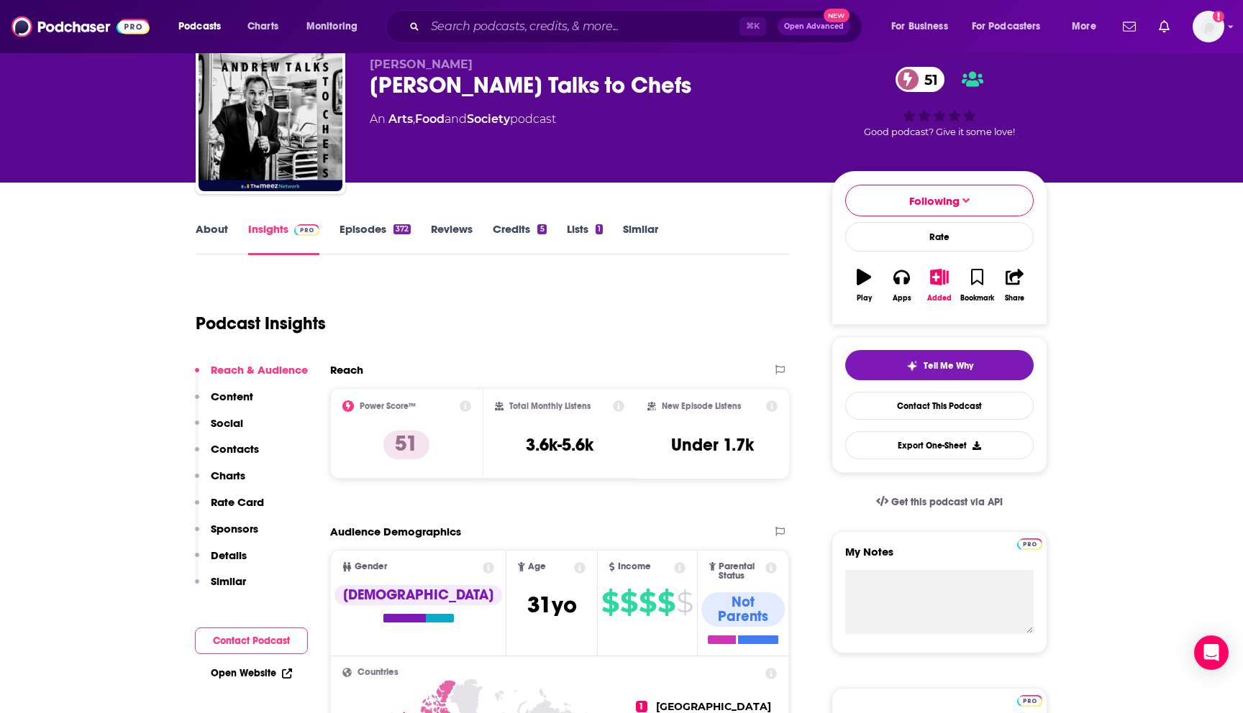
scroll to position [35, 0]
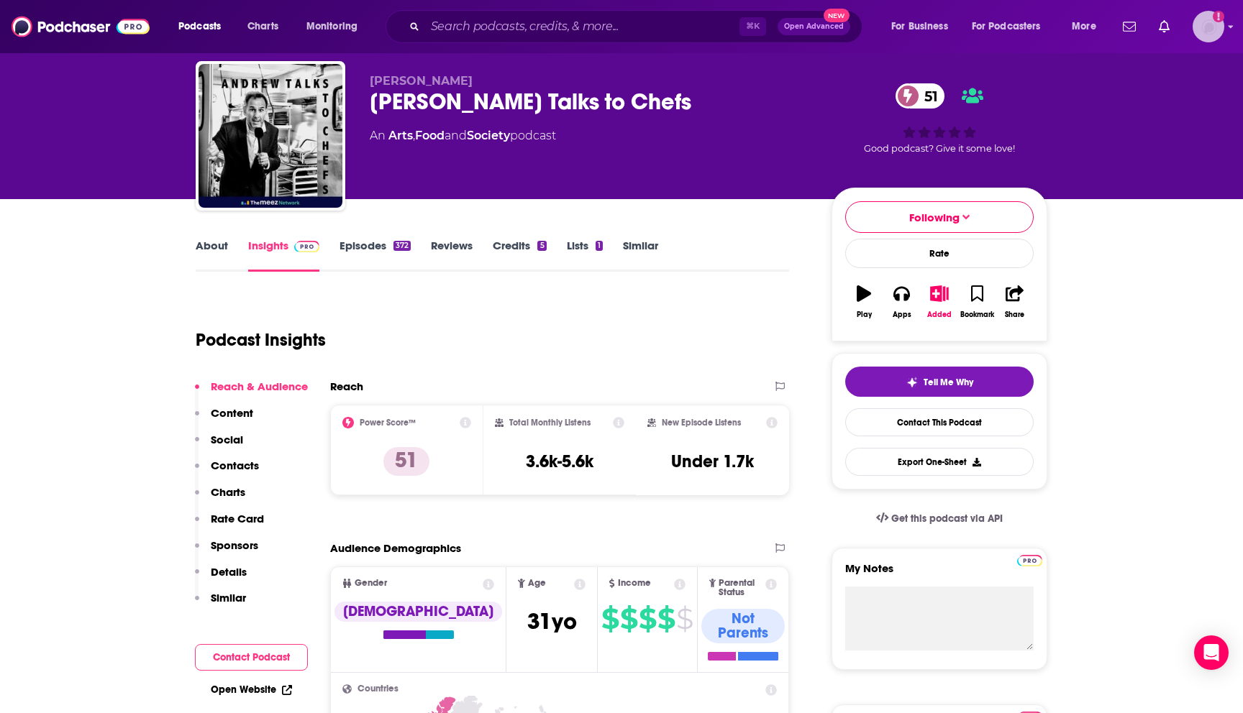
click at [1198, 26] on img "Logged in as BaltzandCompany" at bounding box center [1208, 27] width 32 height 32
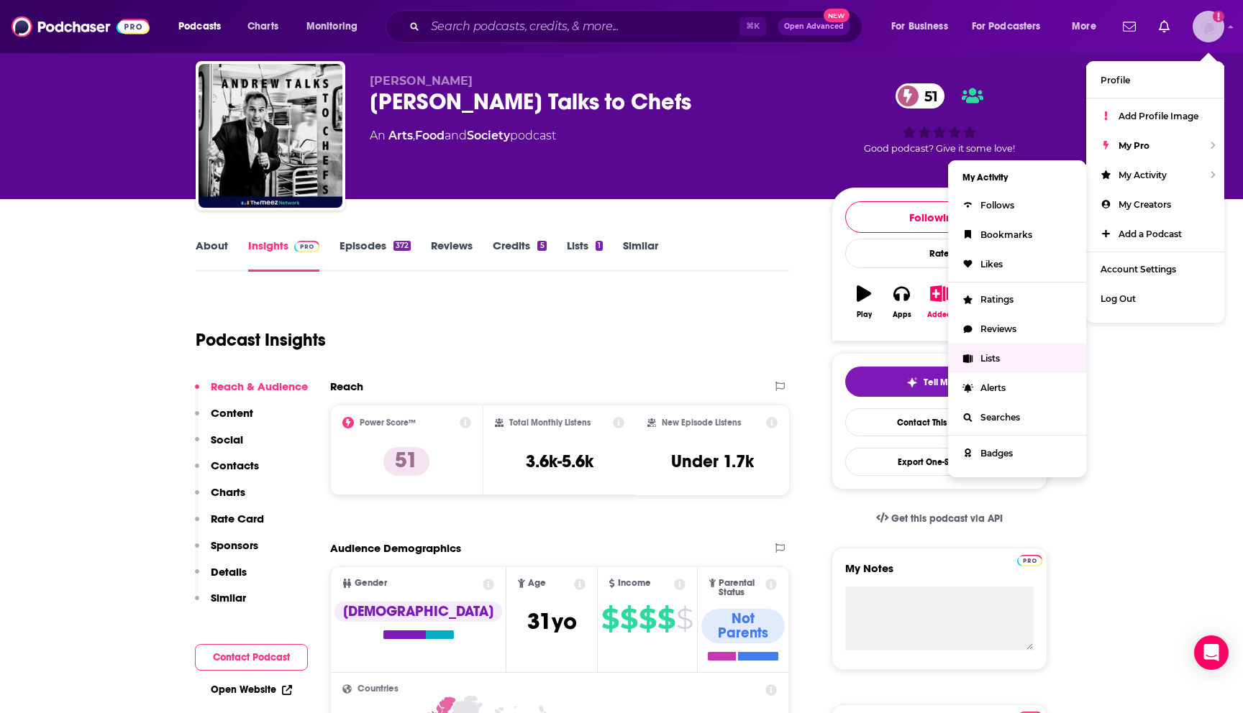
click at [998, 349] on link "Lists" at bounding box center [1017, 358] width 138 height 29
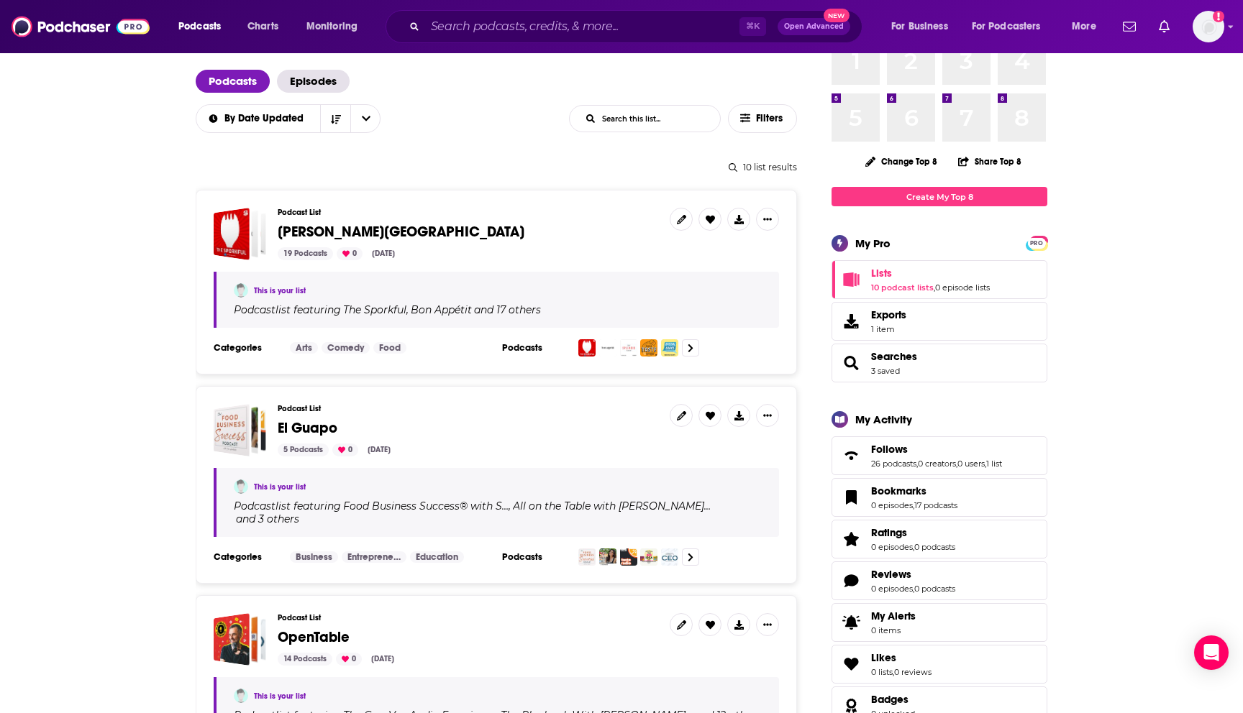
scroll to position [88, 0]
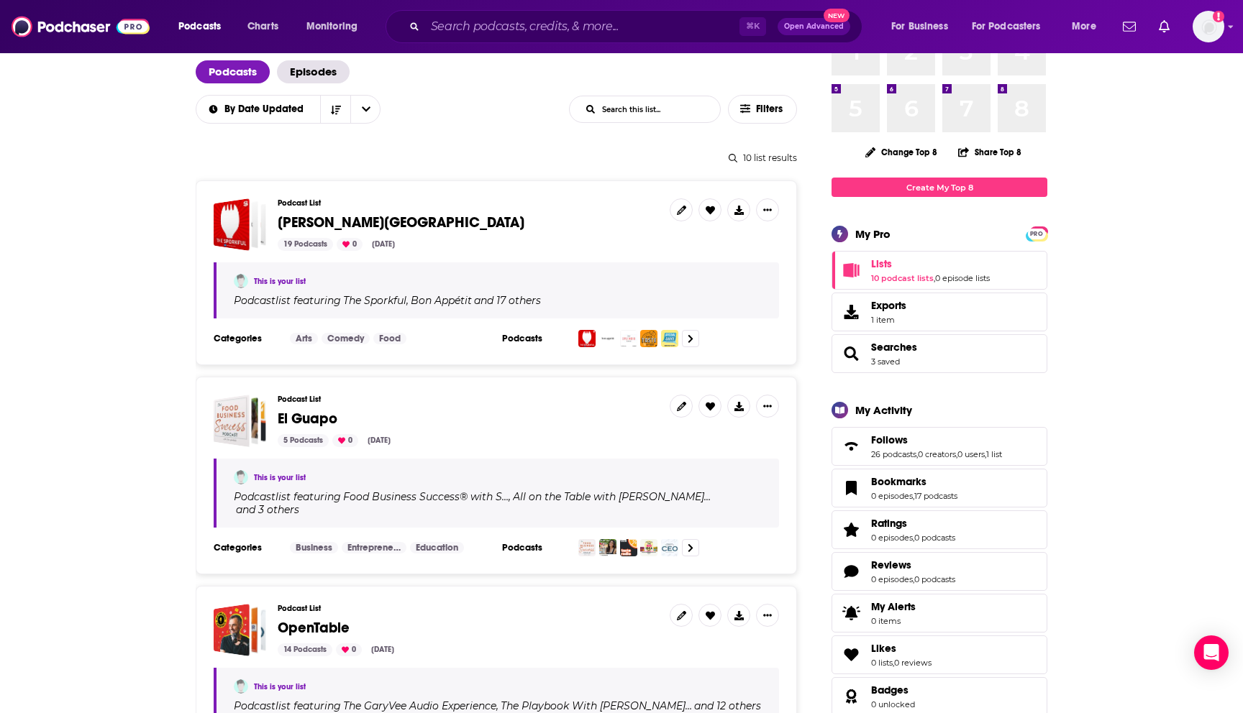
click at [319, 220] on span "[PERSON_NAME][GEOGRAPHIC_DATA]" at bounding box center [401, 223] width 247 height 18
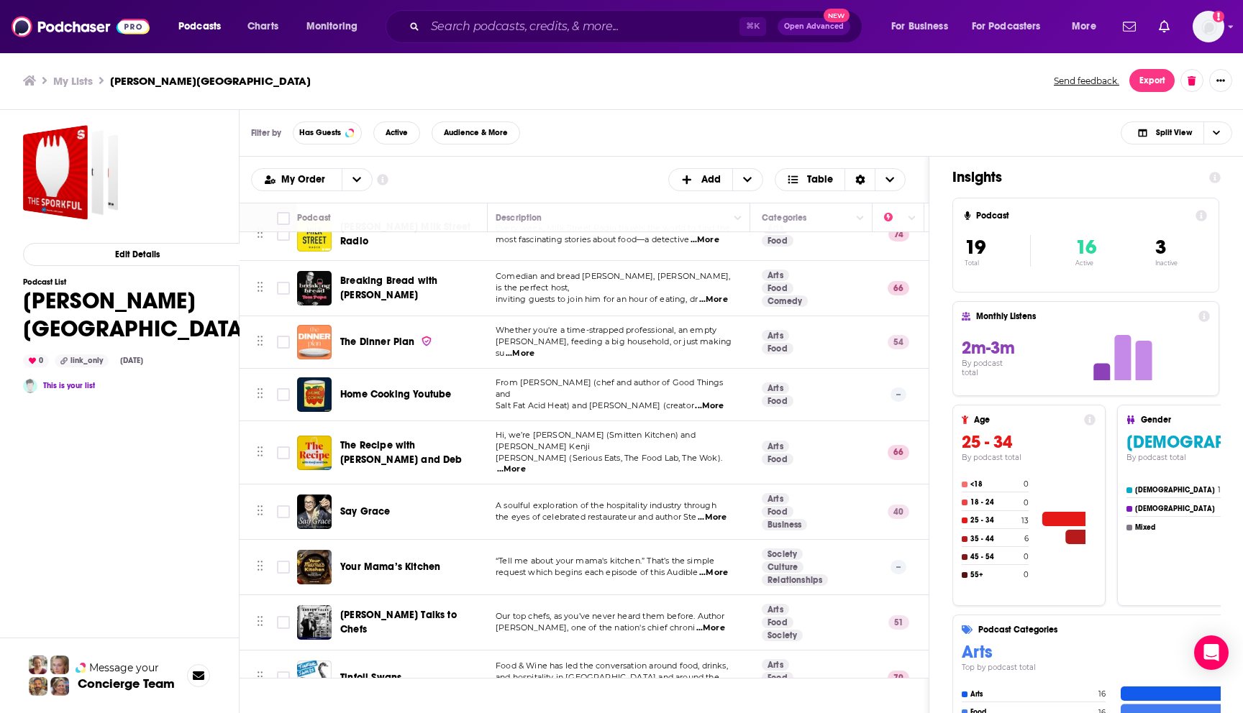
scroll to position [526, 4]
click at [412, 439] on span "The Recipe with [PERSON_NAME] and Deb" at bounding box center [401, 452] width 122 height 27
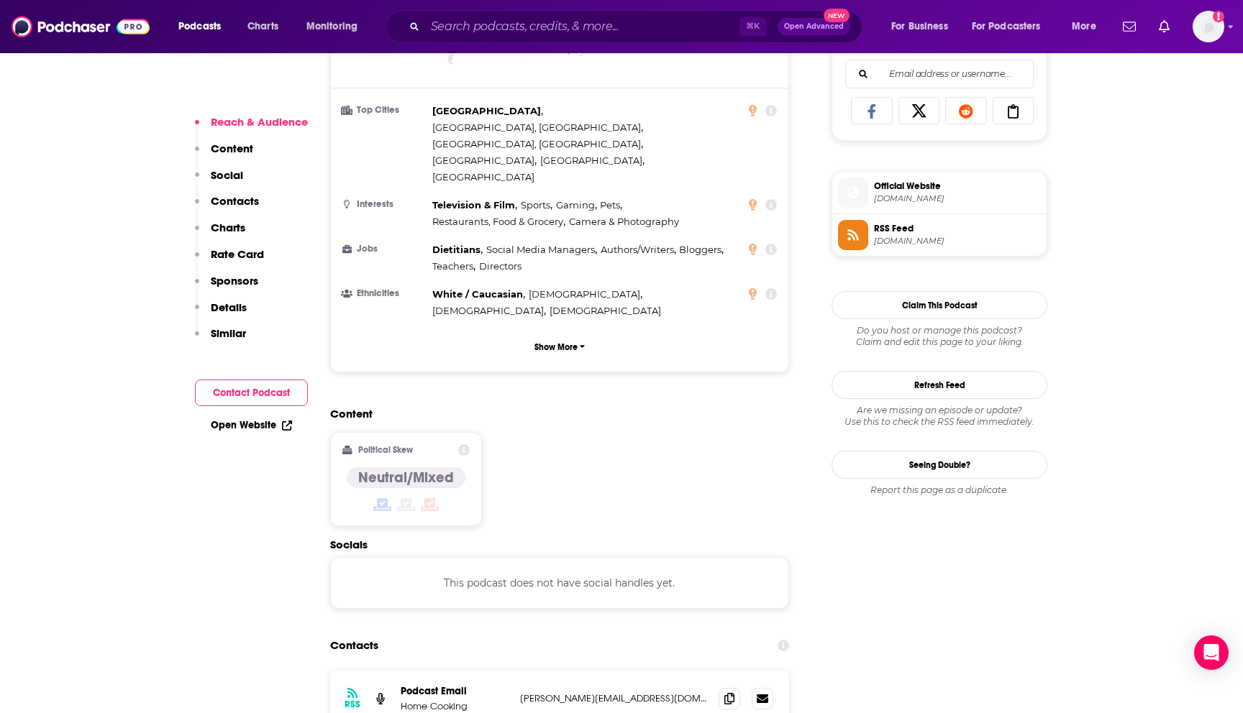
scroll to position [943, 0]
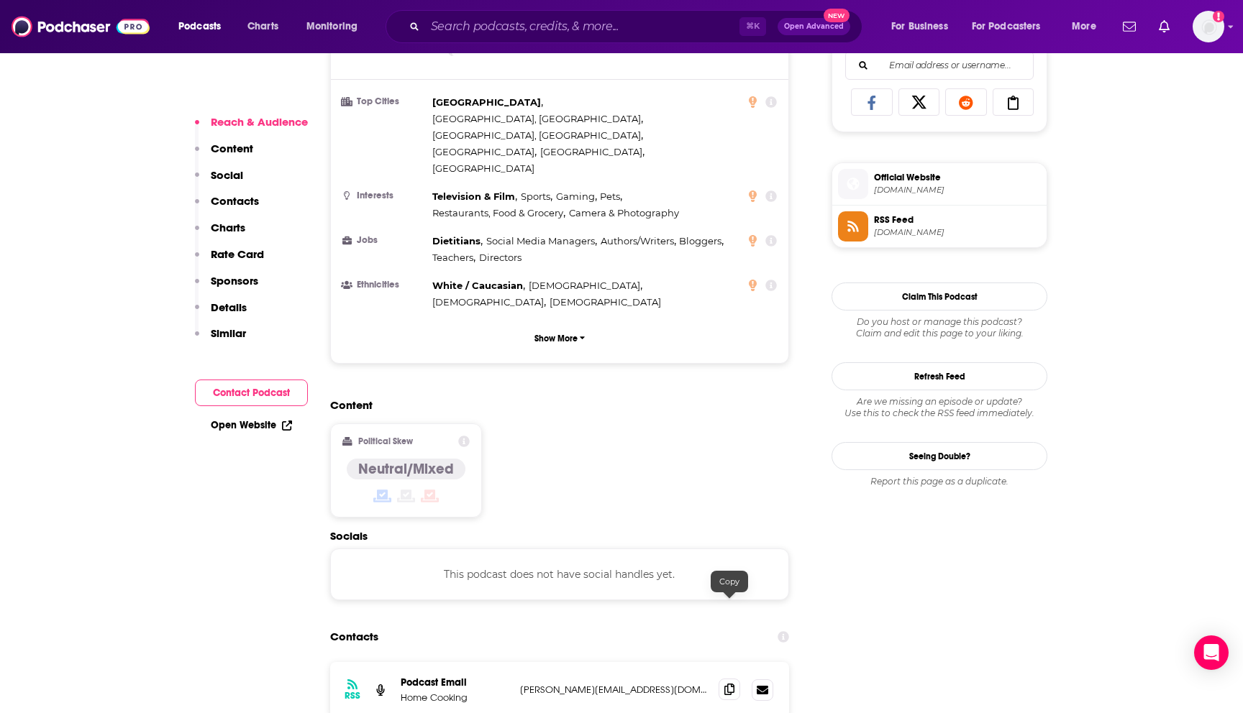
click at [728, 684] on icon at bounding box center [729, 690] width 10 height 12
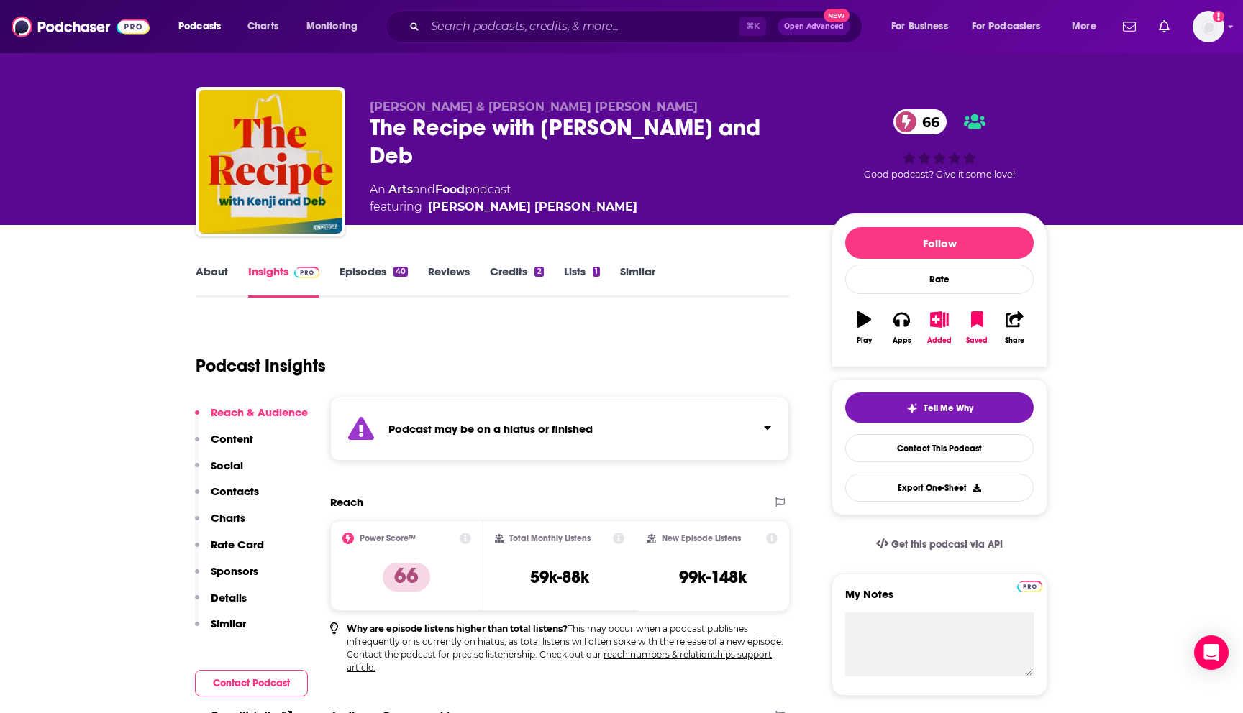
scroll to position [0, 0]
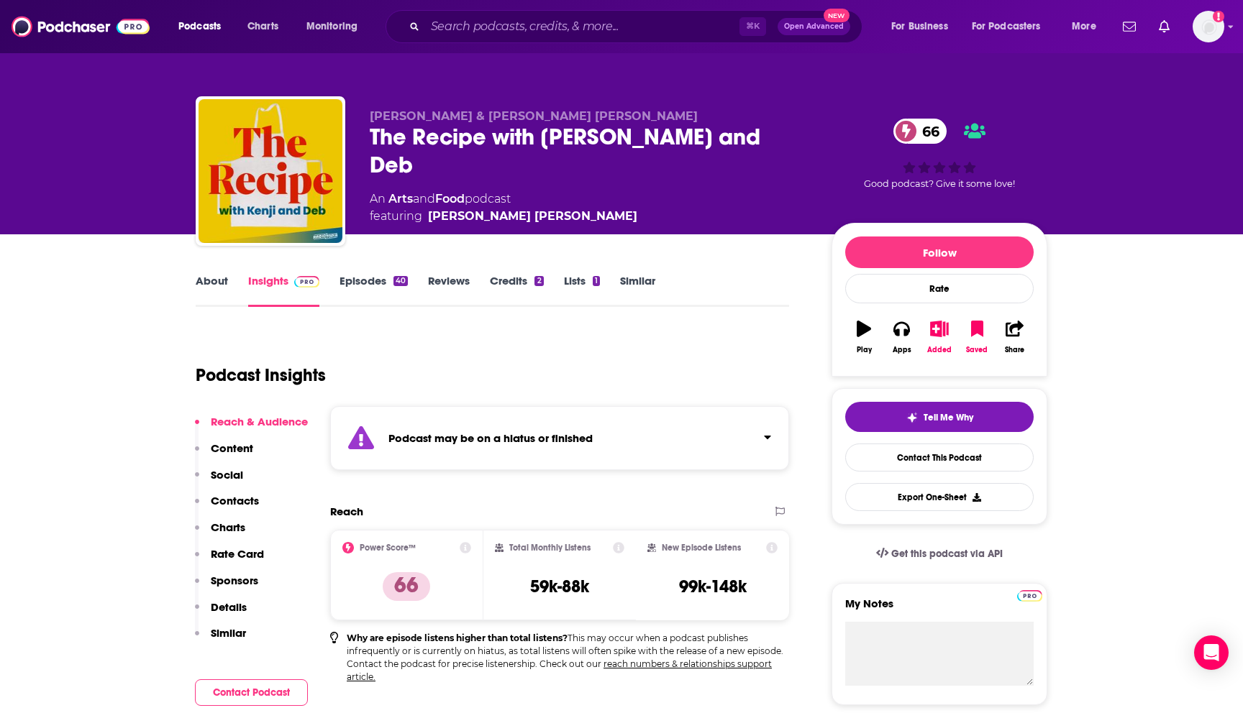
click at [648, 140] on div "The Recipe with [PERSON_NAME] and Deb 66" at bounding box center [589, 151] width 439 height 56
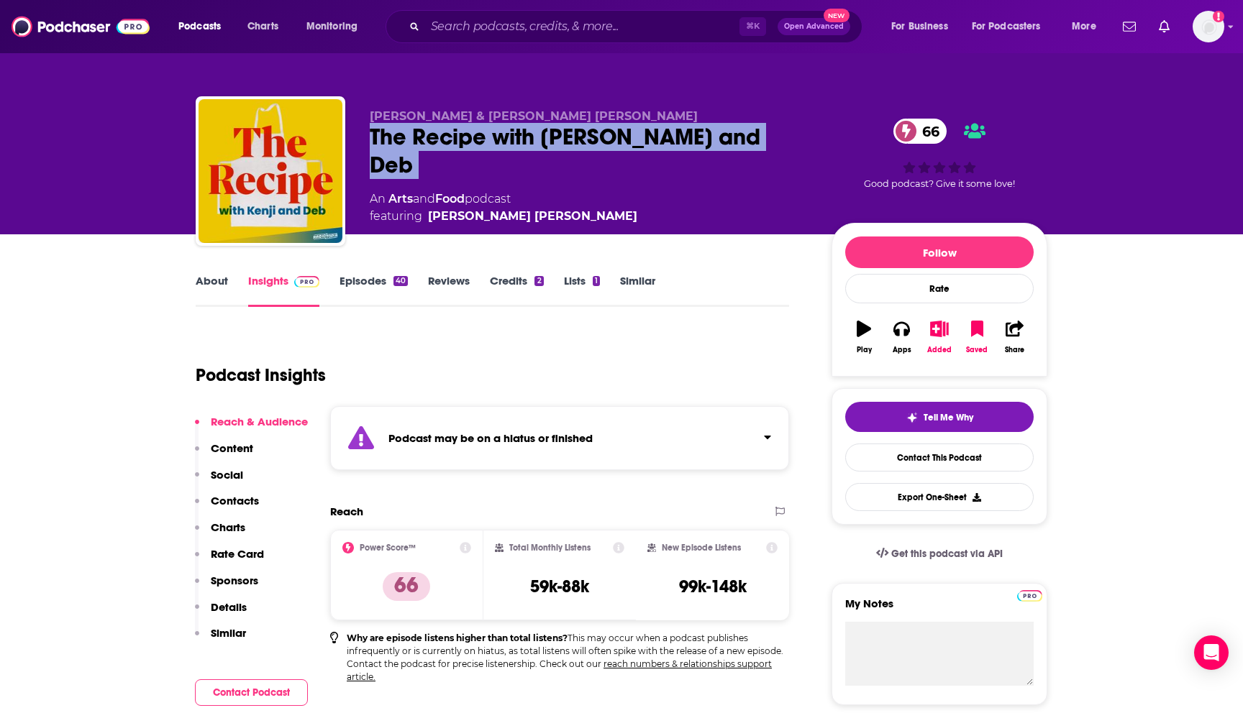
click at [648, 140] on div "The Recipe with [PERSON_NAME] and Deb 66" at bounding box center [589, 151] width 439 height 56
copy div "The Recipe with [PERSON_NAME] and Deb 66"
click at [390, 280] on link "Episodes 40" at bounding box center [373, 290] width 68 height 33
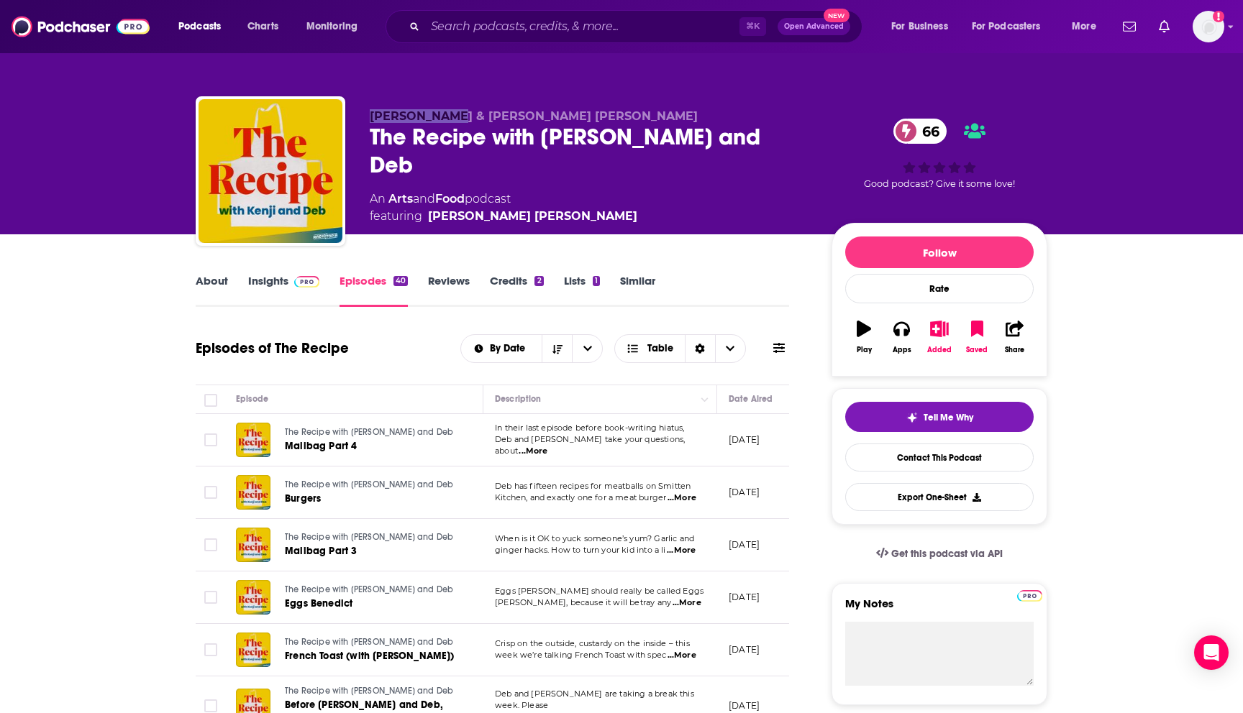
drag, startPoint x: 453, startPoint y: 116, endPoint x: 372, endPoint y: 114, distance: 81.3
click at [371, 114] on span "[PERSON_NAME] & [PERSON_NAME] [PERSON_NAME]" at bounding box center [534, 116] width 328 height 14
copy span "[PERSON_NAME]"
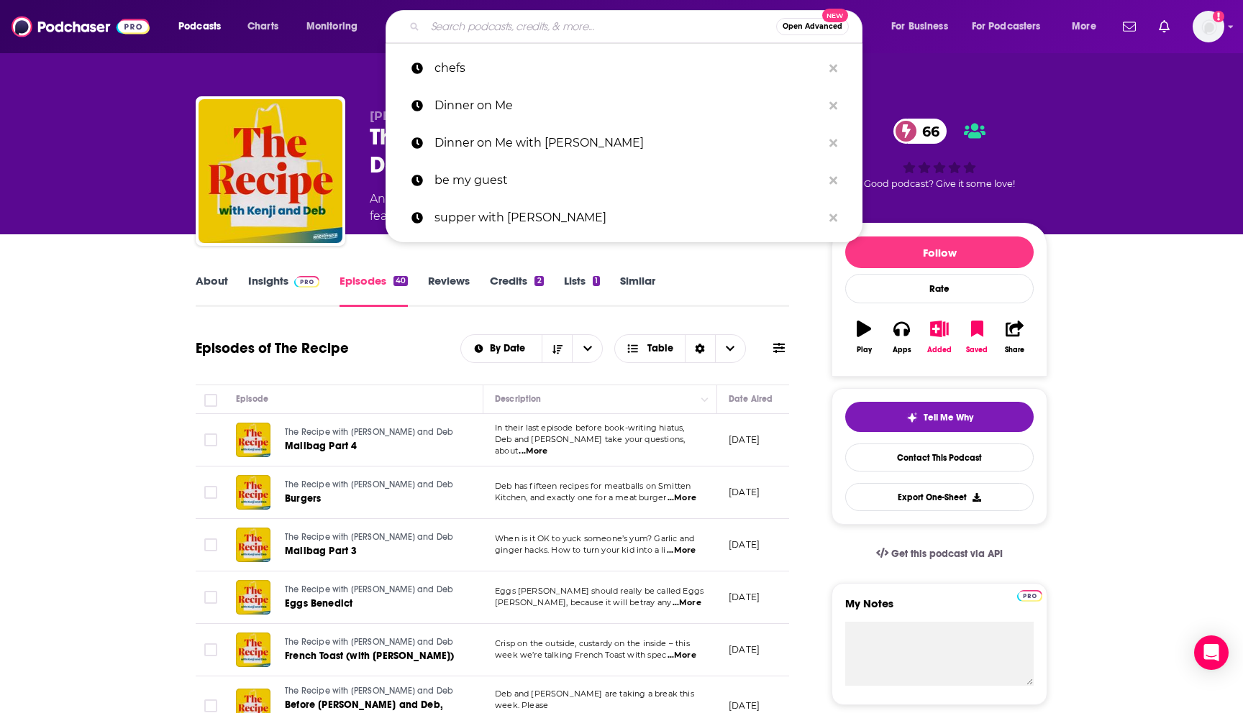
click at [540, 28] on input "Search podcasts, credits, & more..." at bounding box center [600, 26] width 351 height 23
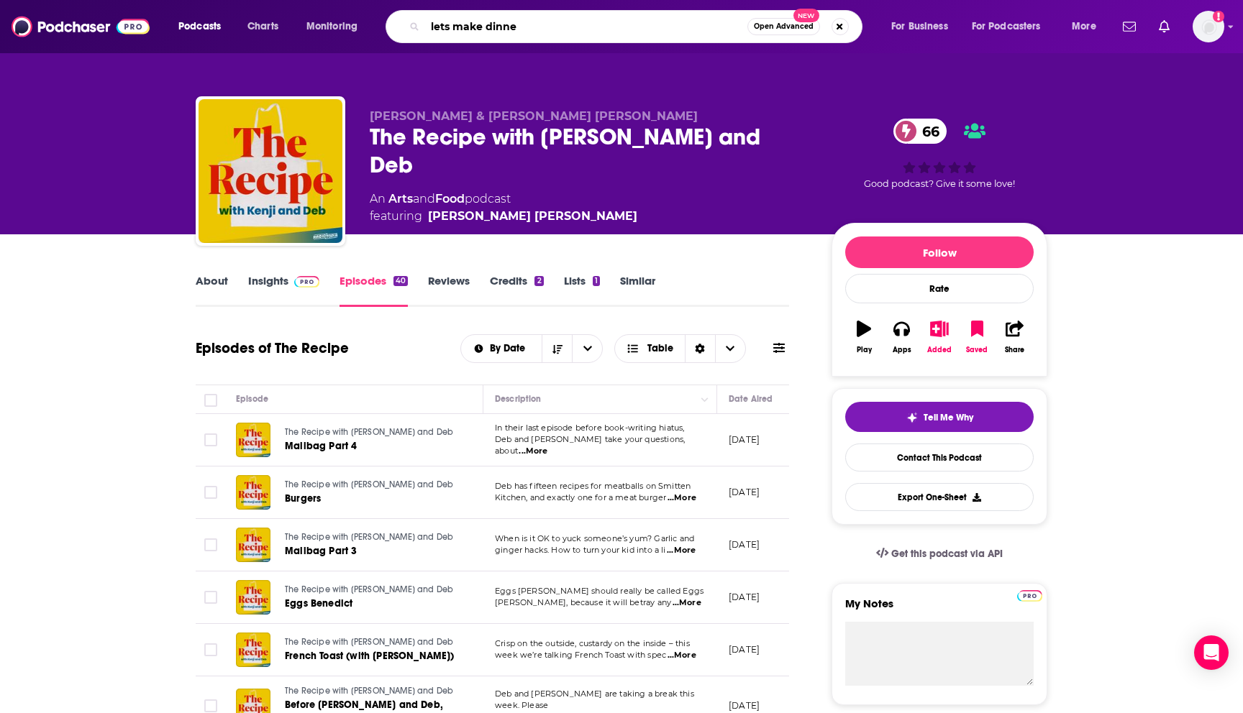
type input "lets make dinner"
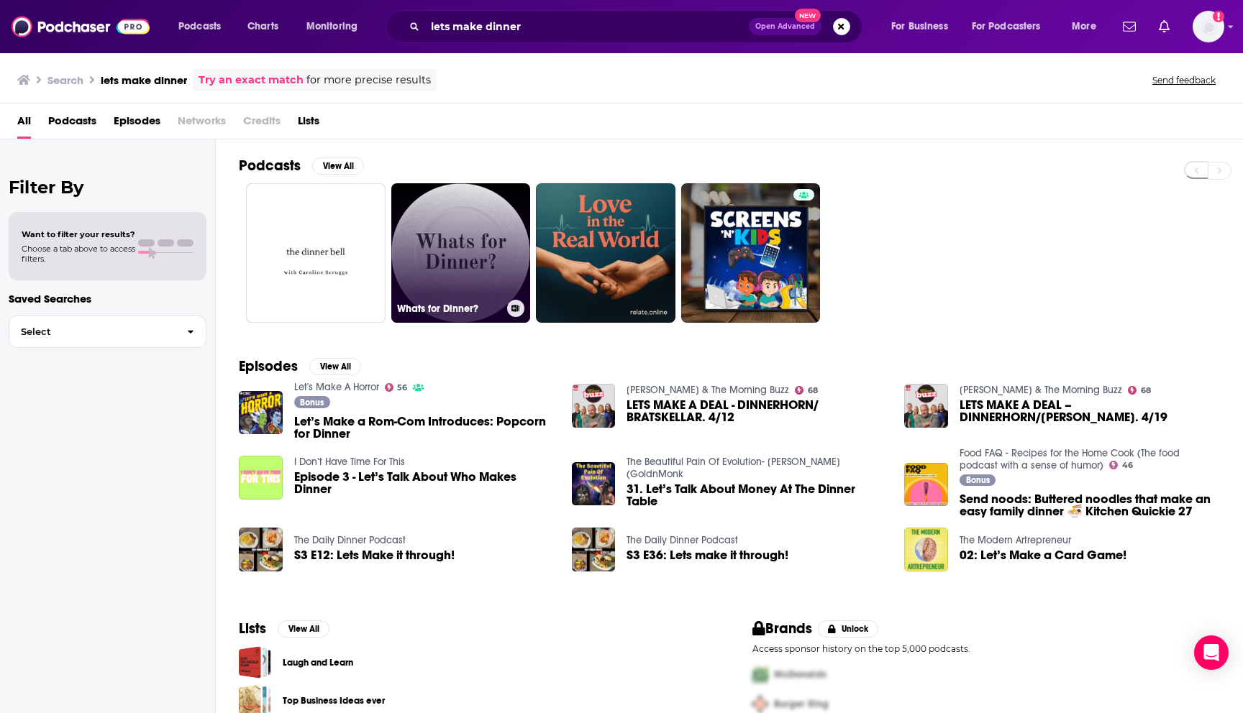
click at [452, 216] on link "Whats for Dinner?" at bounding box center [461, 253] width 140 height 140
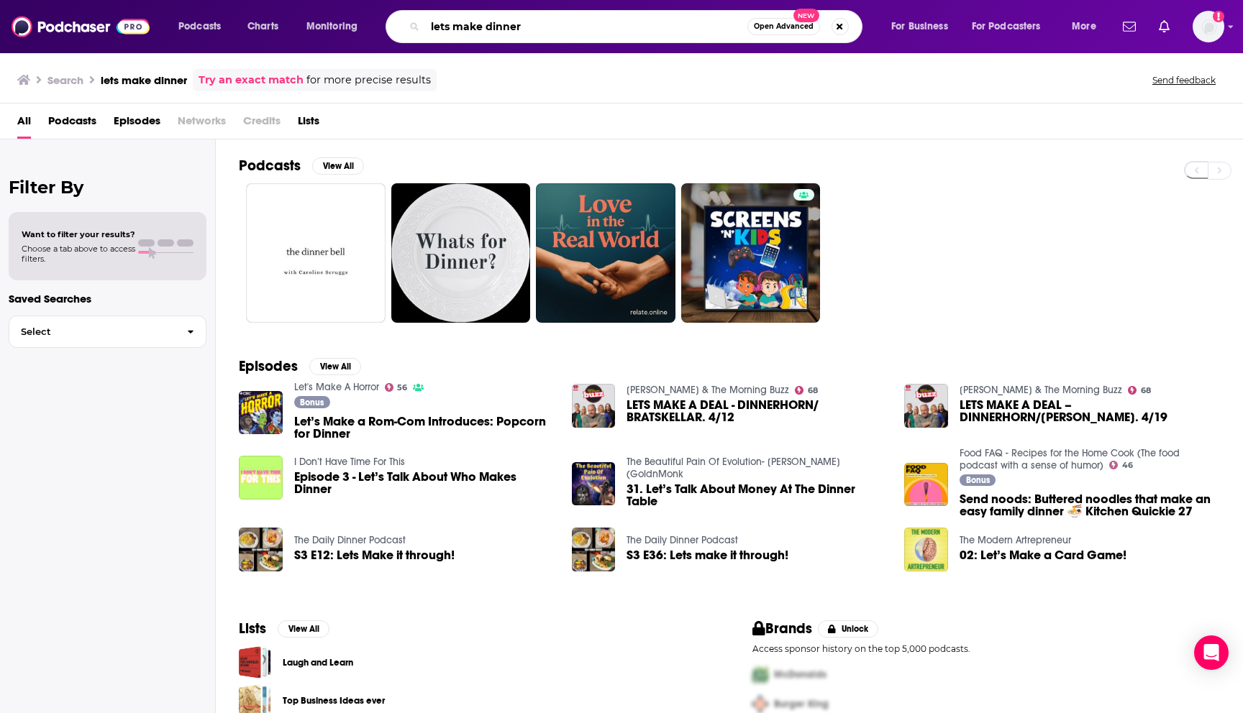
click at [585, 27] on input "lets make dinner" at bounding box center [586, 26] width 322 height 23
click at [447, 26] on input "lets make dinner" at bounding box center [586, 26] width 322 height 23
type input "let's make dinner"
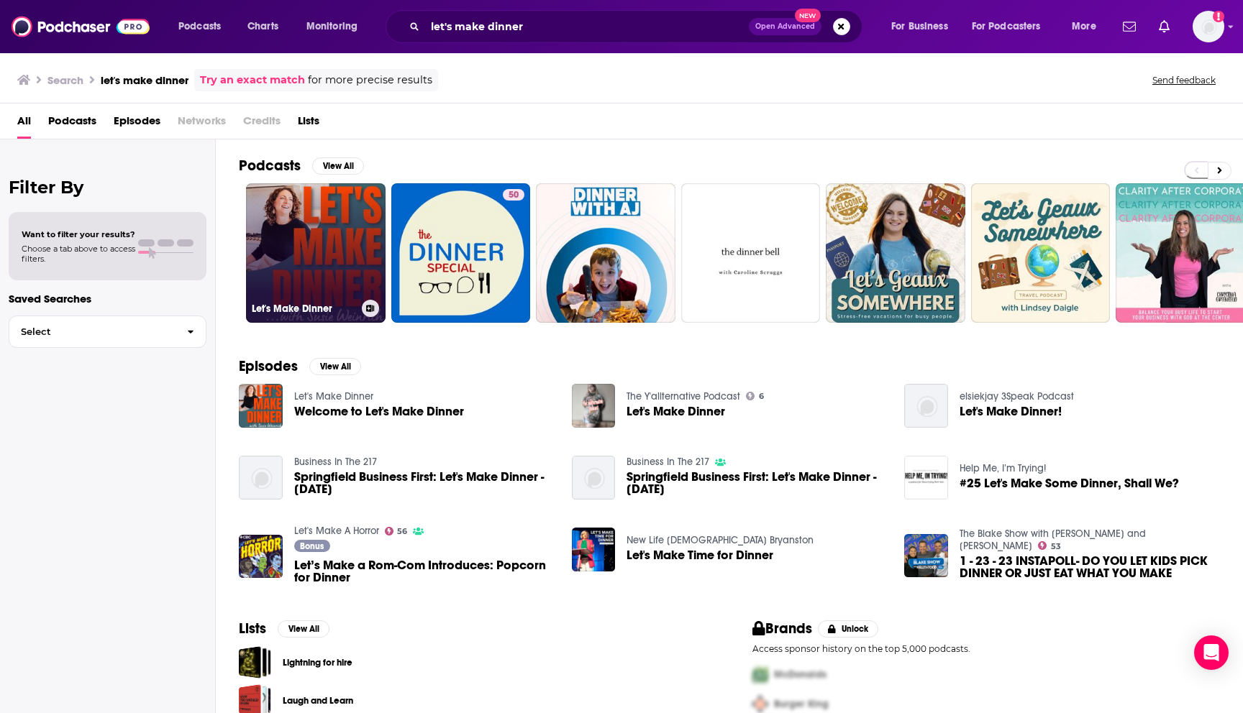
click at [362, 240] on link "Let's Make Dinner" at bounding box center [316, 253] width 140 height 140
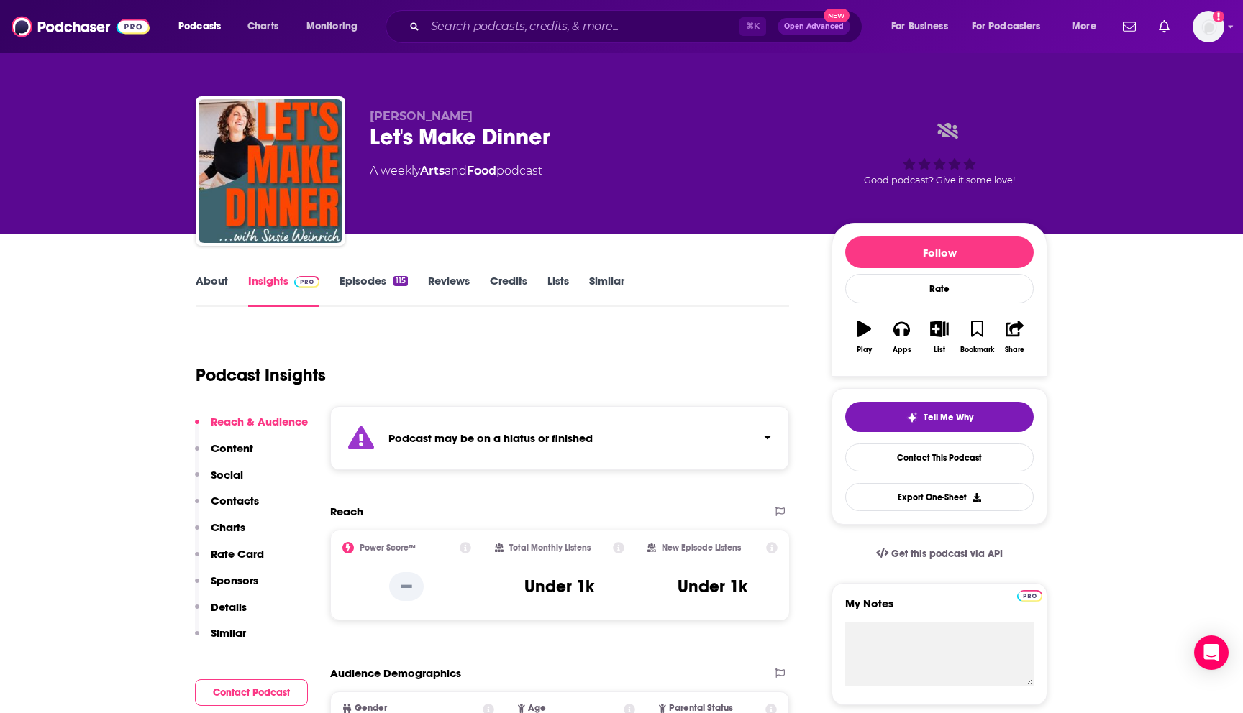
drag, startPoint x: 467, startPoint y: 118, endPoint x: 370, endPoint y: 117, distance: 96.4
click at [370, 117] on p "[PERSON_NAME]" at bounding box center [589, 116] width 439 height 14
copy span "[PERSON_NAME]"
click at [383, 282] on link "Episodes 115" at bounding box center [373, 290] width 68 height 33
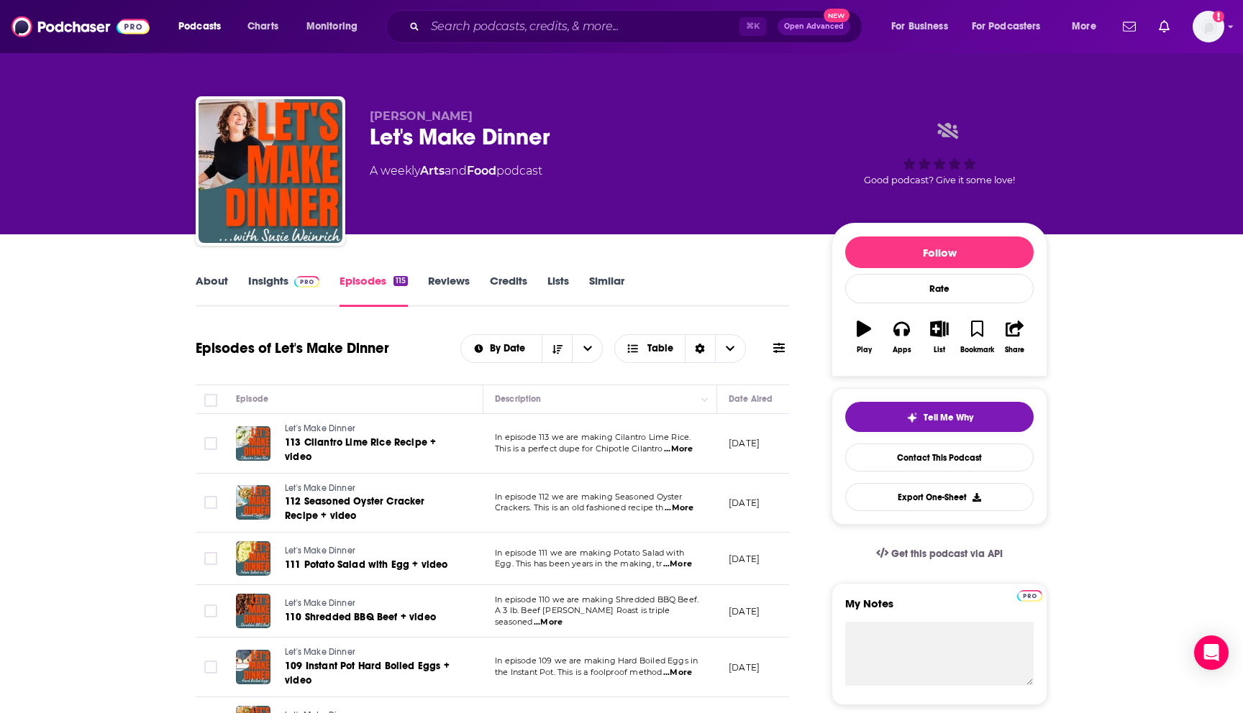
click at [285, 277] on link "Insights" at bounding box center [283, 290] width 71 height 33
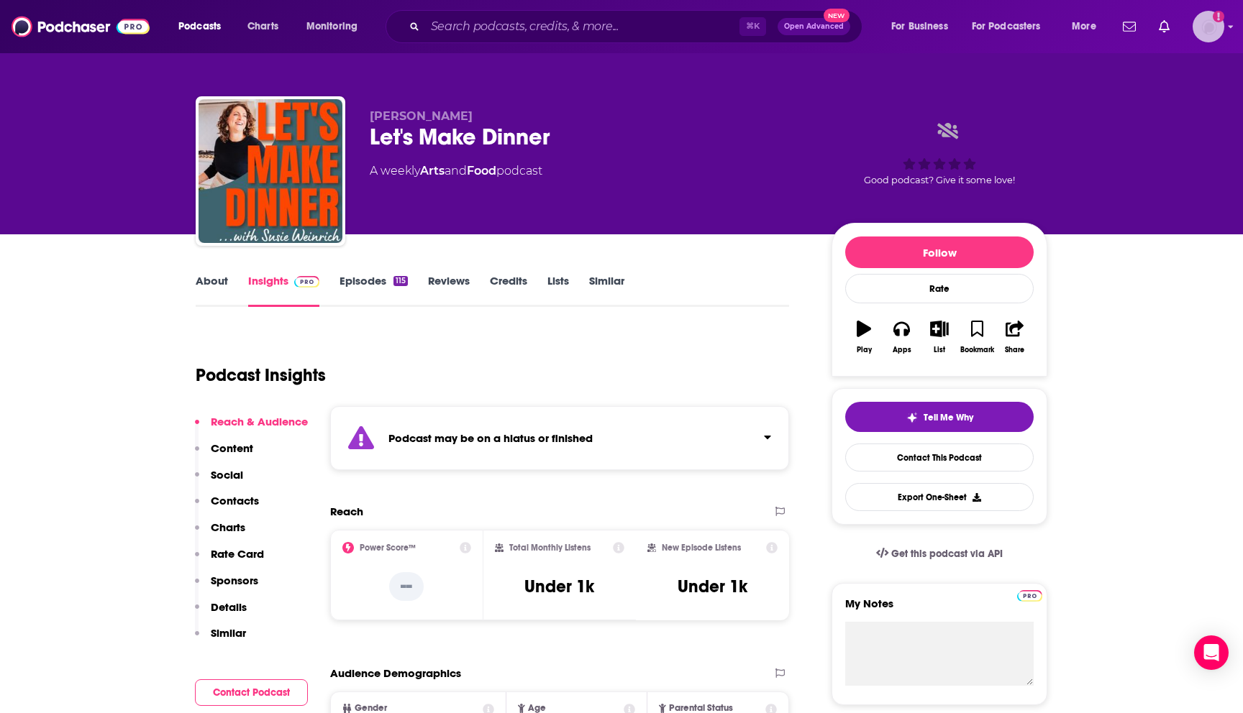
click at [1215, 29] on img "Logged in as BaltzandCompany" at bounding box center [1208, 27] width 32 height 32
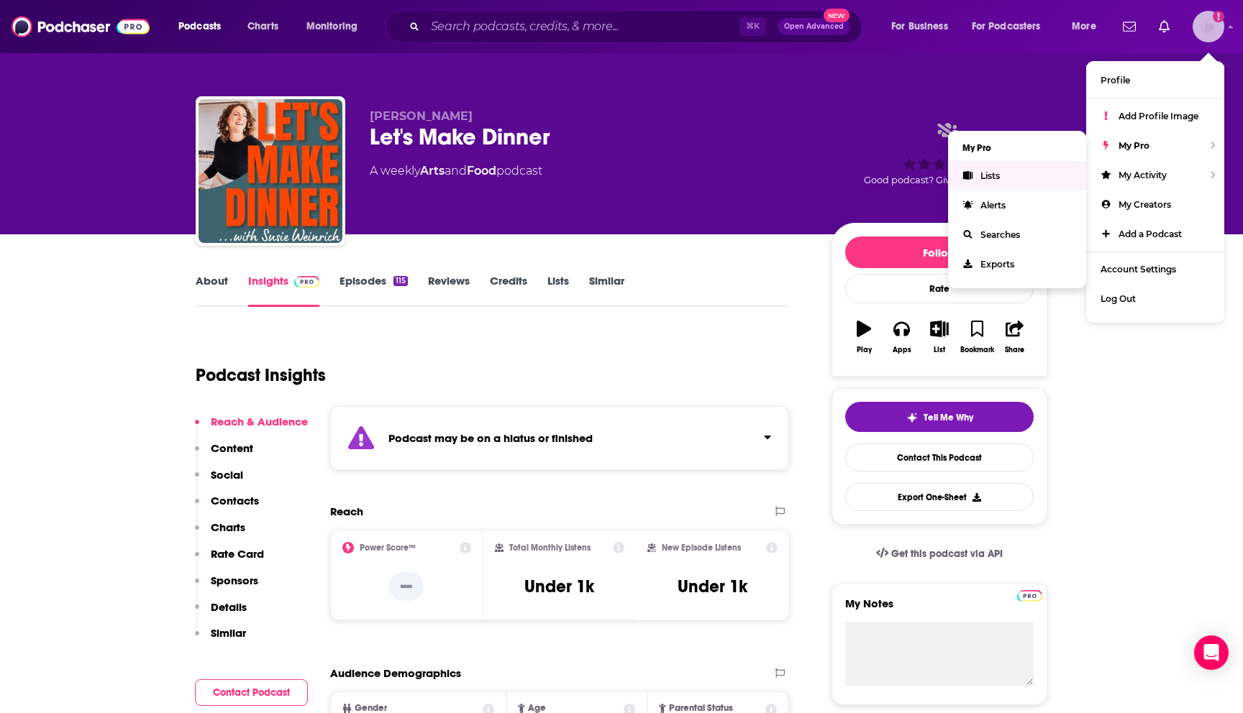
click at [991, 178] on span "Lists" at bounding box center [989, 175] width 19 height 11
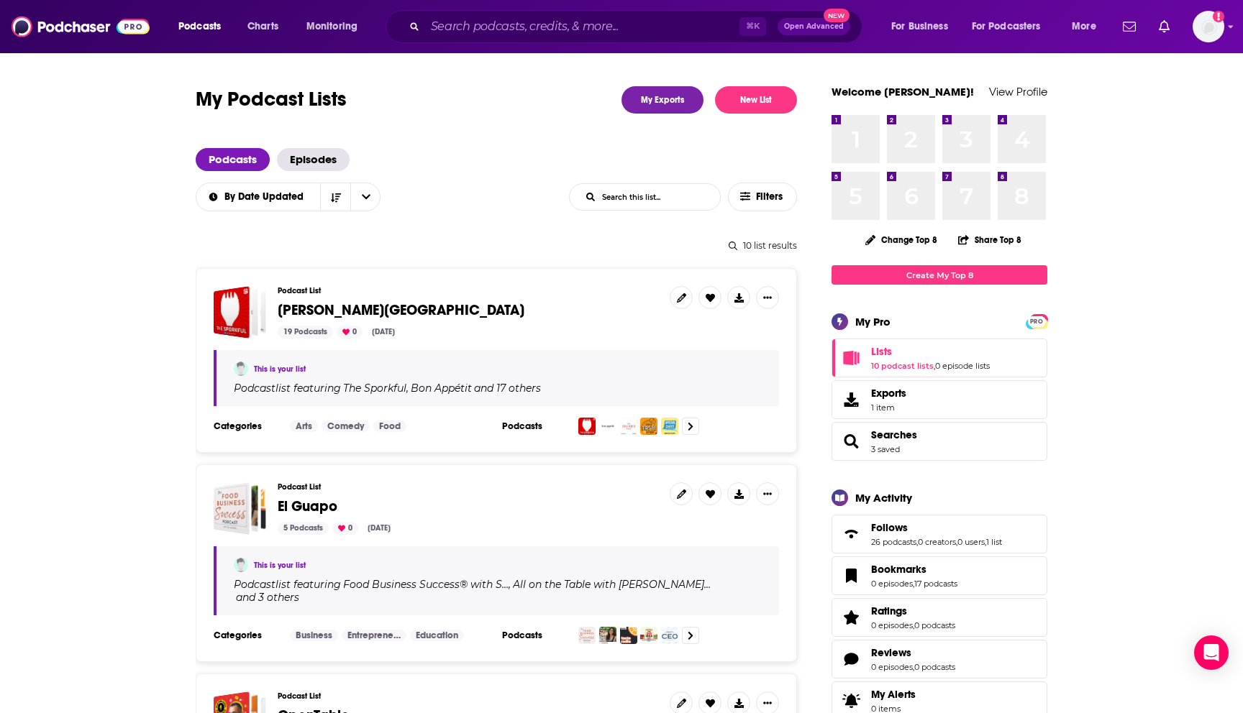
click at [314, 306] on span "[PERSON_NAME][GEOGRAPHIC_DATA]" at bounding box center [401, 310] width 247 height 18
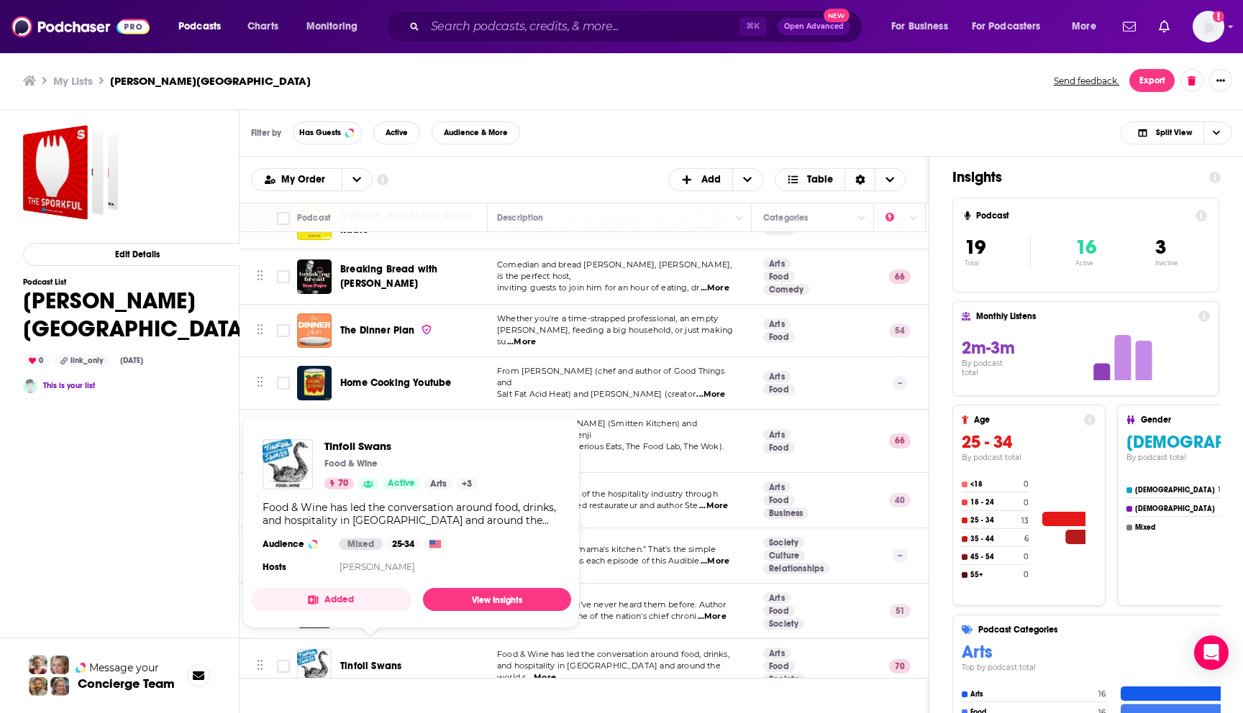
scroll to position [531, 2]
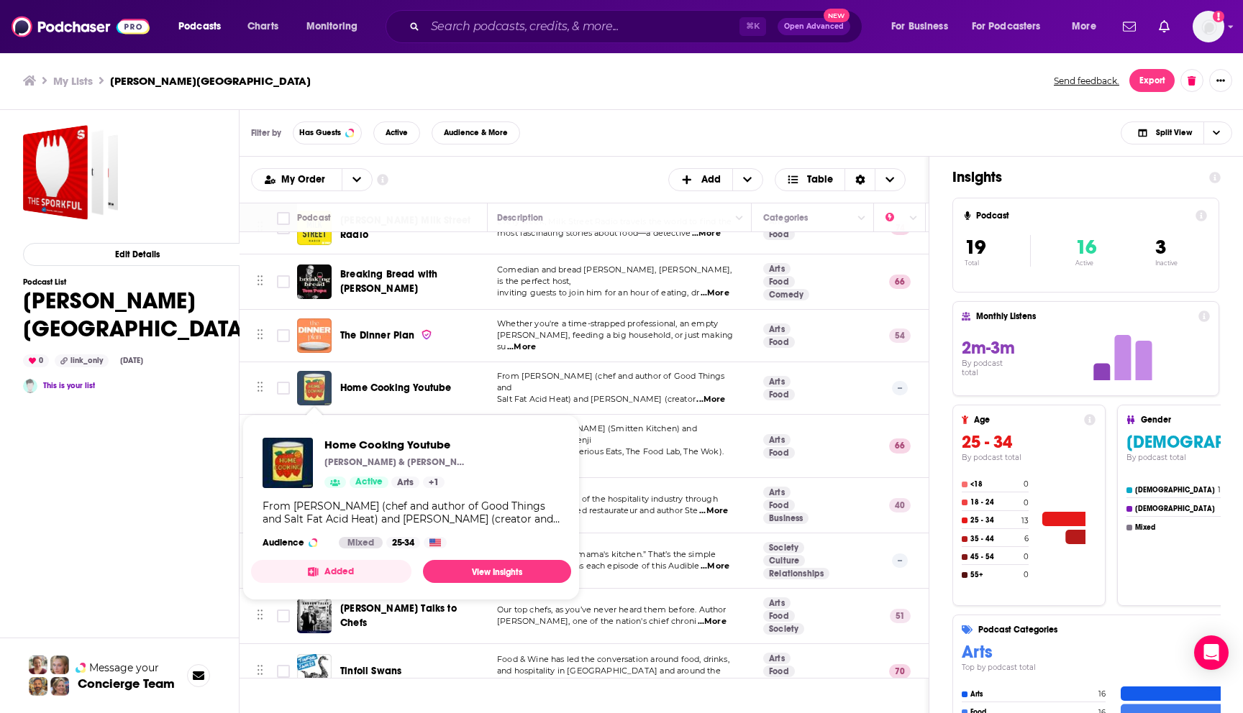
click at [314, 380] on img "Home Cooking Youtube" at bounding box center [314, 388] width 35 height 35
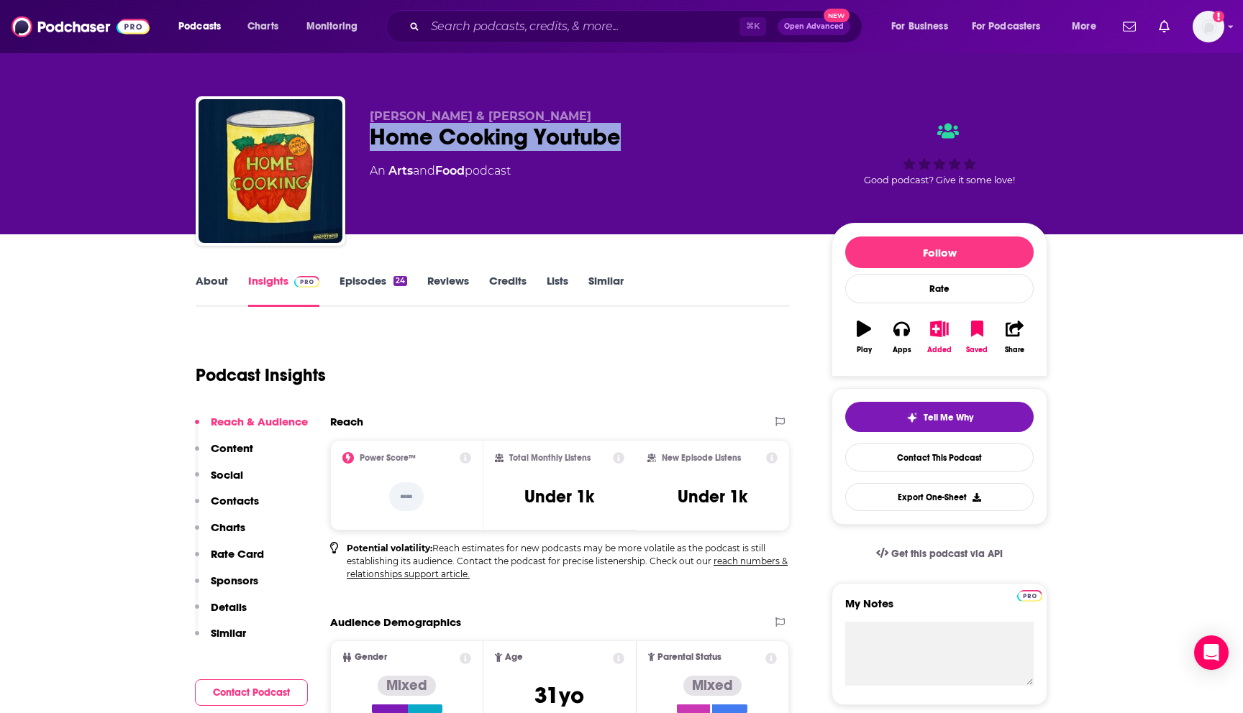
drag, startPoint x: 654, startPoint y: 142, endPoint x: 366, endPoint y: 142, distance: 288.4
click at [366, 142] on div "[PERSON_NAME] & [PERSON_NAME] Home Cooking Youtube An Arts and Food podcast Goo…" at bounding box center [621, 173] width 851 height 155
copy h2 "Home Cooking Youtube"
click at [361, 281] on link "Episodes 24" at bounding box center [373, 290] width 68 height 33
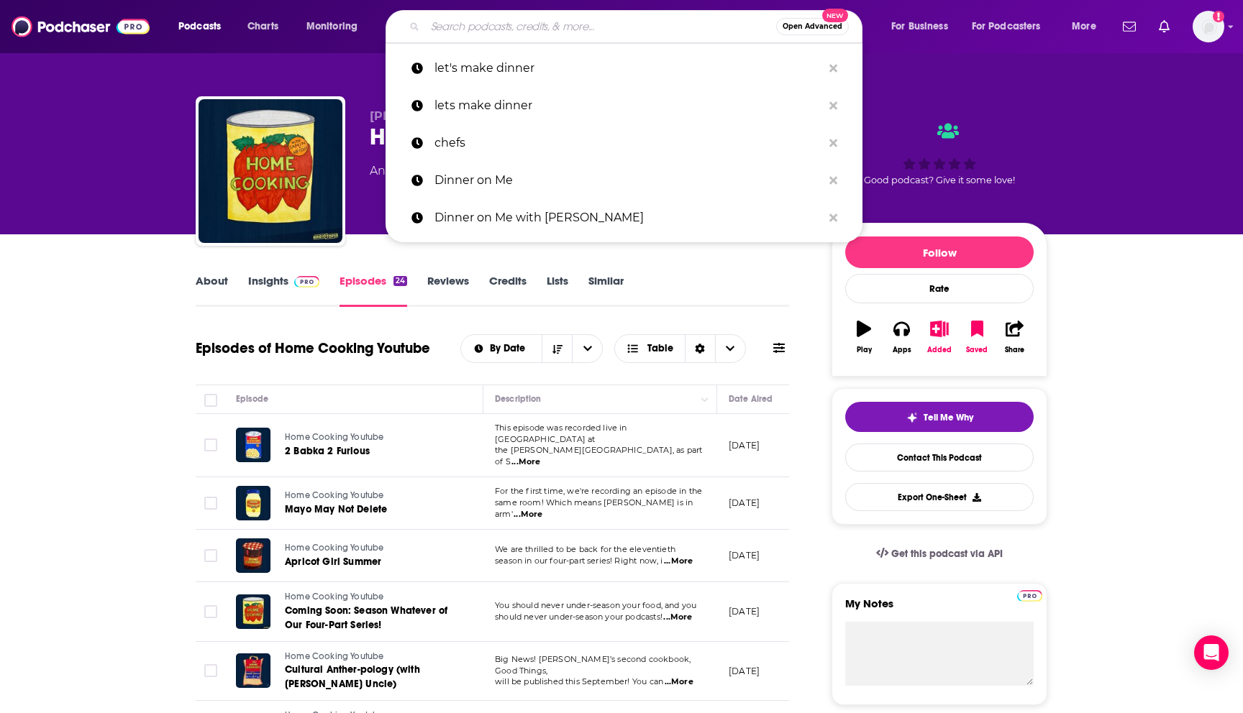
click at [530, 22] on input "Search podcasts, credits, & more..." at bounding box center [600, 26] width 351 height 23
paste input "The Meals That Made Me:"
type input "The Meals That Made Me:"
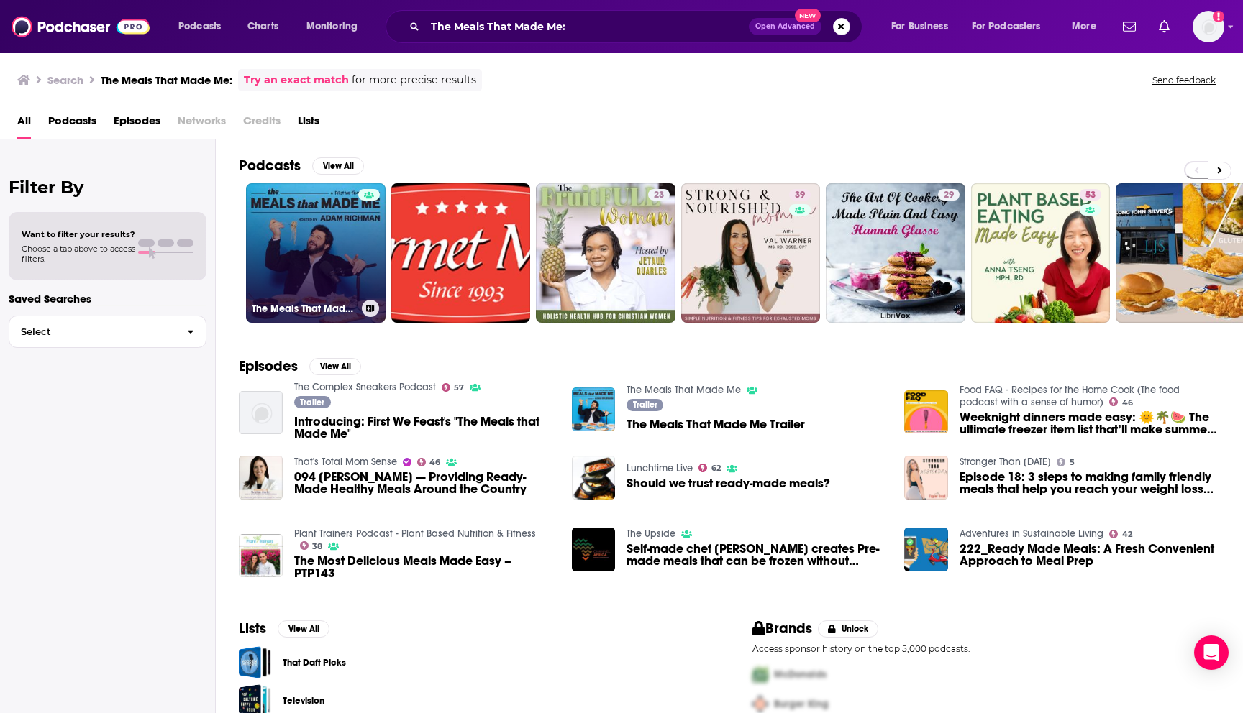
click at [299, 238] on link "The Meals That Made Me" at bounding box center [316, 253] width 140 height 140
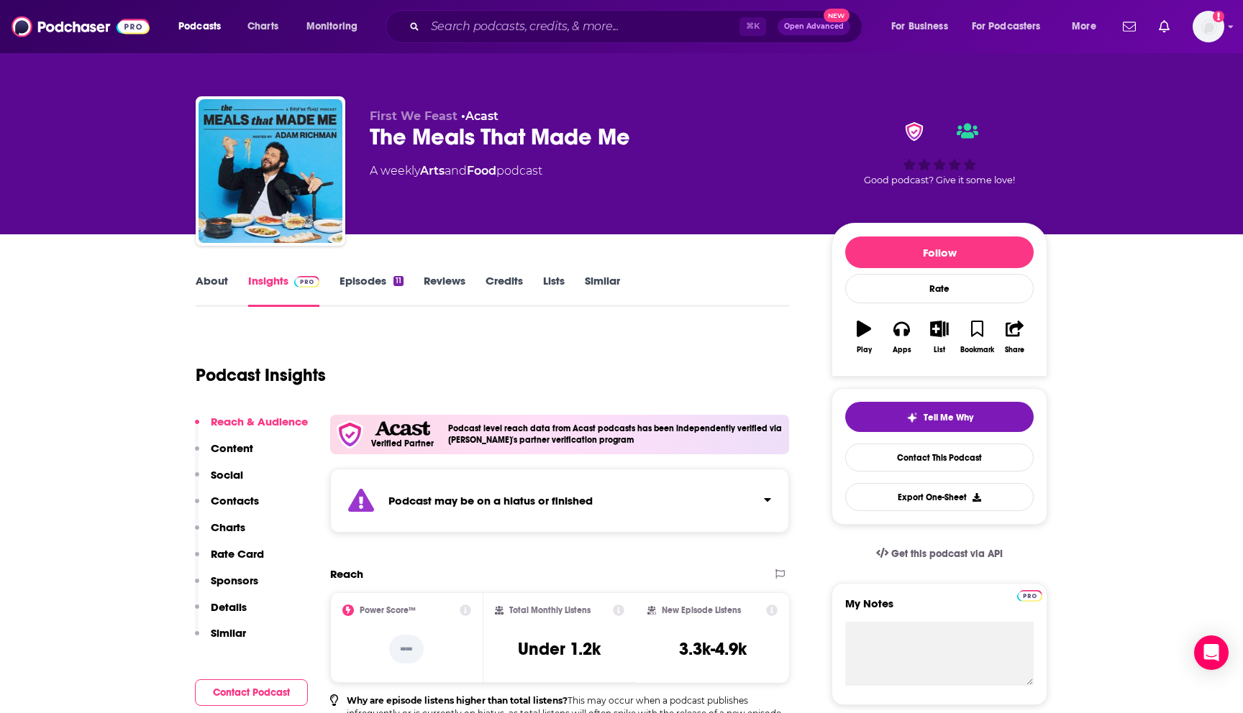
click at [379, 284] on link "Episodes 11" at bounding box center [371, 290] width 64 height 33
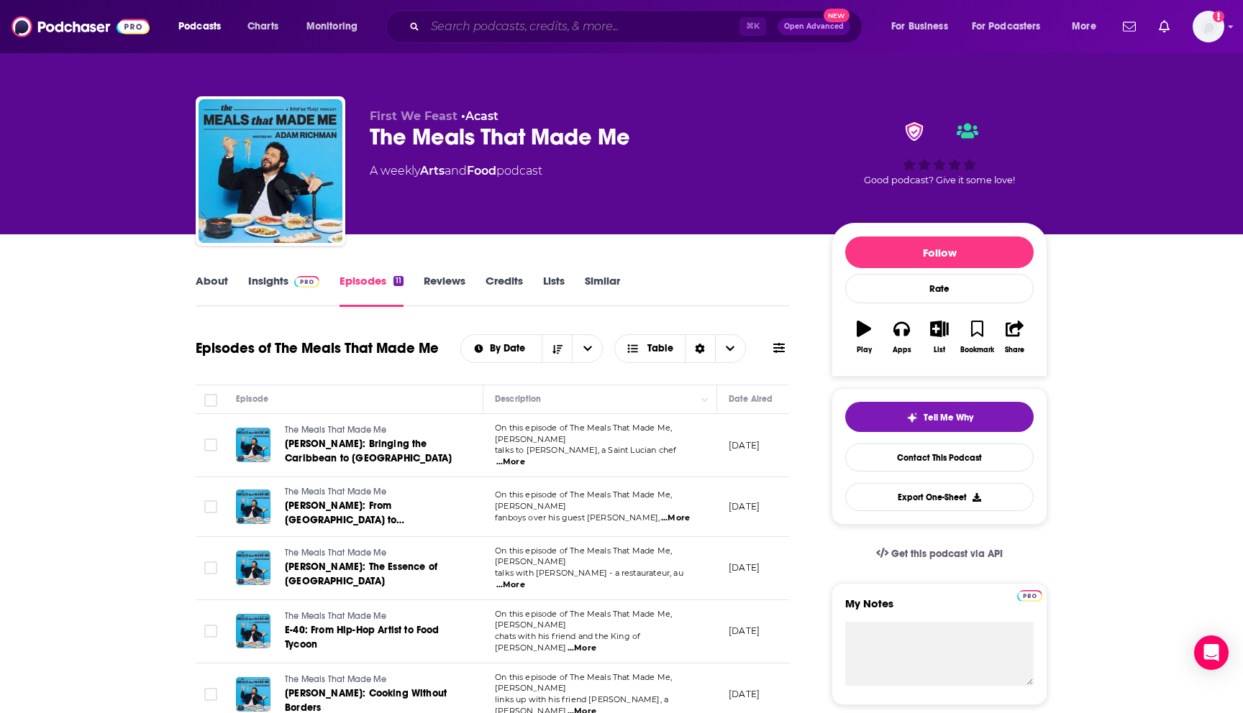
click at [485, 31] on input "Search podcasts, credits, & more..." at bounding box center [582, 26] width 314 height 23
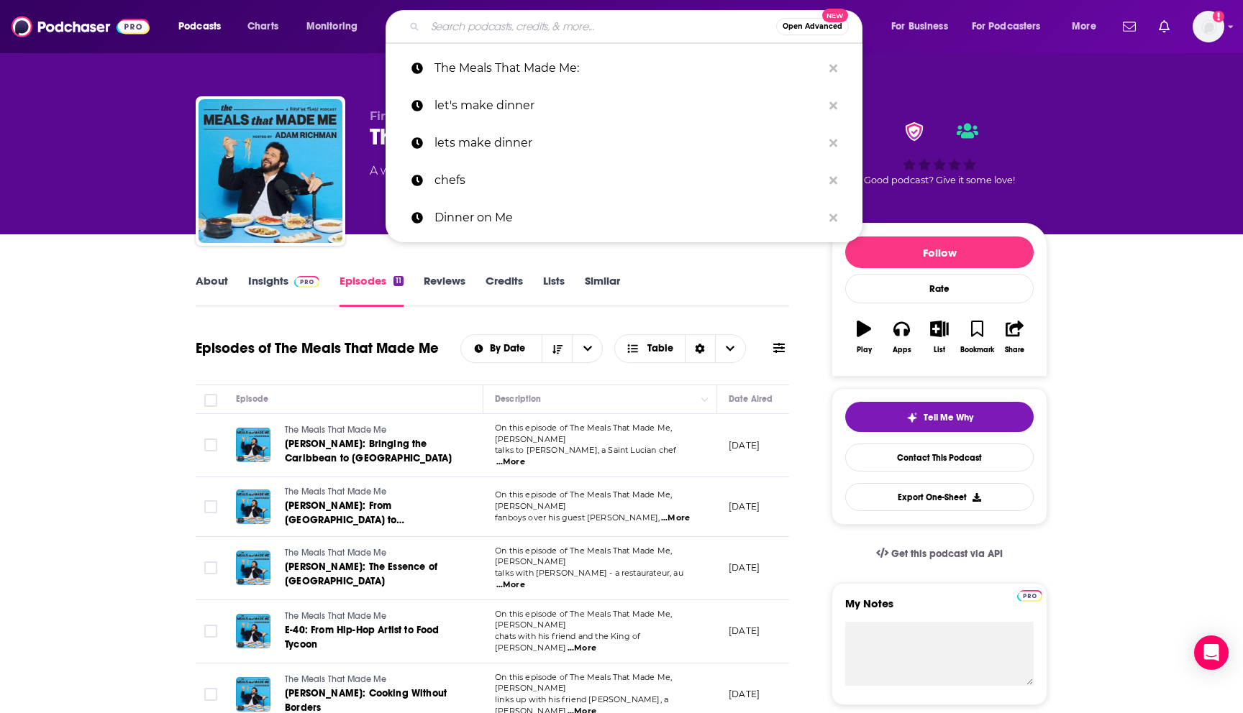
paste input "Chefs Without Restaurants"
type input "Chefs Without Restaurants"
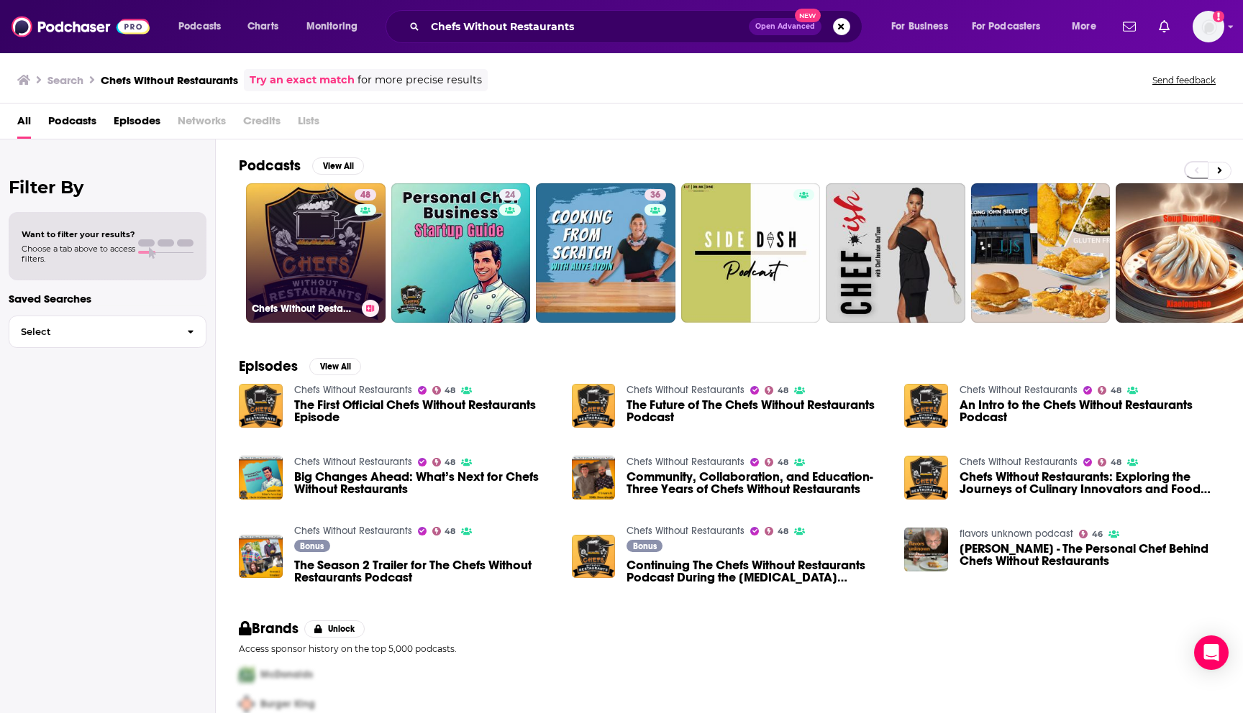
click at [297, 248] on link "48 Chefs Without Restaurants" at bounding box center [316, 253] width 140 height 140
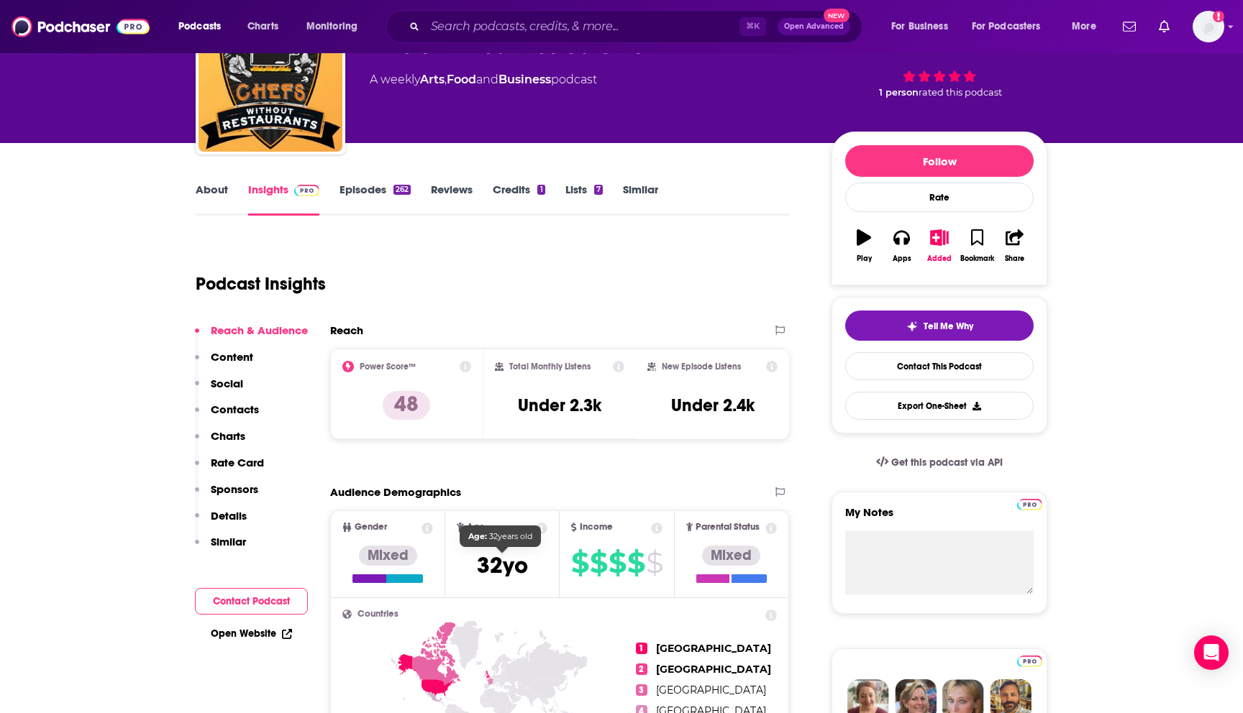
scroll to position [44, 0]
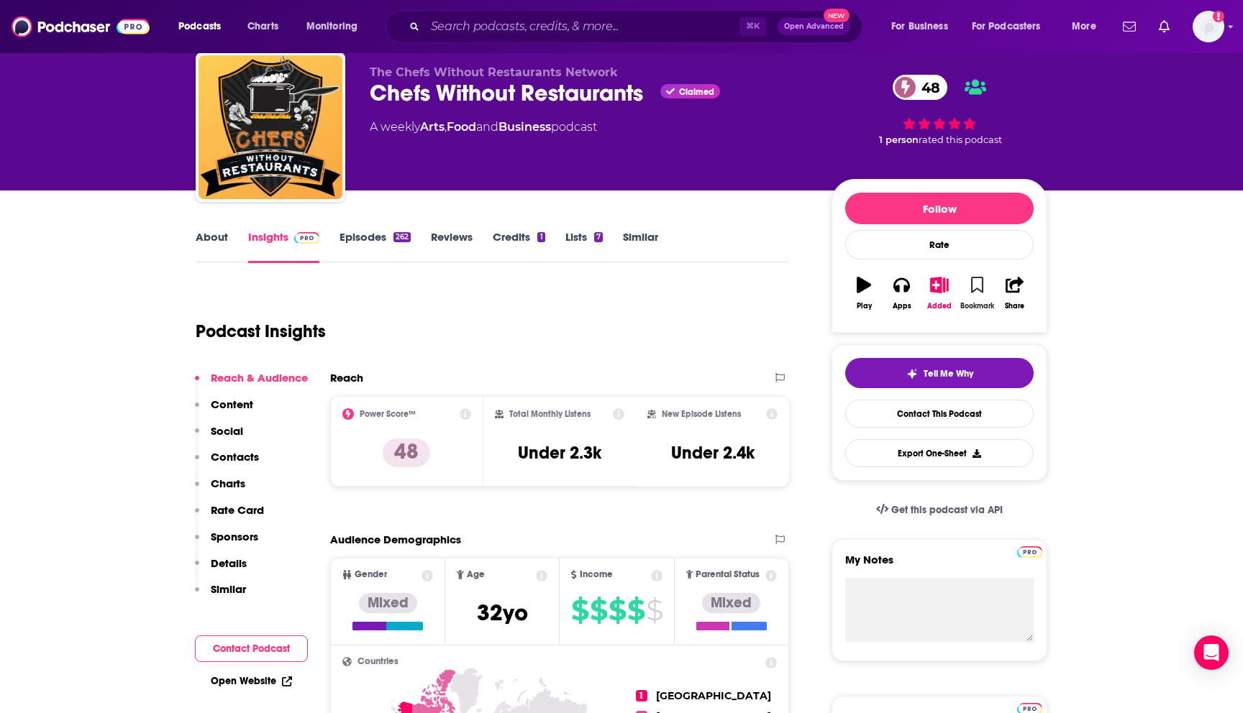
click at [975, 289] on icon "button" at bounding box center [977, 285] width 12 height 16
click at [938, 290] on icon "button" at bounding box center [940, 285] width 18 height 16
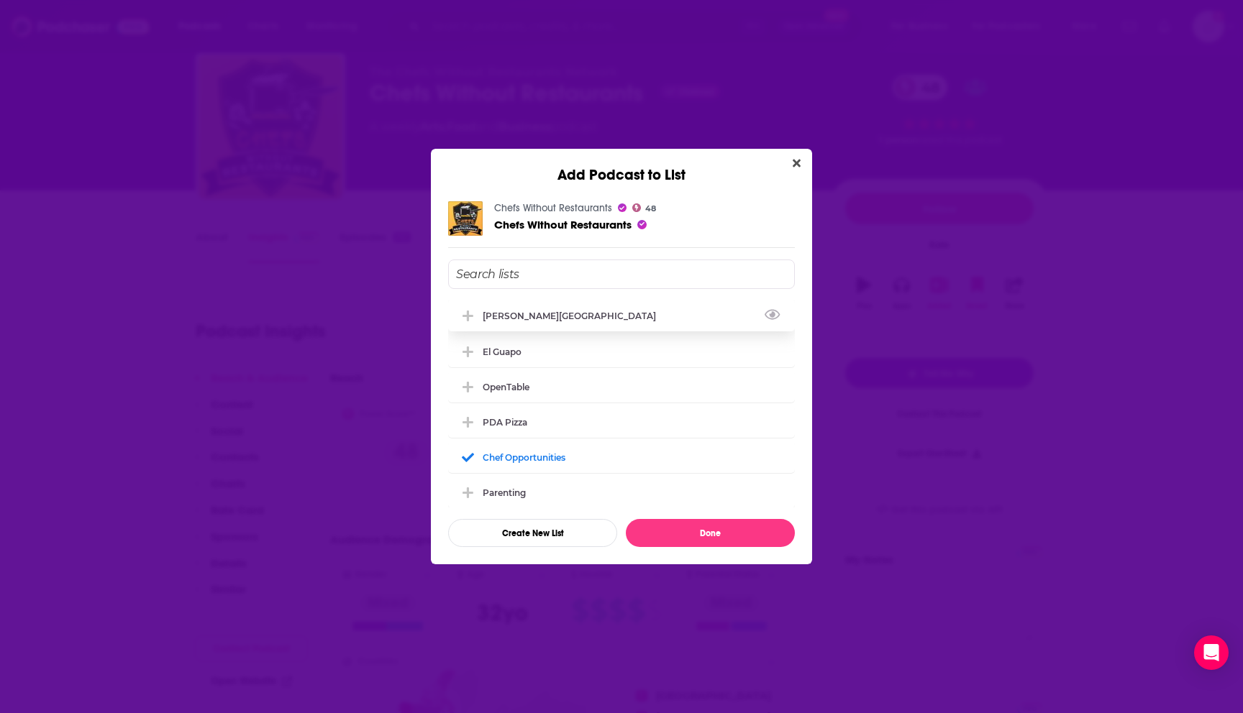
click at [680, 320] on div "[PERSON_NAME][GEOGRAPHIC_DATA]" at bounding box center [621, 316] width 347 height 32
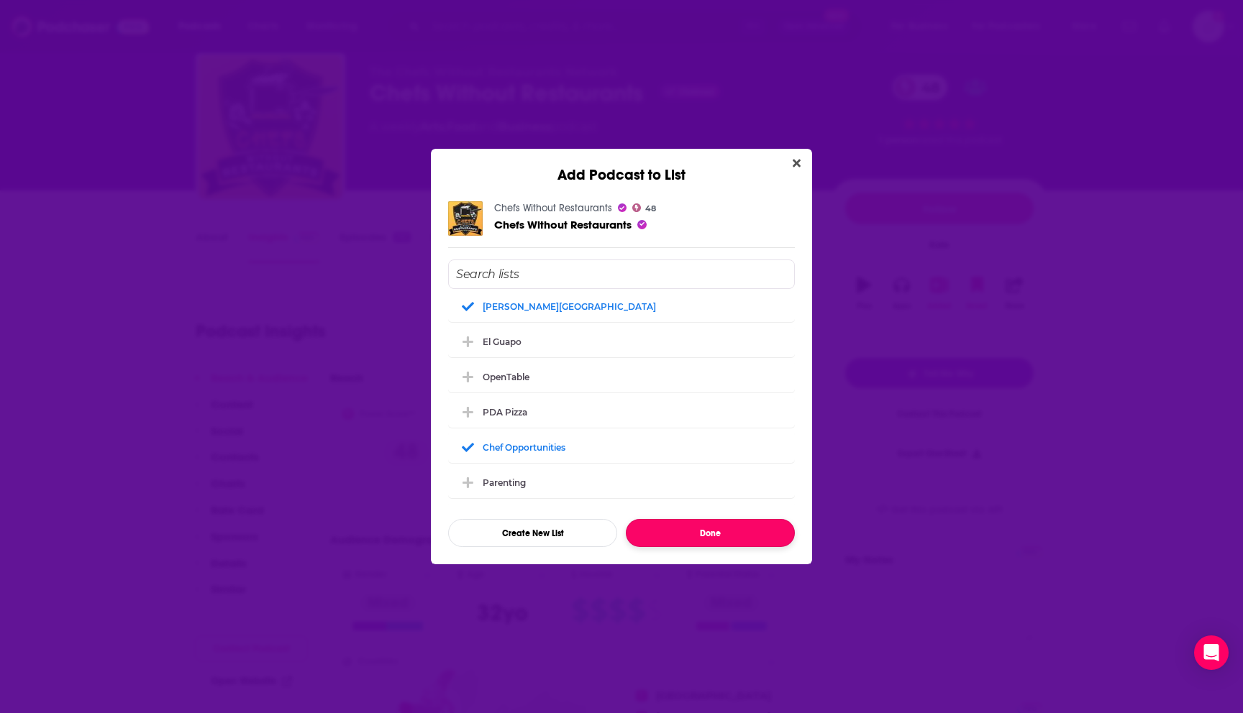
click at [690, 534] on button "Done" at bounding box center [710, 533] width 169 height 28
